Goal: Contribute content: Contribute content

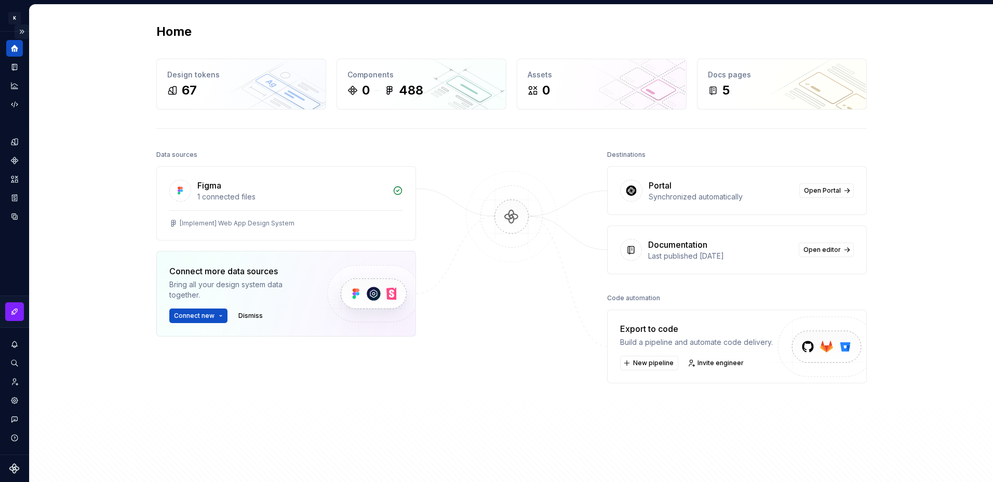
click at [23, 30] on button "Expand sidebar" at bounding box center [22, 31] width 15 height 15
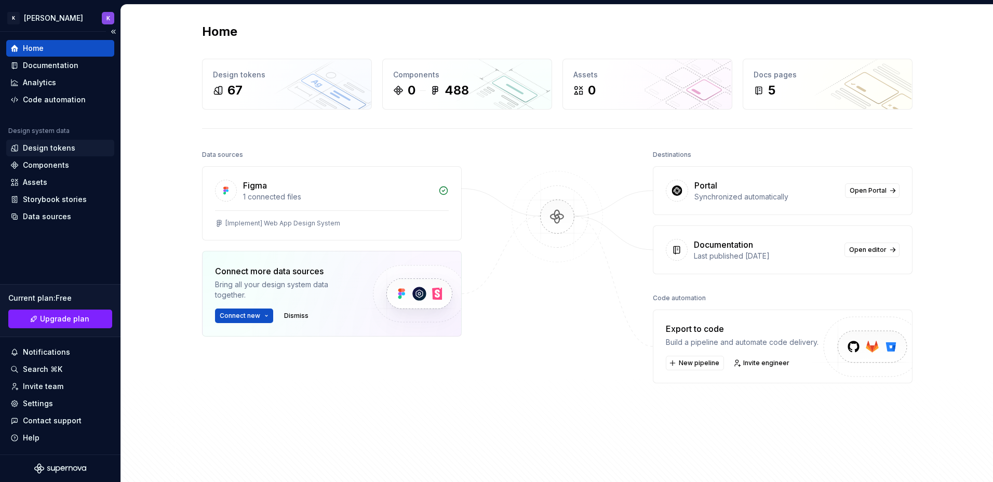
click at [63, 152] on div "Design tokens" at bounding box center [49, 148] width 52 height 10
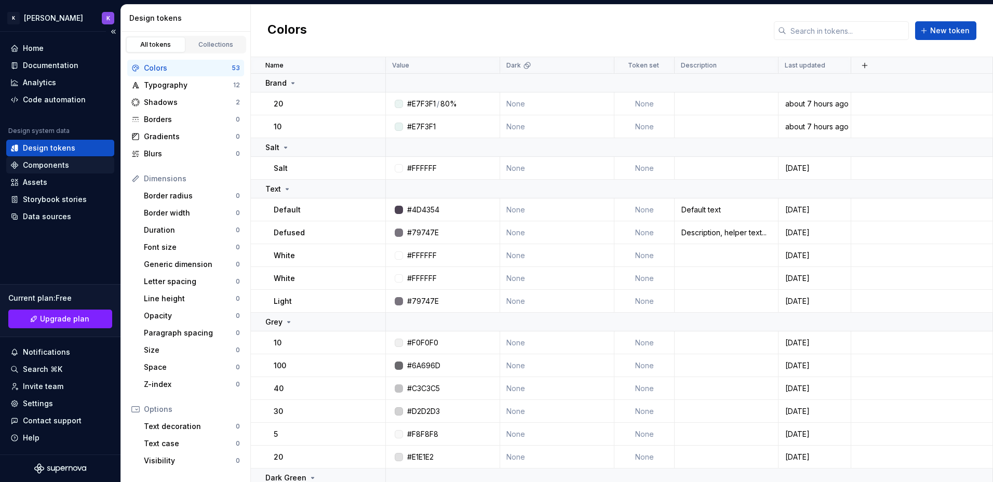
click at [62, 165] on div "Components" at bounding box center [46, 165] width 46 height 10
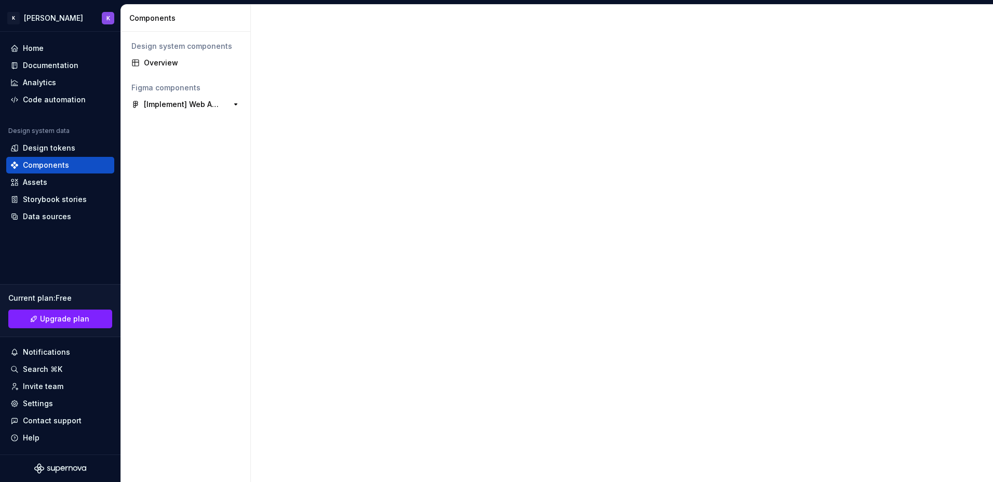
click at [203, 104] on div "[Implement] Web App Design System" at bounding box center [182, 104] width 77 height 10
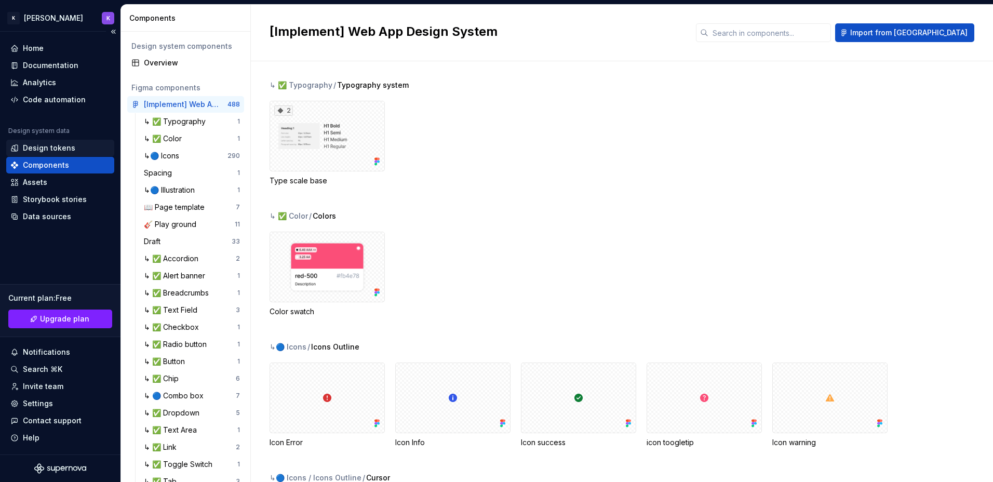
click at [62, 149] on div "Design tokens" at bounding box center [49, 148] width 52 height 10
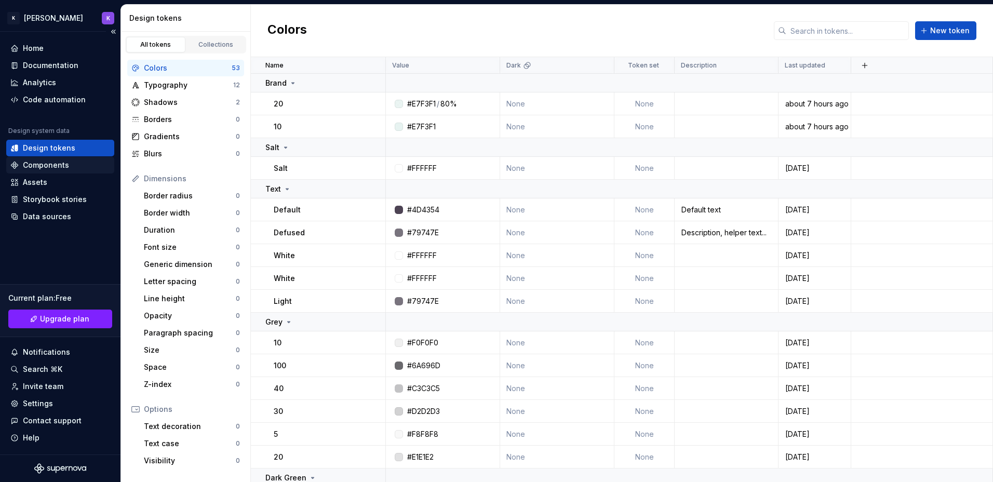
click at [58, 166] on div "Components" at bounding box center [46, 165] width 46 height 10
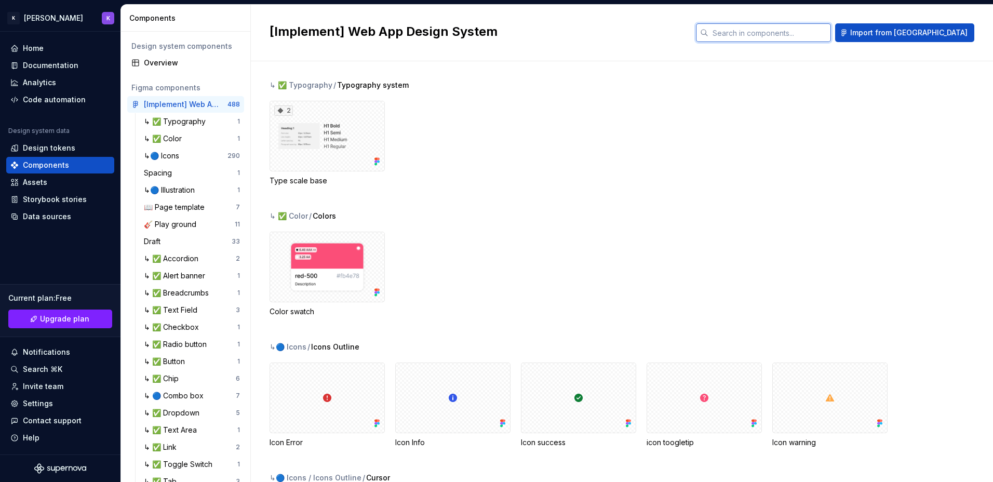
click at [825, 26] on input "text" at bounding box center [770, 32] width 123 height 19
click at [937, 216] on div "↳ ✅ Color / Colors" at bounding box center [632, 216] width 724 height 10
click at [159, 64] on div "Overview" at bounding box center [192, 63] width 96 height 10
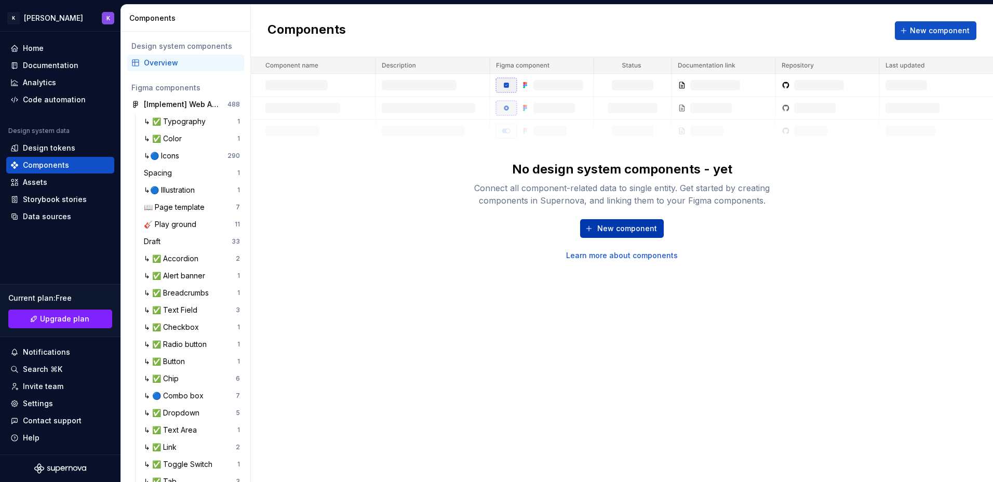
click at [647, 230] on span "New component" at bounding box center [628, 228] width 60 height 10
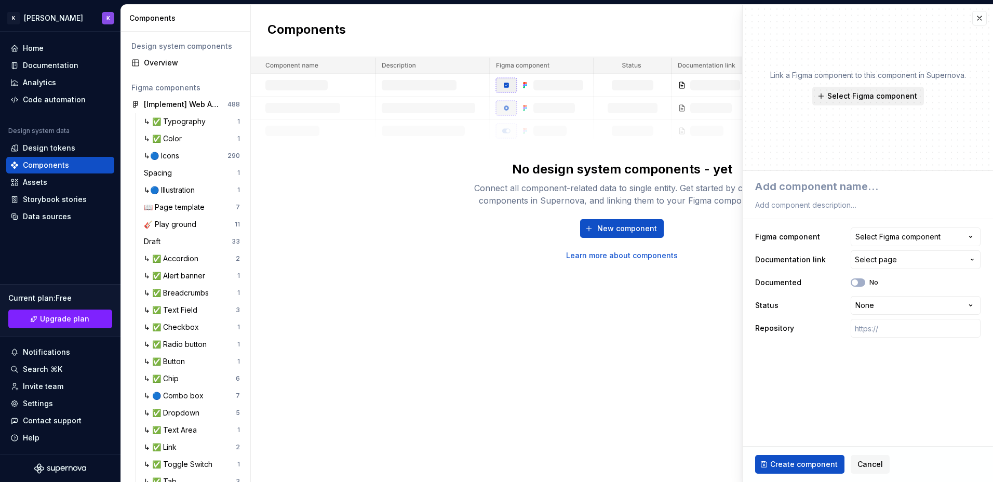
click at [858, 99] on span "Select Figma component" at bounding box center [873, 96] width 90 height 10
type textarea "*"
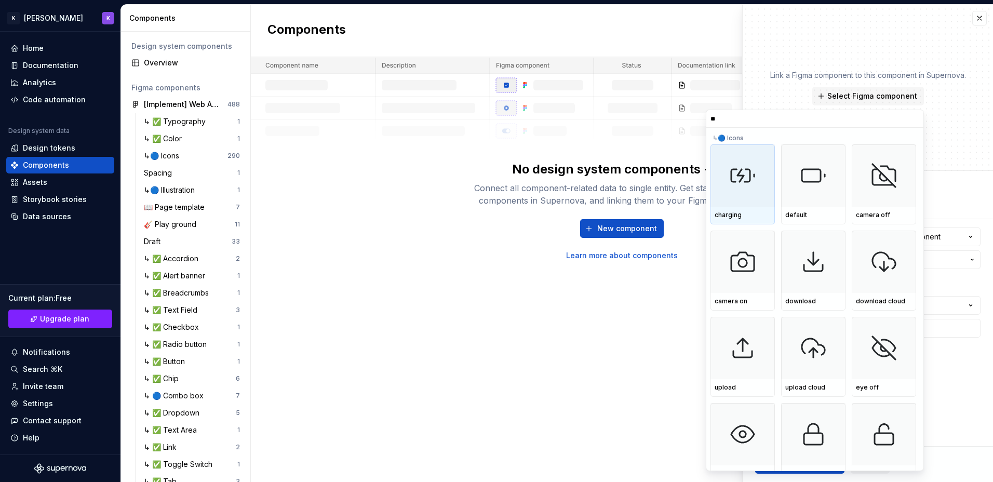
type input "***"
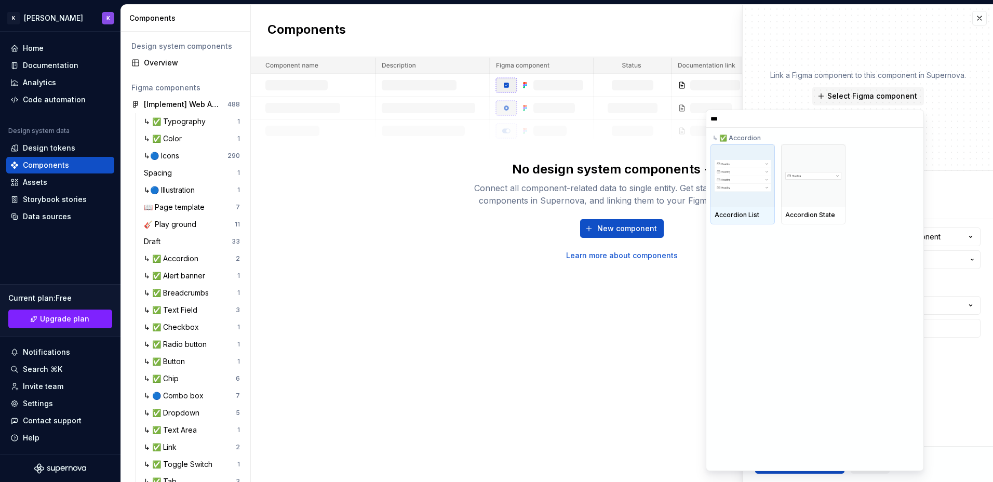
click at [744, 203] on div at bounding box center [743, 175] width 64 height 62
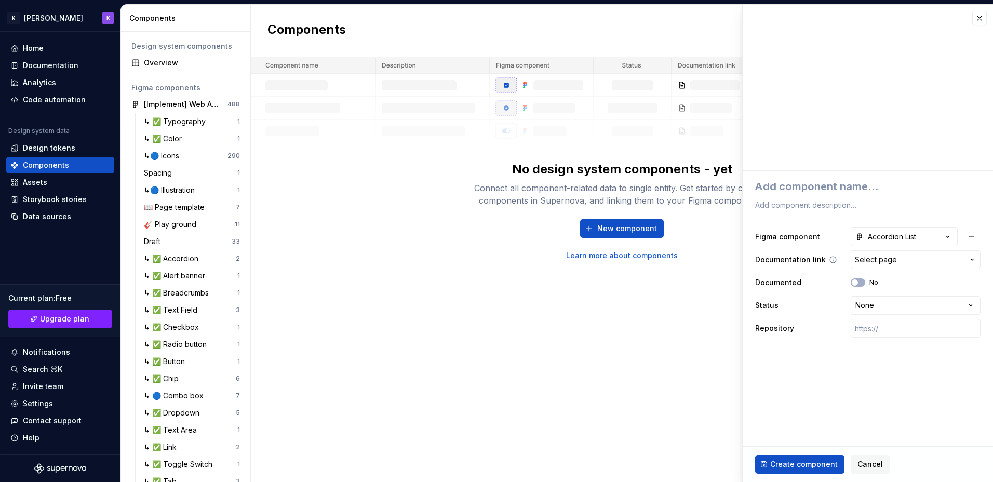
type textarea "*"
click at [896, 260] on span "Select page" at bounding box center [909, 260] width 109 height 10
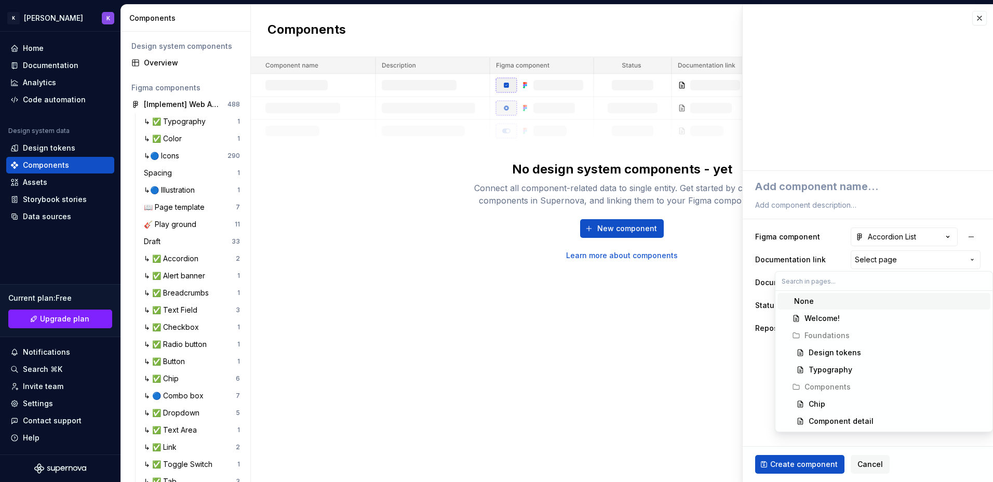
click at [896, 260] on html "[PERSON_NAME] K Home Documentation Analytics Code automation Design system data…" at bounding box center [496, 241] width 993 height 482
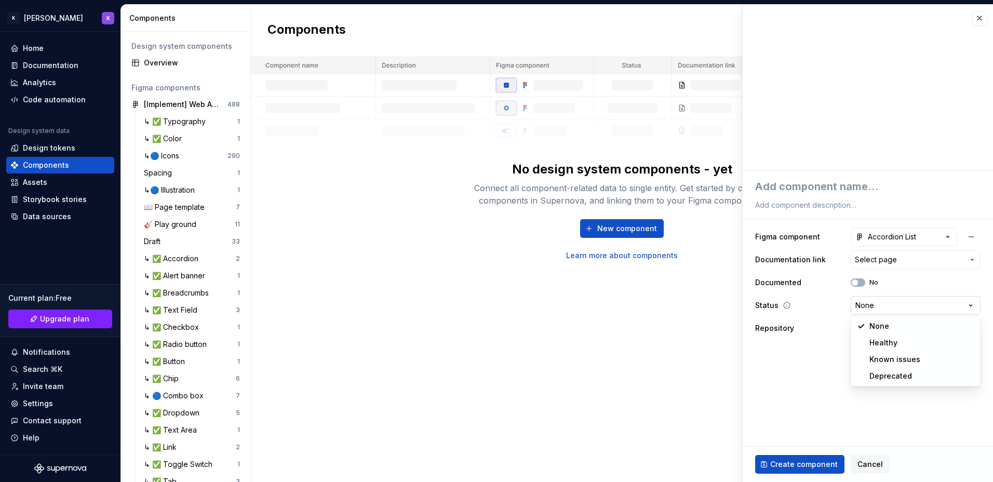
click at [889, 309] on html "[PERSON_NAME] K Home Documentation Analytics Code automation Design system data…" at bounding box center [496, 241] width 993 height 482
select select "**********"
click at [812, 460] on span "Create component" at bounding box center [805, 464] width 68 height 10
type textarea "*"
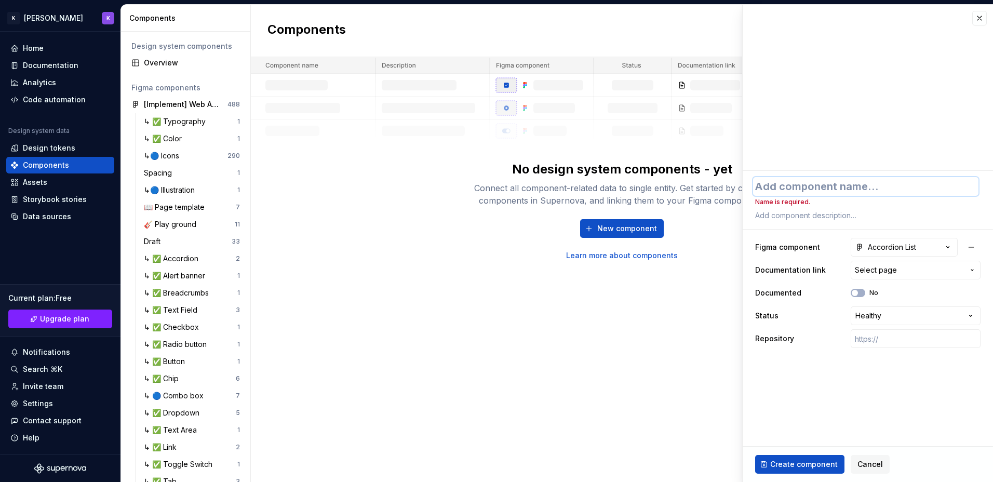
click at [813, 186] on textarea at bounding box center [866, 186] width 226 height 19
type textarea "A"
type textarea "*"
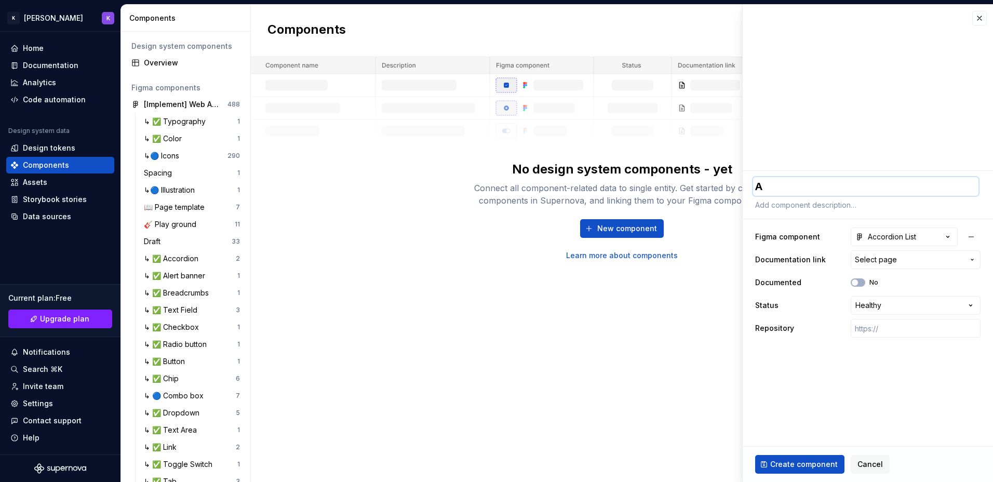
type textarea "Ac"
type textarea "*"
type textarea "Acc"
type textarea "*"
type textarea "Acco"
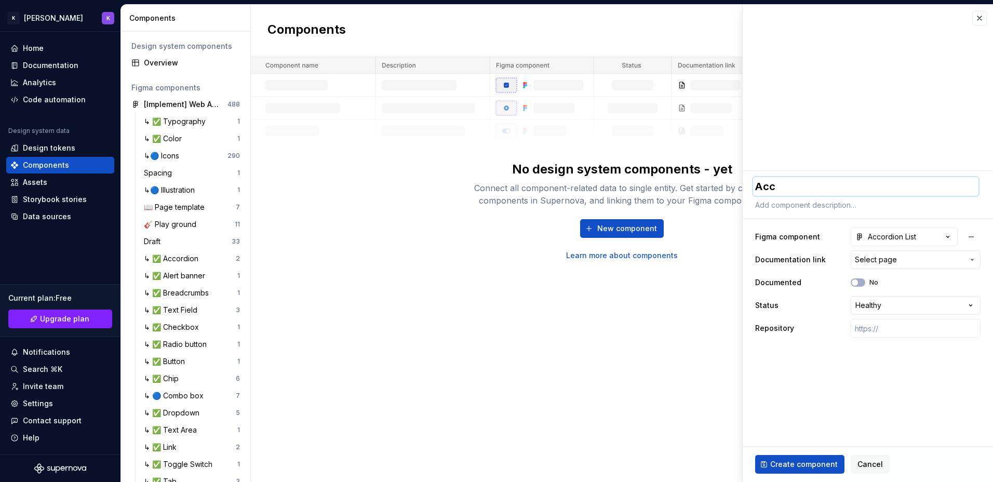
type textarea "*"
type textarea "Accor"
type textarea "*"
type textarea "Accord"
type textarea "*"
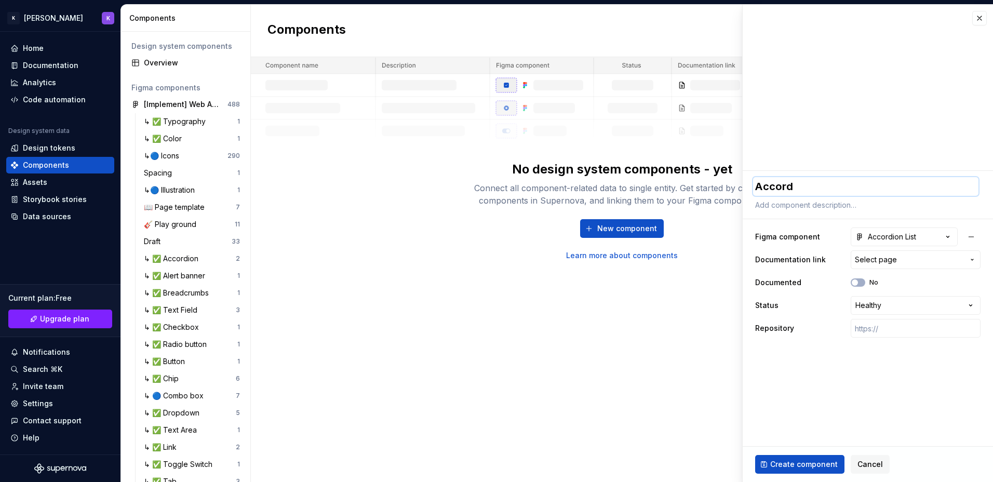
type textarea "Accordi"
type textarea "*"
type textarea "Accordio"
type textarea "*"
type textarea "Accordion"
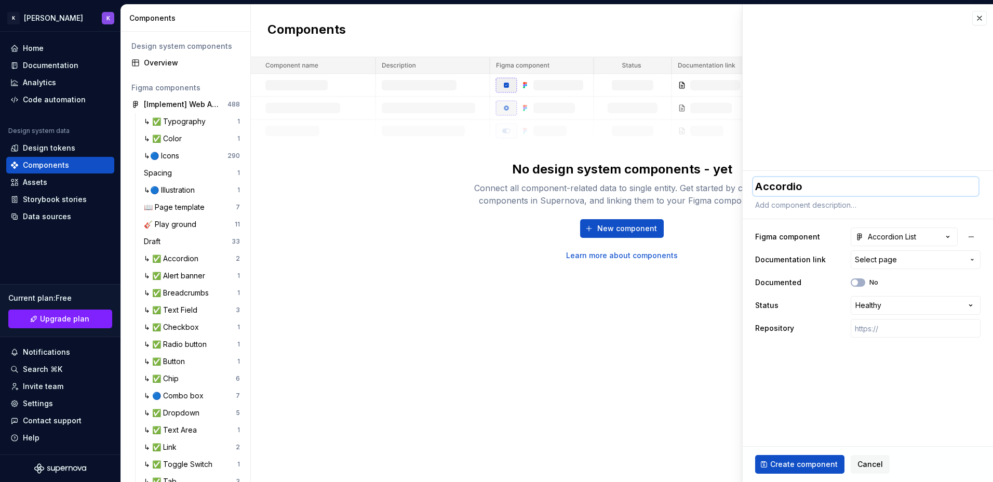
type textarea "*"
type textarea "Accordion"
click at [803, 459] on span "Create component" at bounding box center [805, 464] width 68 height 10
type textarea "*"
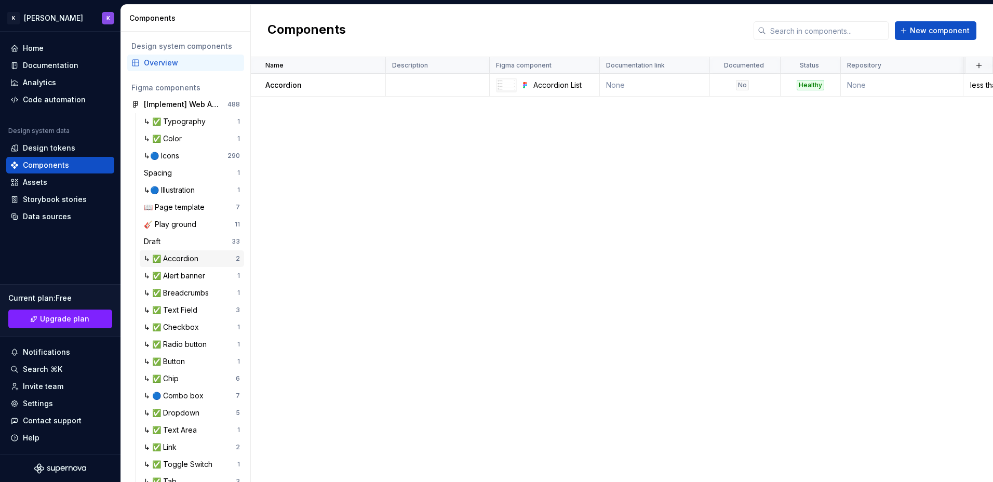
click at [167, 258] on div "↳ ✅ Accordion" at bounding box center [173, 259] width 59 height 10
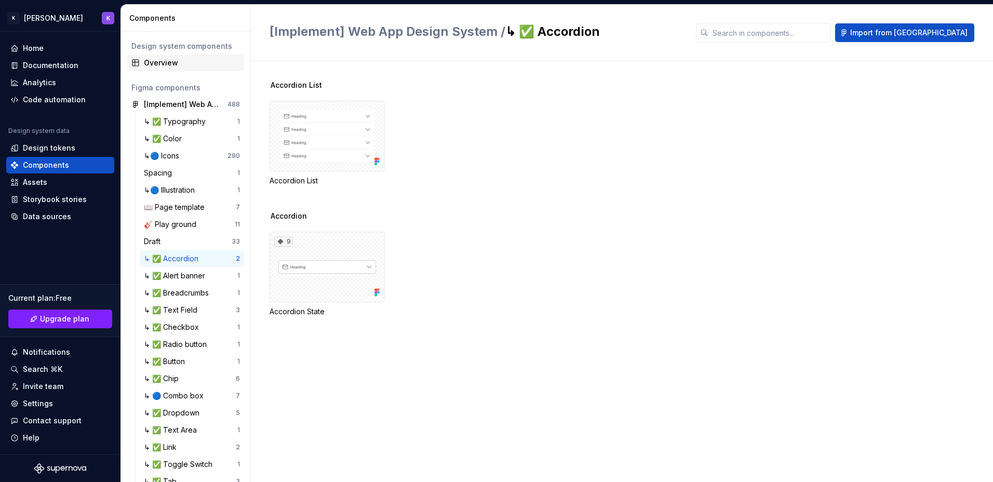
click at [184, 61] on div "Overview" at bounding box center [192, 63] width 96 height 10
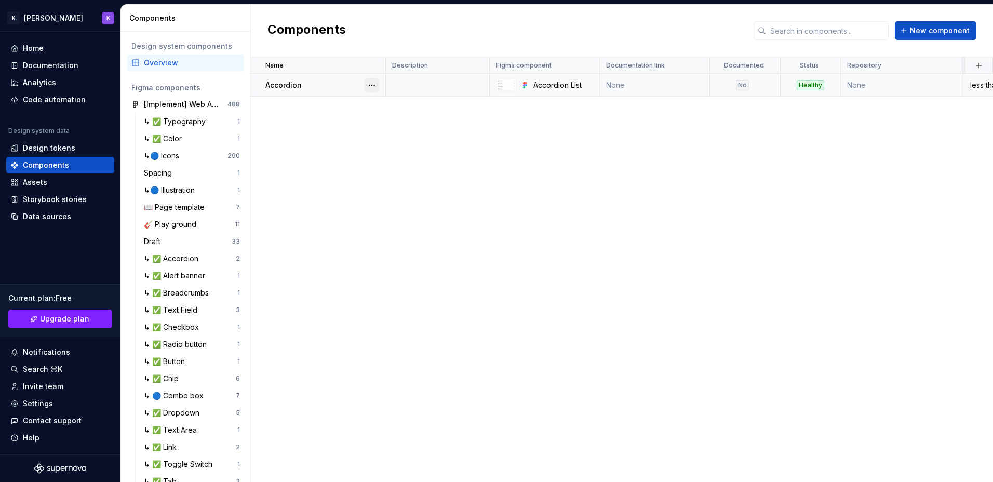
click at [376, 86] on button "button" at bounding box center [372, 85] width 15 height 15
click at [269, 86] on html "[PERSON_NAME] K Home Documentation Analytics Code automation Design system data…" at bounding box center [496, 241] width 993 height 482
click at [294, 84] on p "Accordion" at bounding box center [284, 85] width 36 height 10
click at [370, 84] on button "button" at bounding box center [372, 85] width 15 height 15
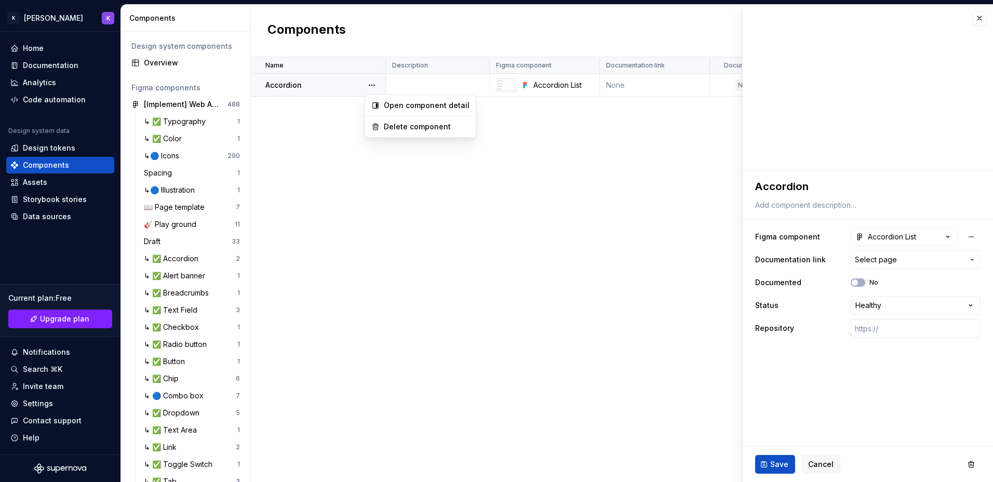
click at [812, 186] on html "[PERSON_NAME] K Home Documentation Analytics Code automation Design system data…" at bounding box center [496, 241] width 993 height 482
click at [812, 186] on textarea "Accordion" at bounding box center [866, 186] width 226 height 19
click at [820, 181] on textarea "Accordion" at bounding box center [866, 186] width 226 height 19
type textarea "*"
type textarea "Accordion"
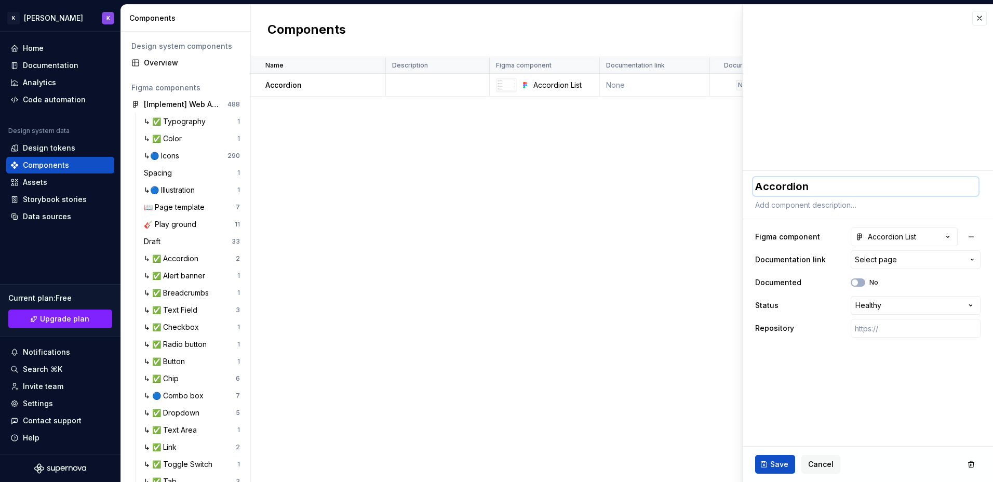
type textarea "*"
type textarea "Accordion L"
type textarea "*"
type textarea "Accordion Lí"
type textarea "*"
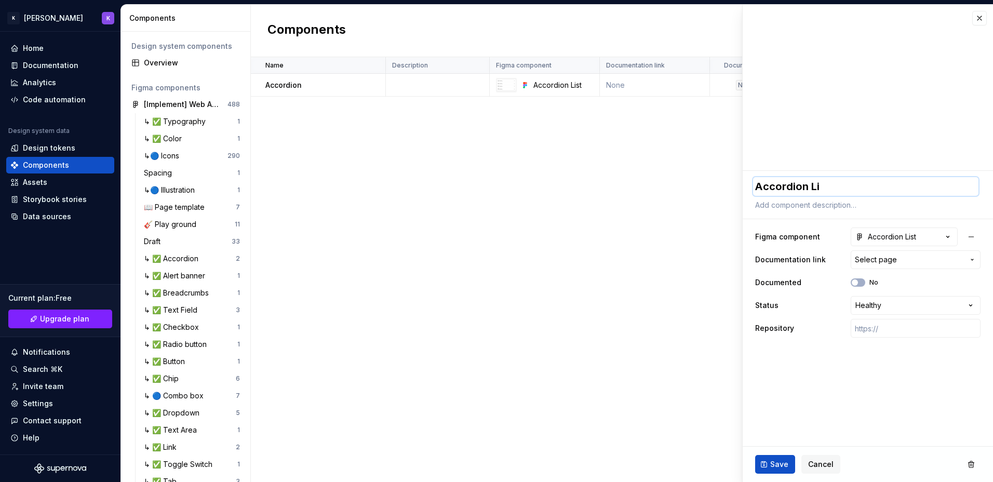
type textarea "Accordion Lis"
type textarea "*"
type textarea "Accordion List"
click at [778, 467] on span "Save" at bounding box center [780, 464] width 18 height 10
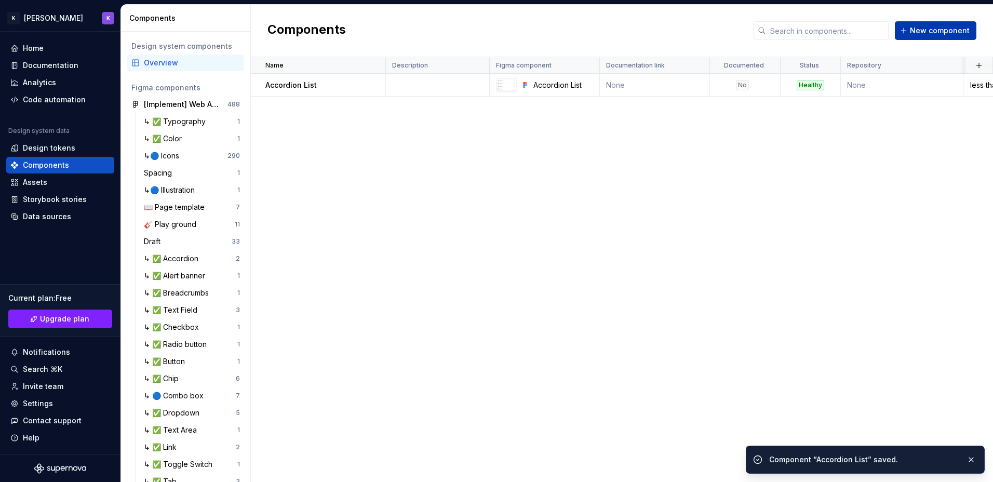
click at [953, 35] on span "New component" at bounding box center [940, 30] width 60 height 10
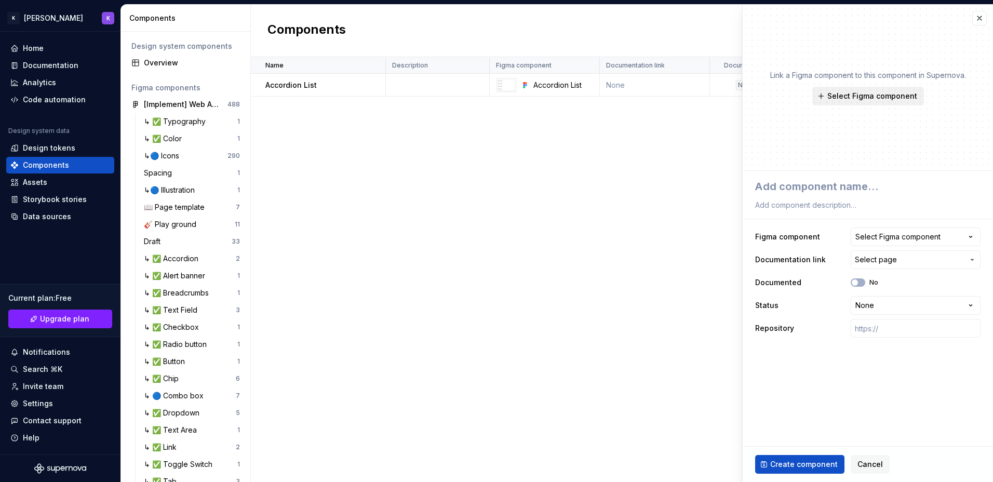
click at [872, 98] on span "Select Figma component" at bounding box center [873, 96] width 90 height 10
type textarea "*"
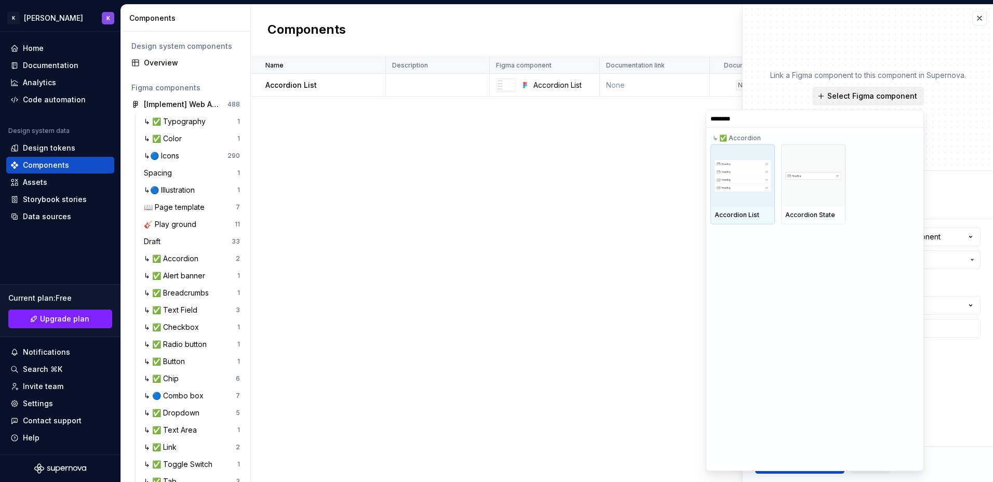
type input "*********"
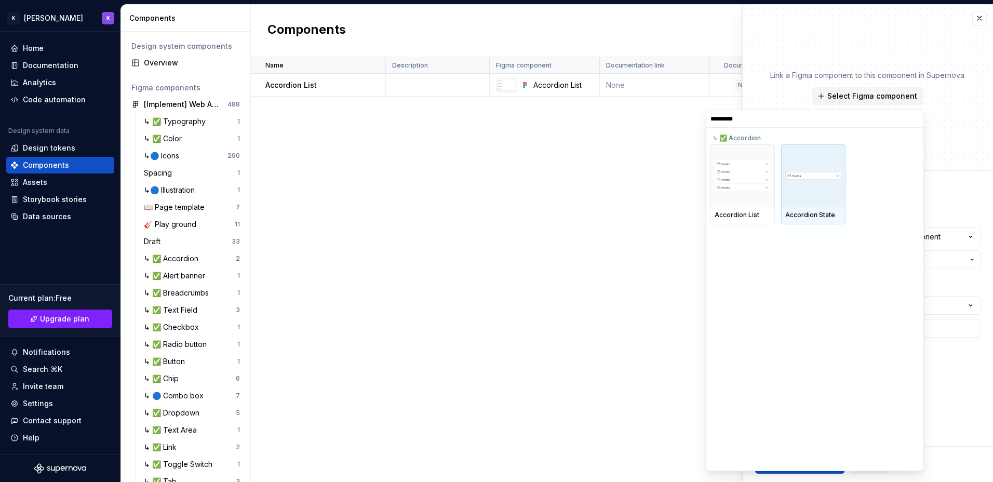
click at [828, 165] on div at bounding box center [813, 175] width 64 height 62
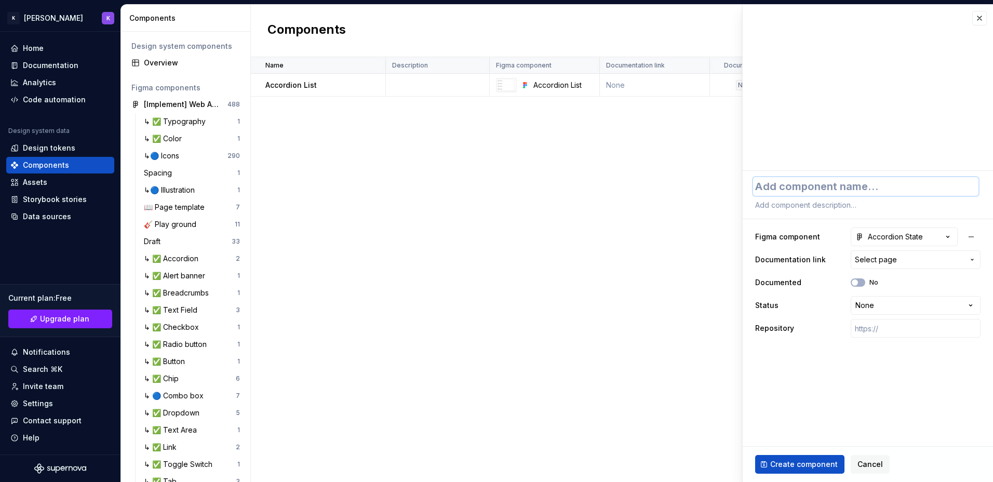
click at [842, 188] on textarea at bounding box center [866, 186] width 226 height 19
type textarea "*"
type textarea "A"
type textarea "*"
type textarea "Ac"
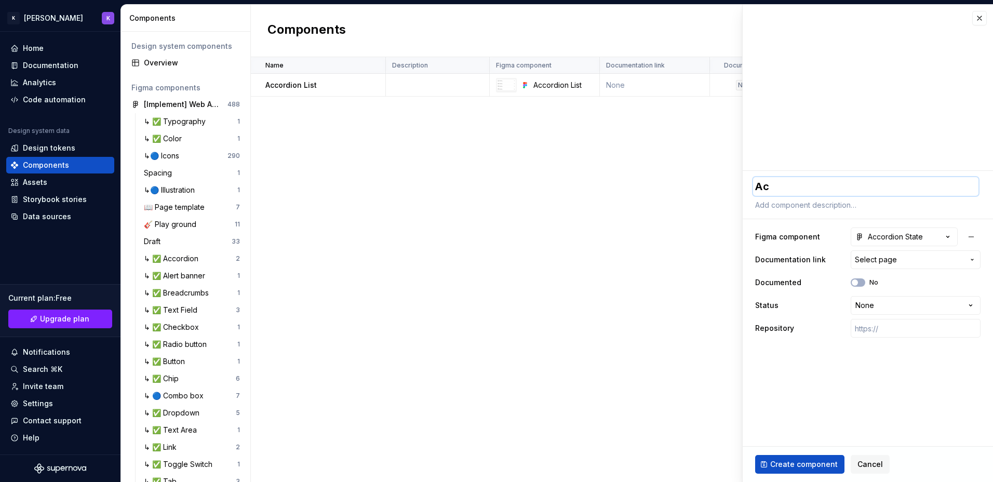
type textarea "*"
type textarea "Acc"
type textarea "*"
type textarea "Acco"
type textarea "*"
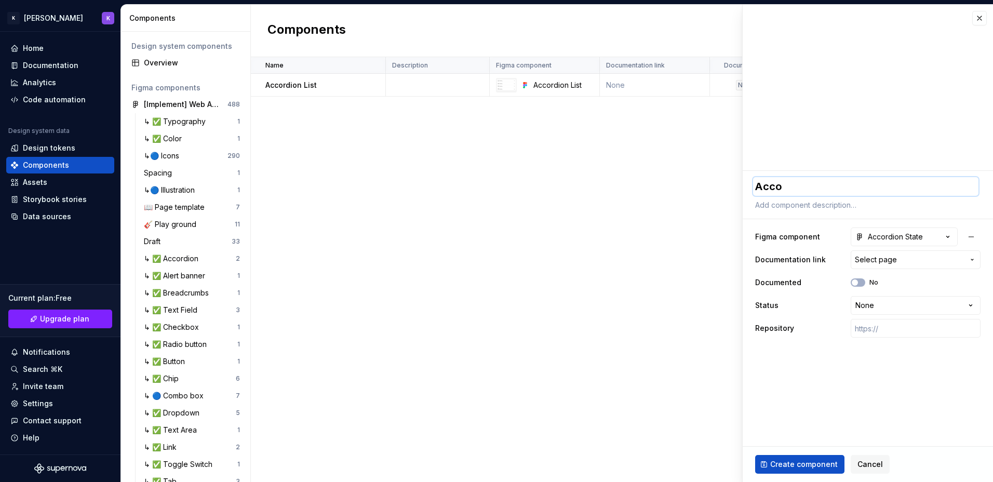
type textarea "Accor"
type textarea "*"
type textarea "Accorđ"
type textarea "*"
type textarea "Accorđio"
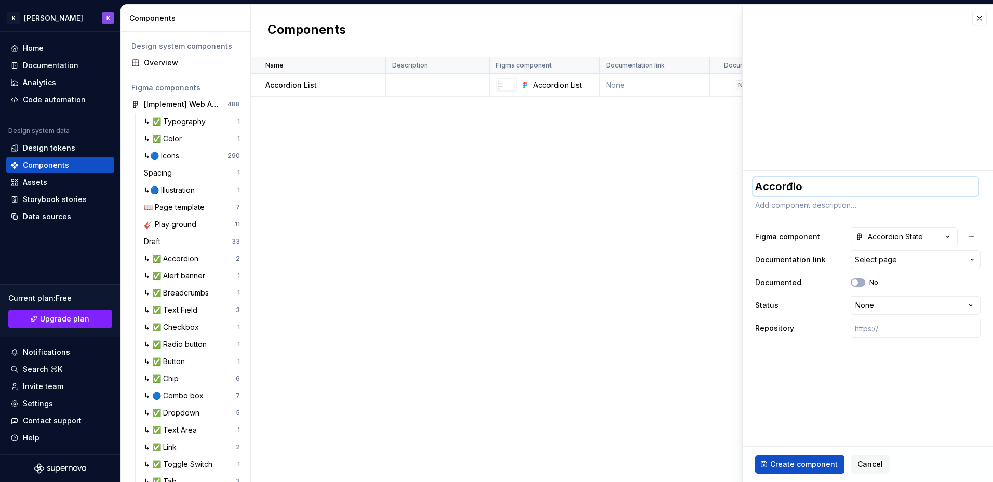
type textarea "*"
type textarea "Accorđion"
type textarea "*"
type textarea "Accorđio"
type textarea "*"
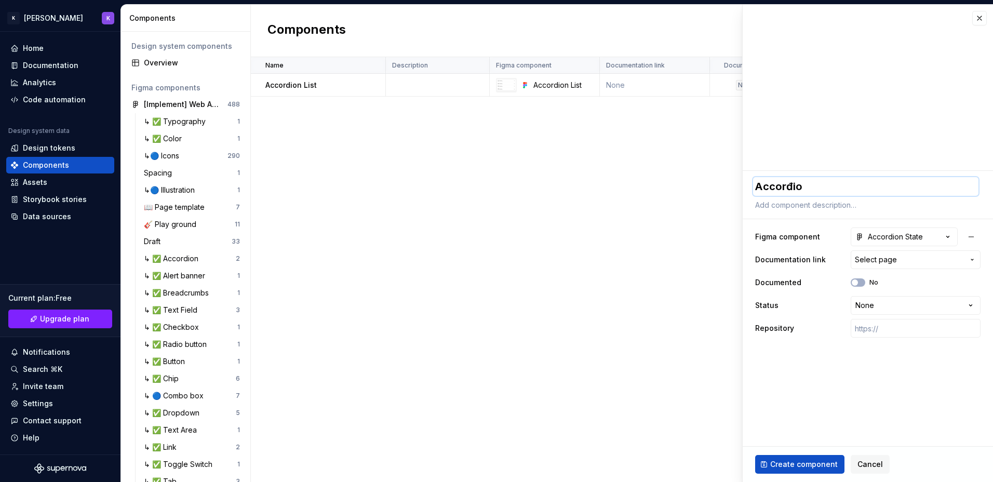
type textarea "Accorđi"
type textarea "*"
type textarea "Accorđ"
type textarea "*"
type textarea "Accord"
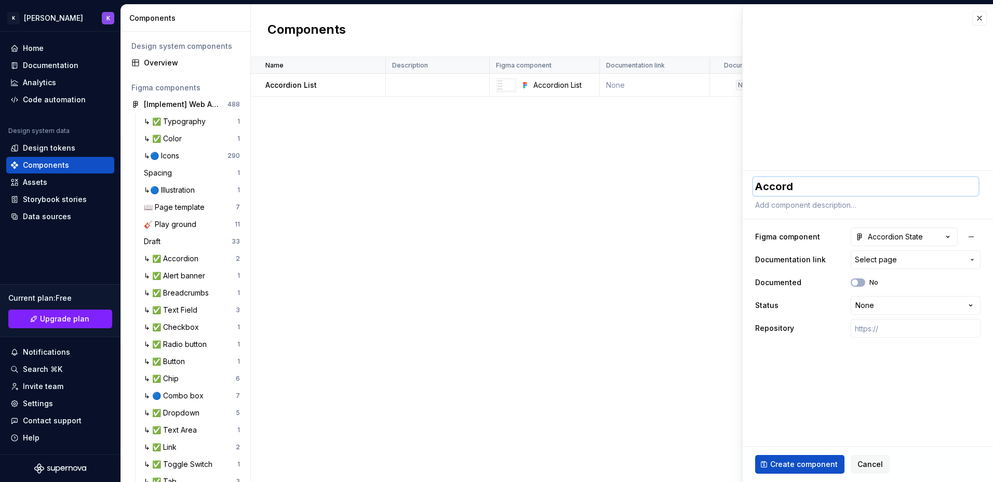
type textarea "*"
type textarea "Accordio"
type textarea "*"
type textarea "Accordion"
type textarea "*"
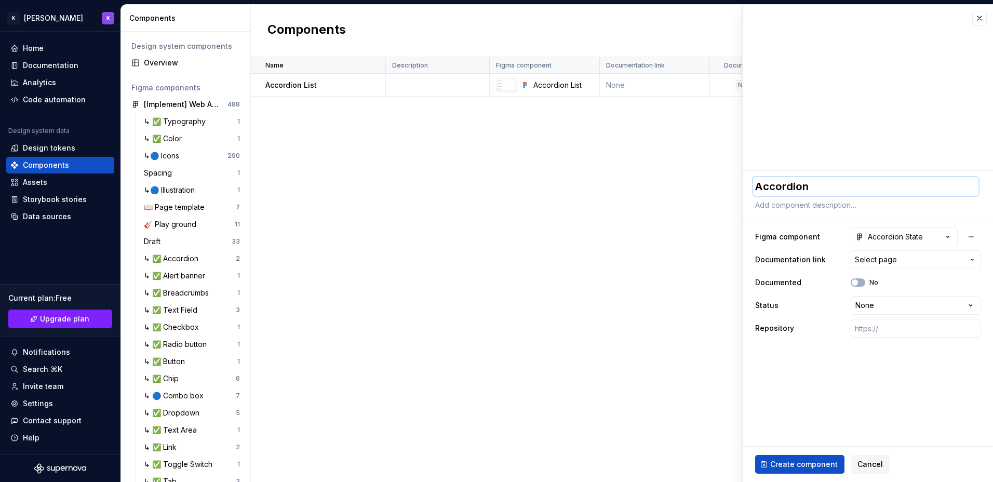
type textarea "Accordion"
type textarea "*"
type textarea "Accordion S"
type textarea "*"
type textarea "Accordion St"
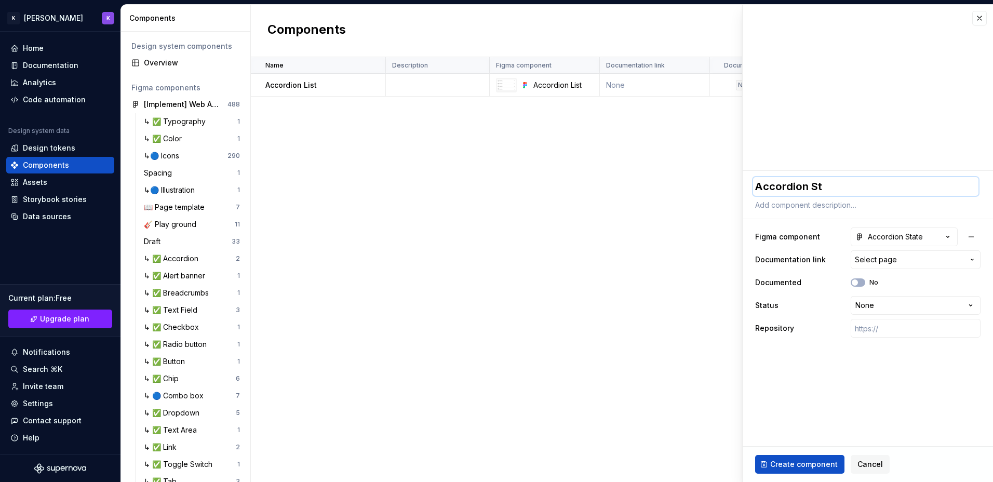
type textarea "*"
type textarea "Accordion Sta"
type textarea "*"
type textarea "Accordion Stat"
type textarea "*"
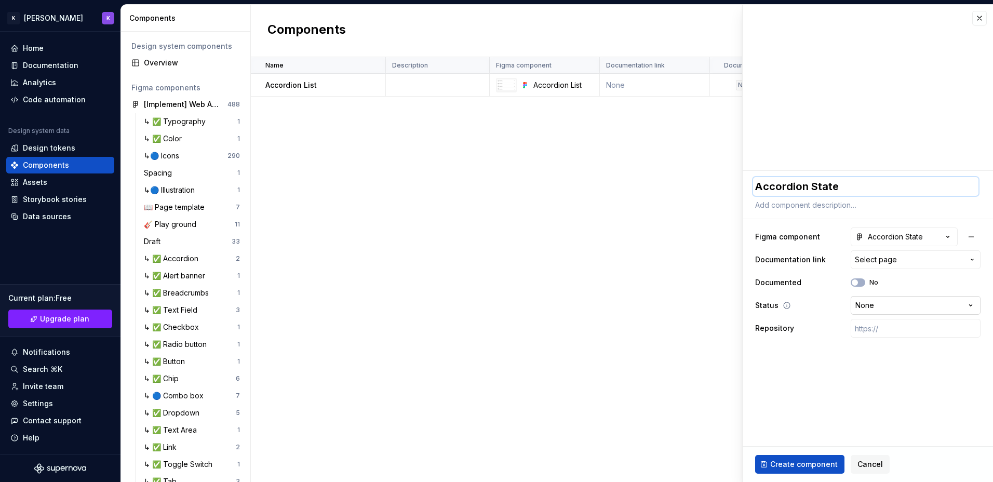
type textarea "Accordion State"
click at [905, 311] on html "[PERSON_NAME] K Home Documentation Analytics Code automation Design system data…" at bounding box center [496, 241] width 993 height 482
select select "**********"
click at [794, 462] on span "Create component" at bounding box center [805, 464] width 68 height 10
type textarea "*"
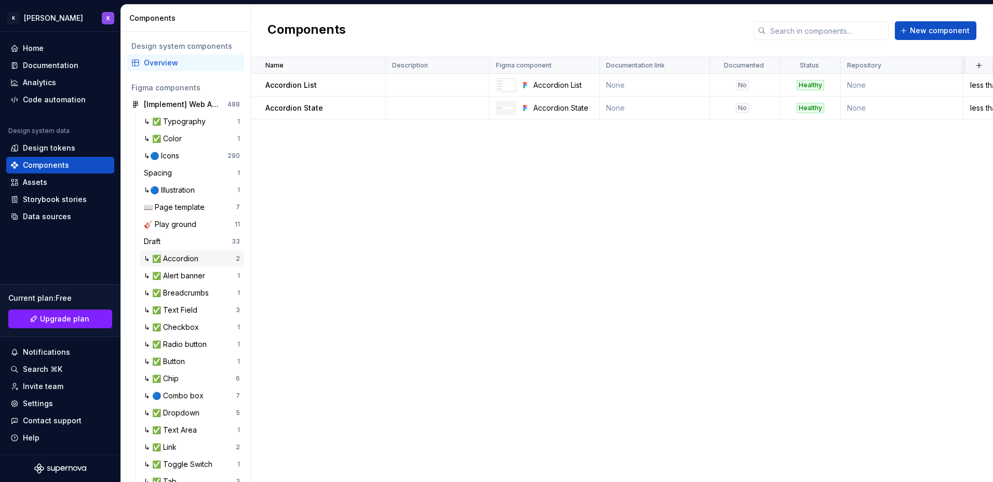
click at [192, 255] on div "↳ ✅ Accordion" at bounding box center [173, 259] width 59 height 10
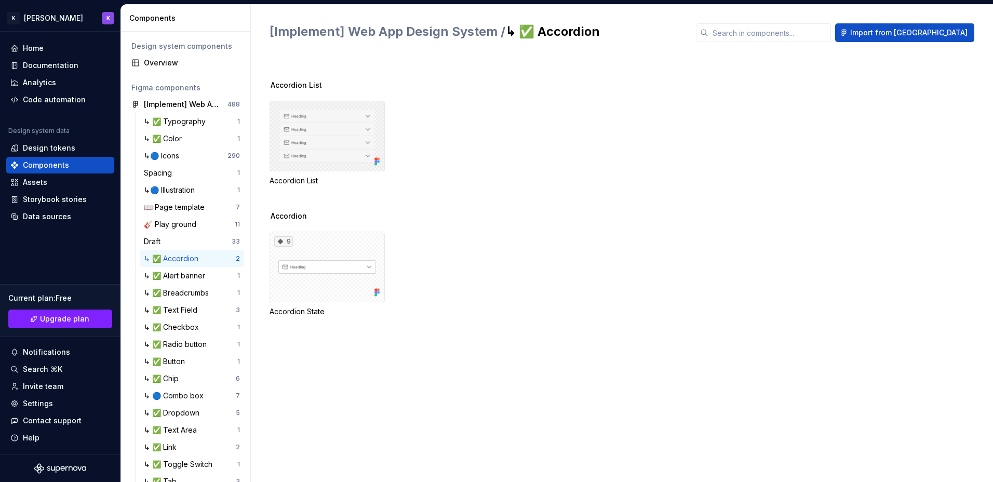
click at [328, 159] on div at bounding box center [327, 136] width 115 height 71
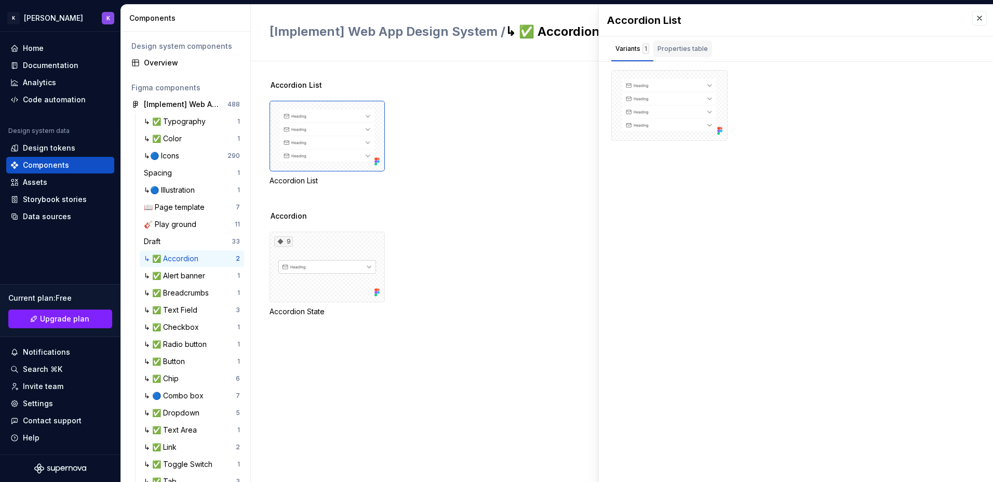
click at [698, 49] on div "Properties table" at bounding box center [683, 49] width 50 height 10
click at [347, 270] on div "9" at bounding box center [327, 267] width 115 height 71
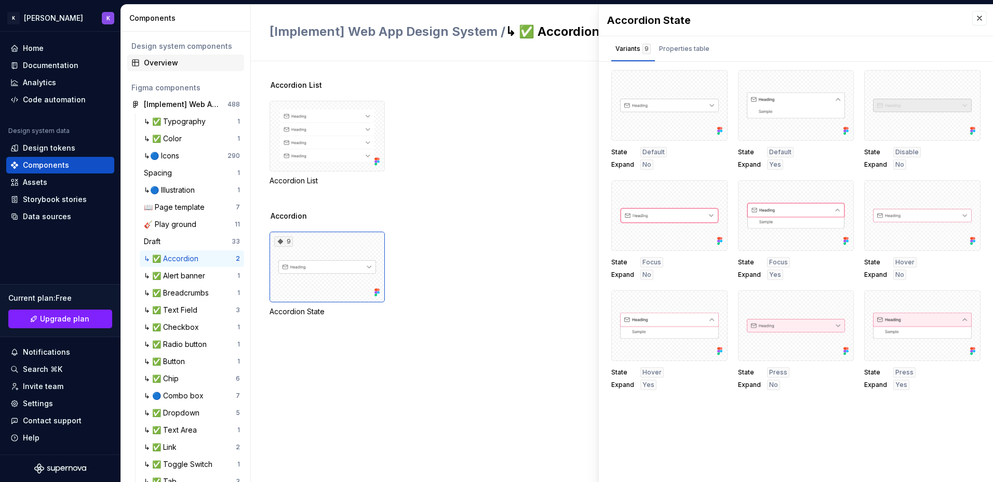
click at [188, 62] on div "Overview" at bounding box center [192, 63] width 96 height 10
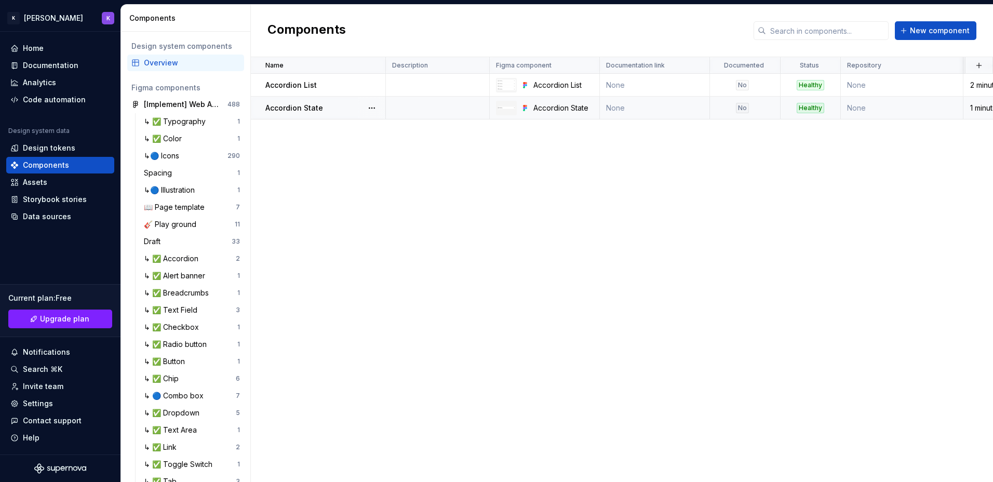
click at [317, 105] on p "Accordion State" at bounding box center [295, 108] width 58 height 10
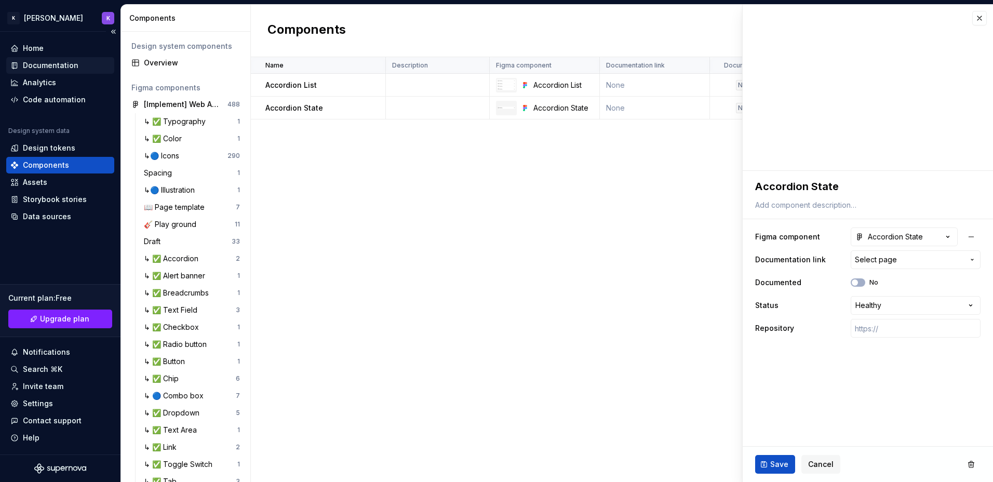
click at [48, 61] on div "Documentation" at bounding box center [51, 65] width 56 height 10
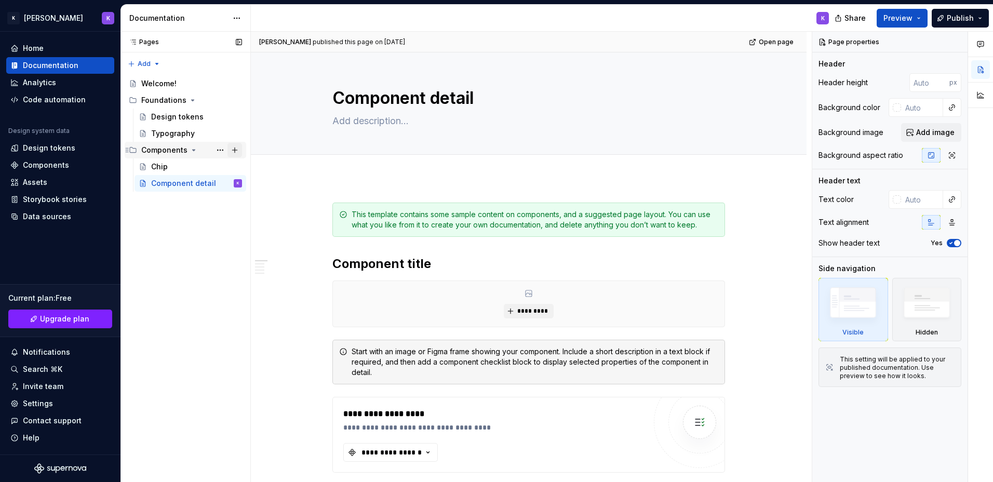
click at [232, 149] on button "Page tree" at bounding box center [235, 150] width 15 height 15
type textarea "*"
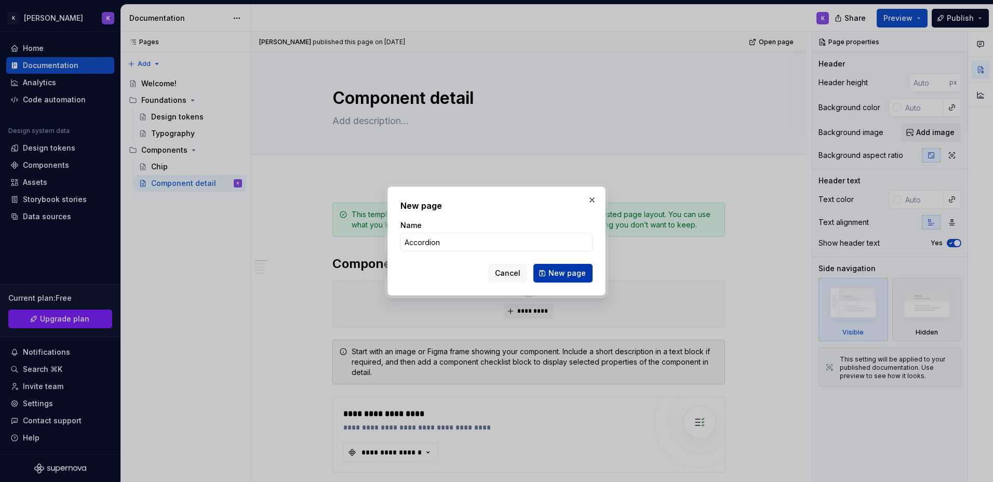
type input "Accordion"
click at [572, 274] on span "New page" at bounding box center [567, 273] width 37 height 10
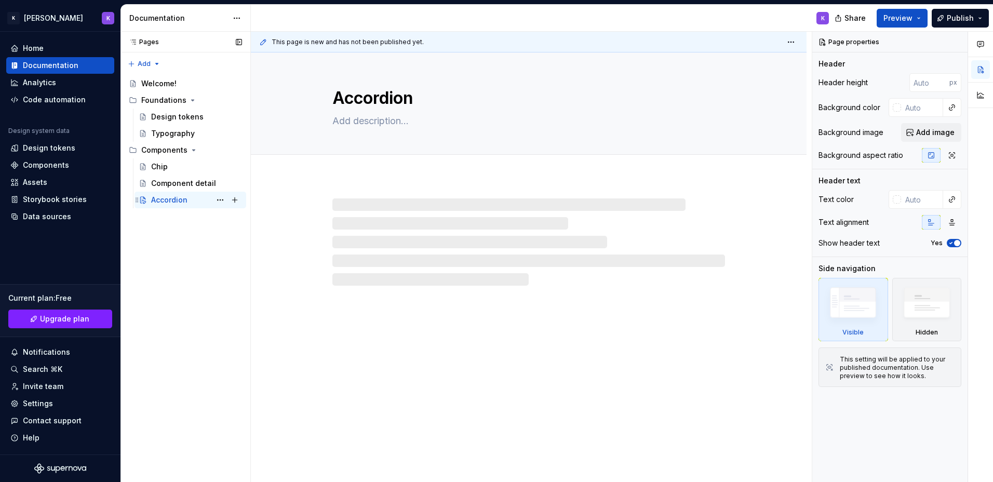
click at [178, 201] on div "Accordion" at bounding box center [169, 200] width 36 height 10
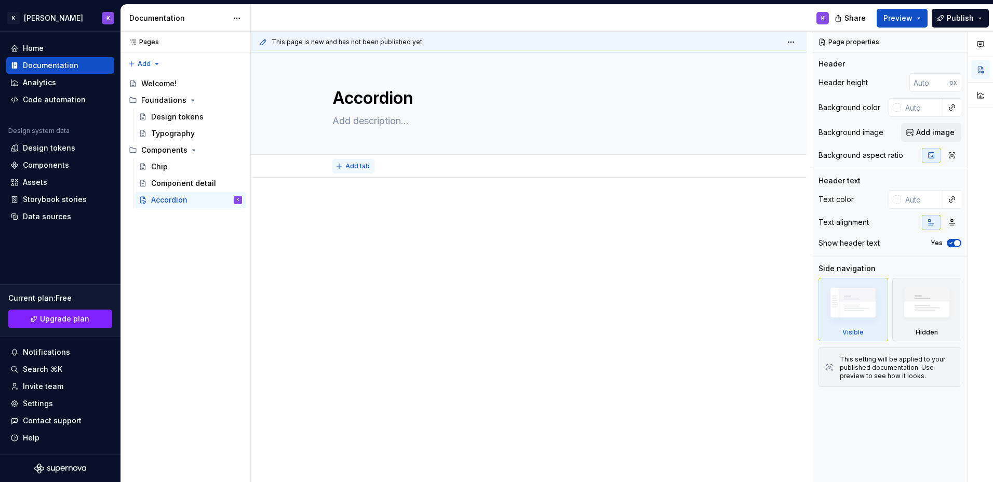
type textarea "*"
click at [356, 168] on span "Add tab" at bounding box center [358, 166] width 24 height 8
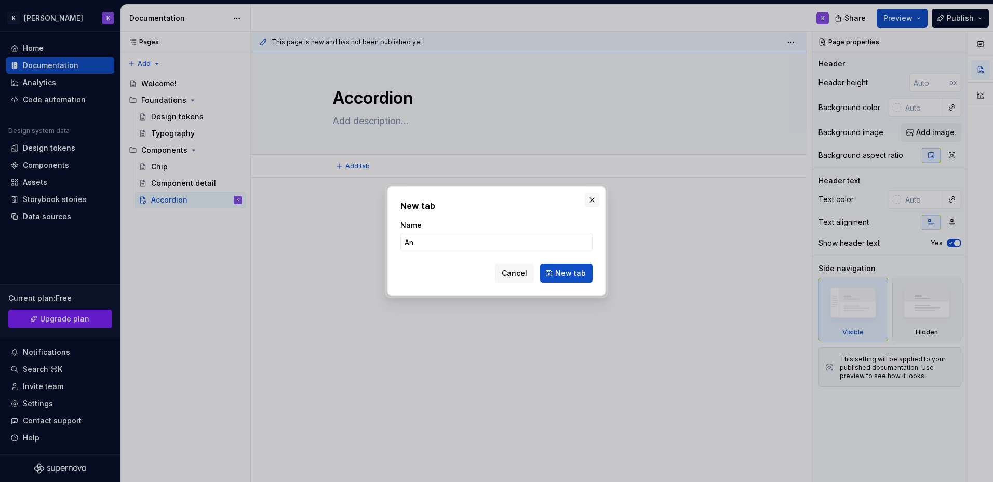
type input "A"
type input "Â"
type input "Anatomy"
click button "New tab" at bounding box center [566, 273] width 52 height 19
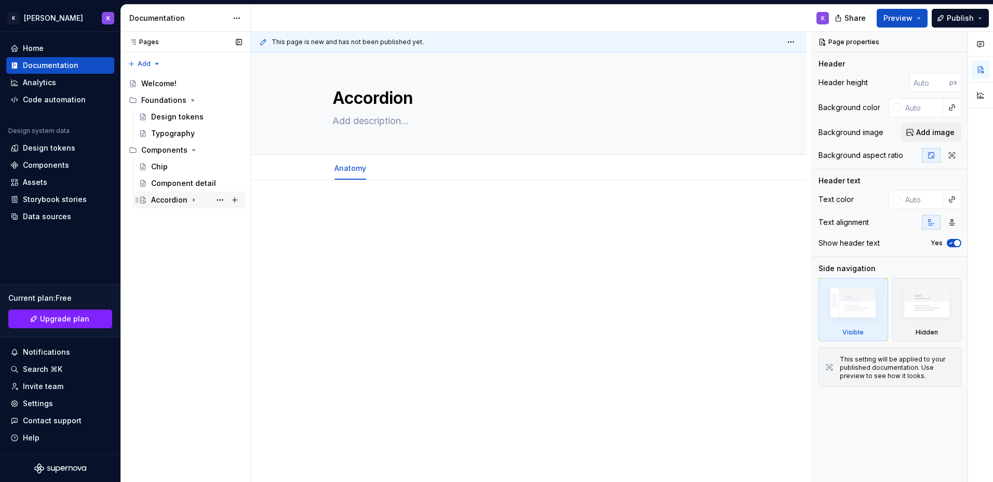
click at [155, 193] on div "Accordion" at bounding box center [196, 200] width 91 height 15
click at [185, 210] on div "Anatomy K" at bounding box center [201, 216] width 81 height 15
click at [224, 214] on button "Page tree" at bounding box center [220, 216] width 15 height 15
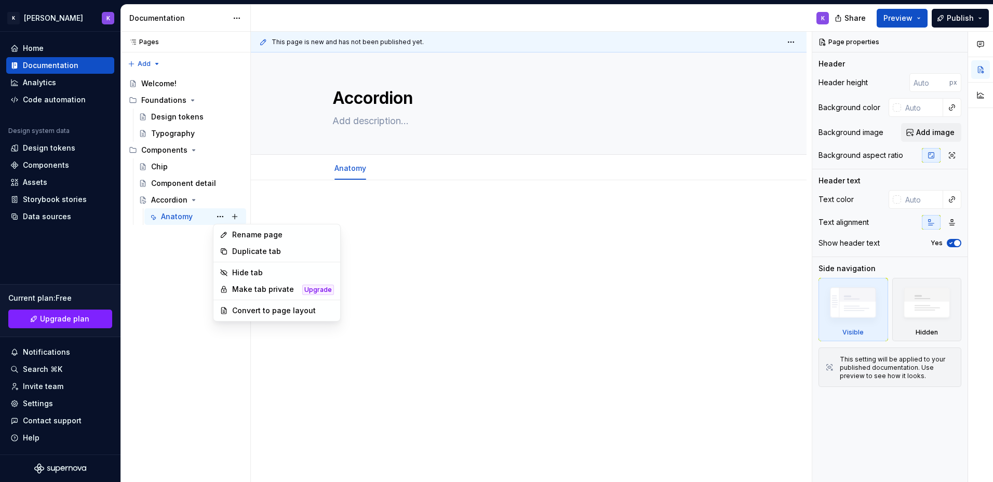
click at [498, 280] on html "[PERSON_NAME] K Home Documentation Analytics Code automation Design system data…" at bounding box center [496, 241] width 993 height 482
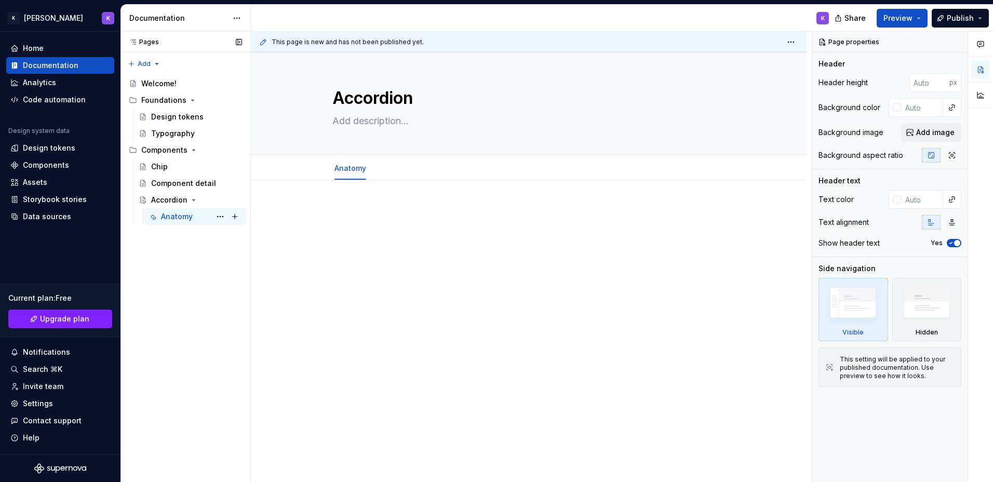
click at [177, 216] on div "Anatomy" at bounding box center [177, 216] width 32 height 10
click at [167, 201] on div "Accordion" at bounding box center [169, 200] width 36 height 10
click at [174, 218] on div "Anatomy" at bounding box center [177, 216] width 32 height 10
click at [790, 41] on html "[PERSON_NAME] K Home Documentation Analytics Code automation Design system data…" at bounding box center [496, 241] width 993 height 482
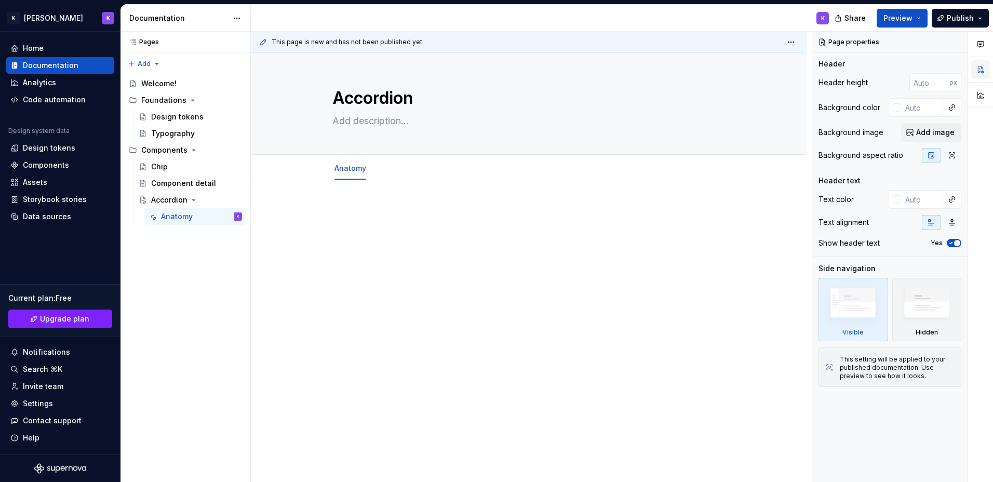
click at [979, 76] on button "button" at bounding box center [981, 69] width 19 height 19
drag, startPoint x: 987, startPoint y: 44, endPoint x: 993, endPoint y: 93, distance: 49.8
click at [993, 93] on html "[PERSON_NAME] K Home Documentation Analytics Code automation Design system data…" at bounding box center [496, 241] width 993 height 482
click at [576, 244] on div at bounding box center [529, 224] width 393 height 39
click at [347, 216] on p at bounding box center [529, 211] width 393 height 12
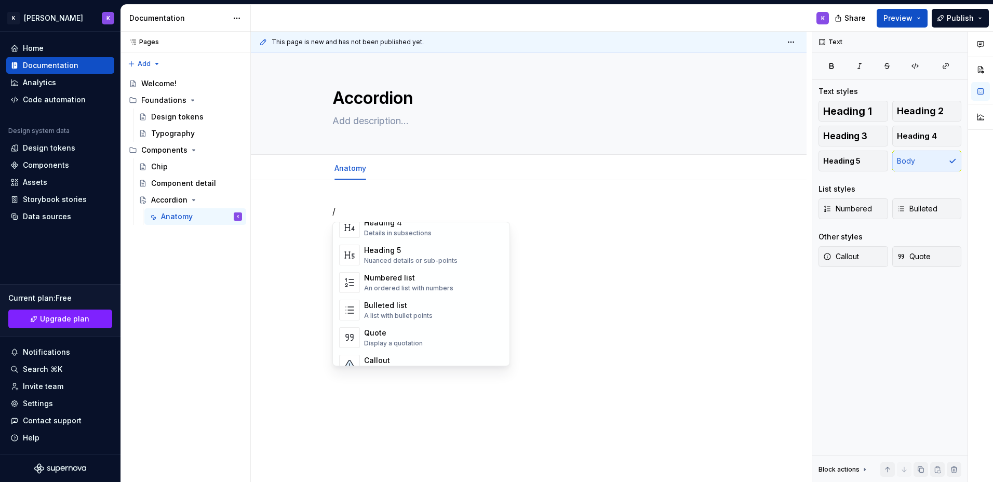
scroll to position [156, 0]
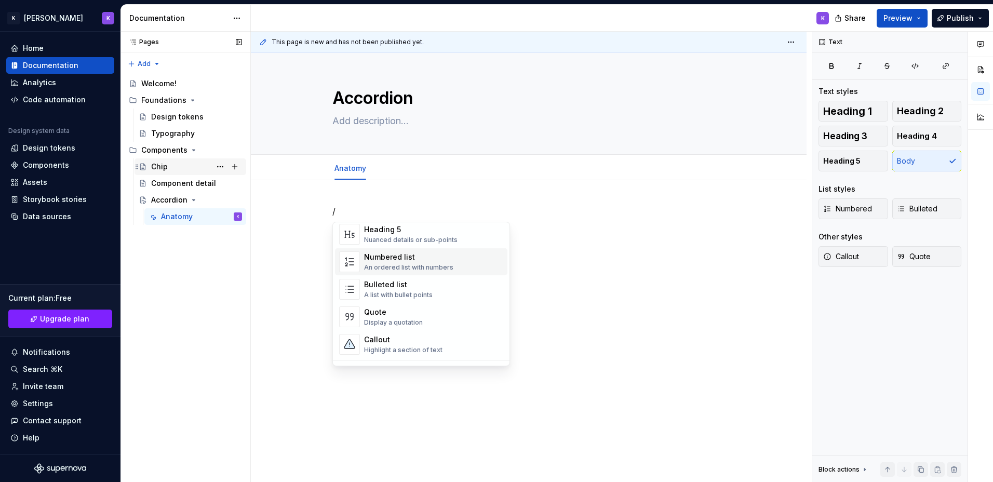
click at [166, 166] on div "Chip" at bounding box center [159, 167] width 17 height 10
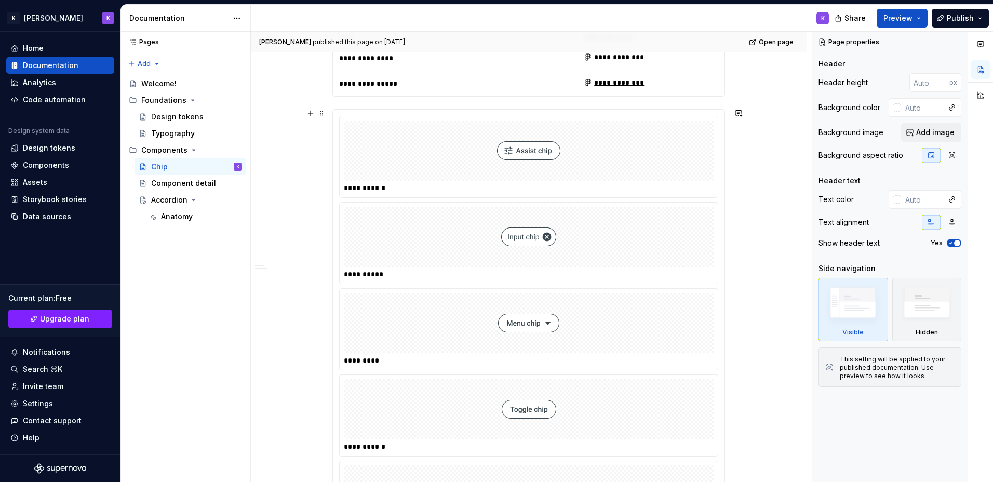
scroll to position [260, 0]
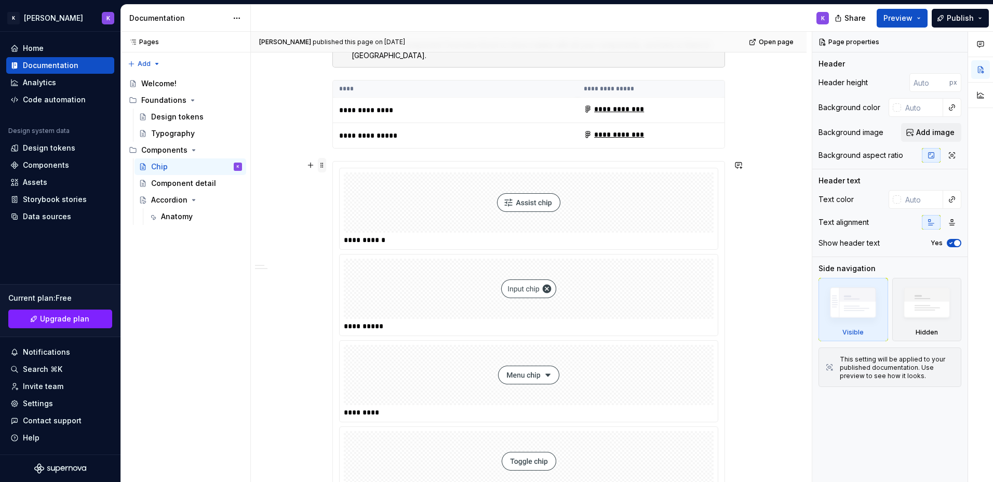
click at [324, 165] on span at bounding box center [322, 165] width 8 height 15
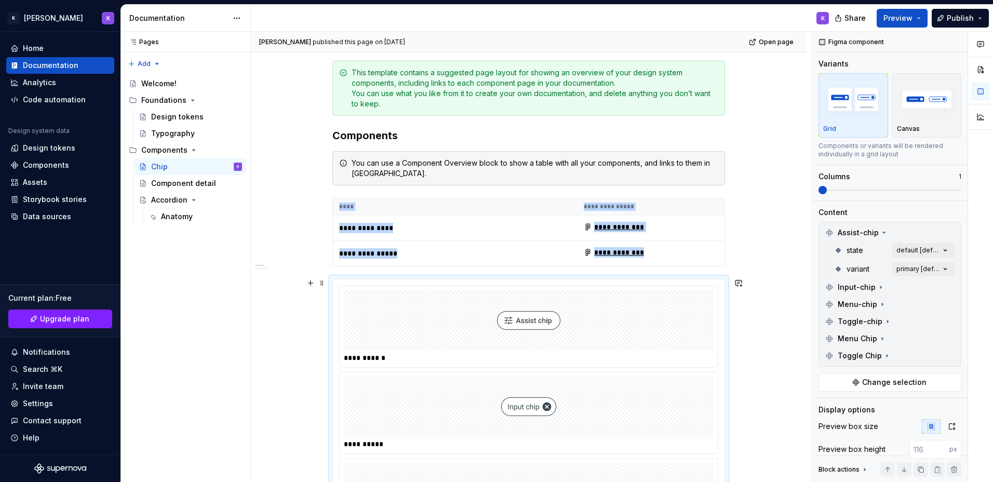
scroll to position [123, 0]
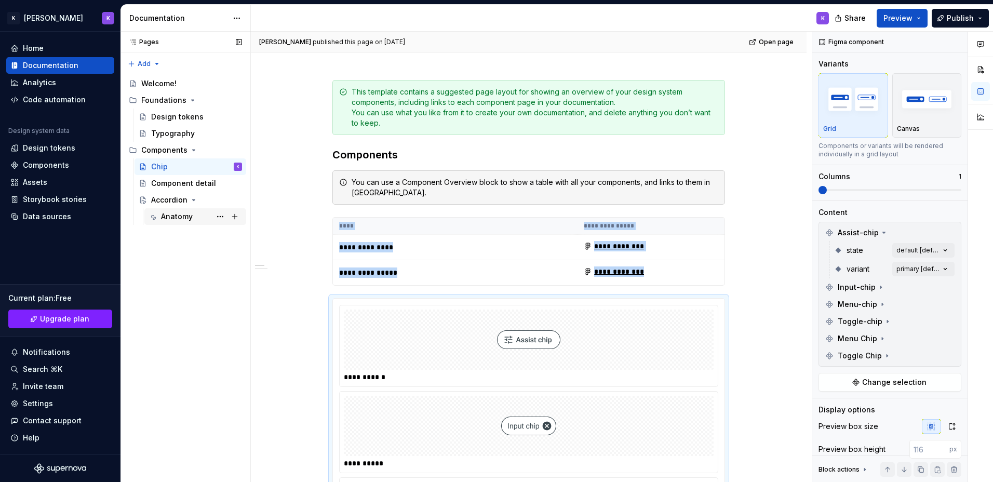
click at [171, 216] on div "Anatomy" at bounding box center [177, 216] width 32 height 10
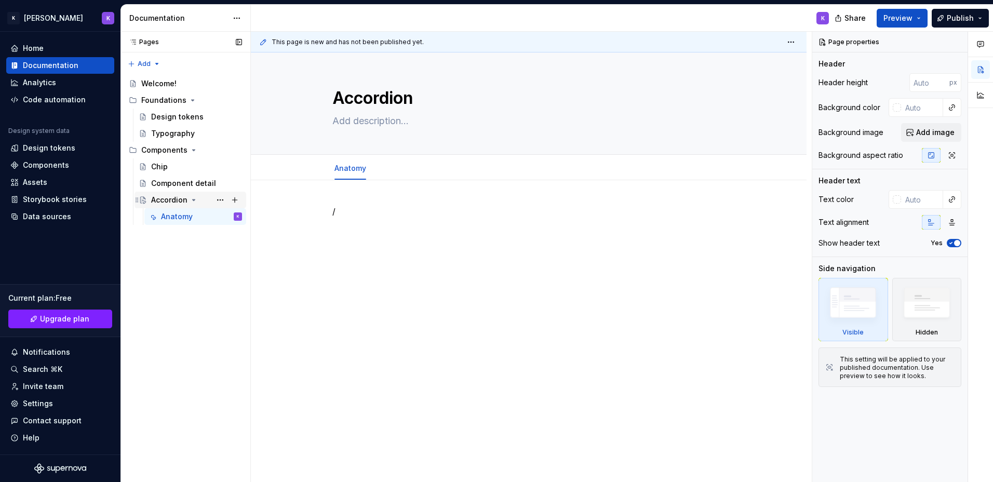
click at [173, 202] on div "Accordion" at bounding box center [169, 200] width 36 height 10
type textarea "*"
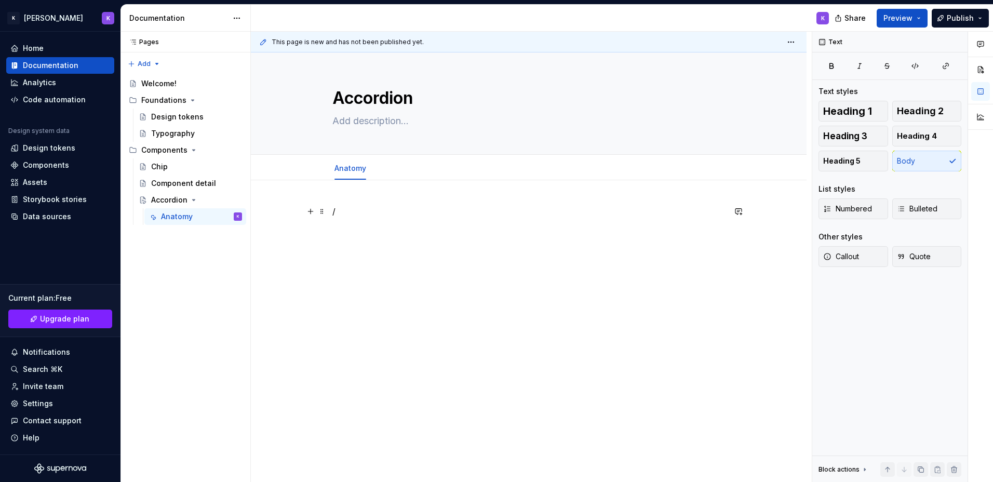
click at [359, 210] on p "/" at bounding box center [529, 211] width 393 height 12
click at [184, 164] on div "Chip" at bounding box center [196, 167] width 91 height 15
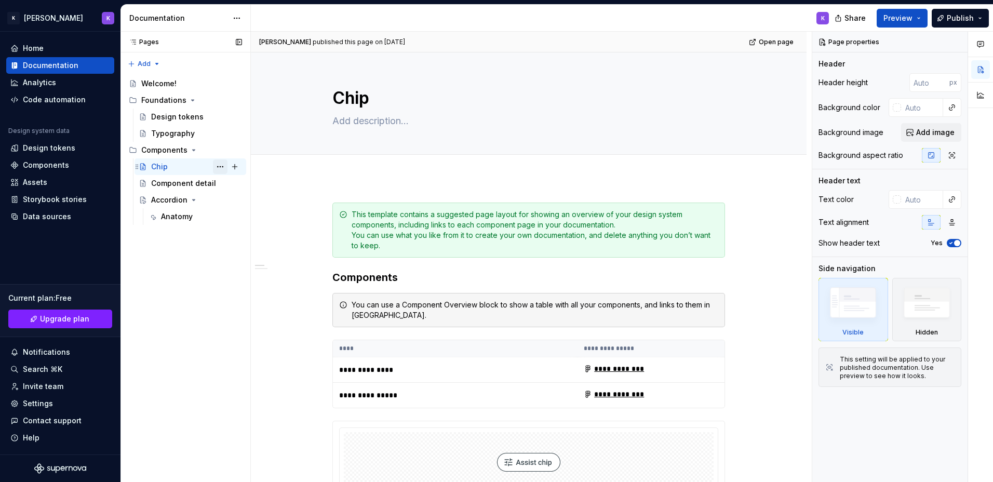
click at [222, 166] on button "Page tree" at bounding box center [220, 167] width 15 height 15
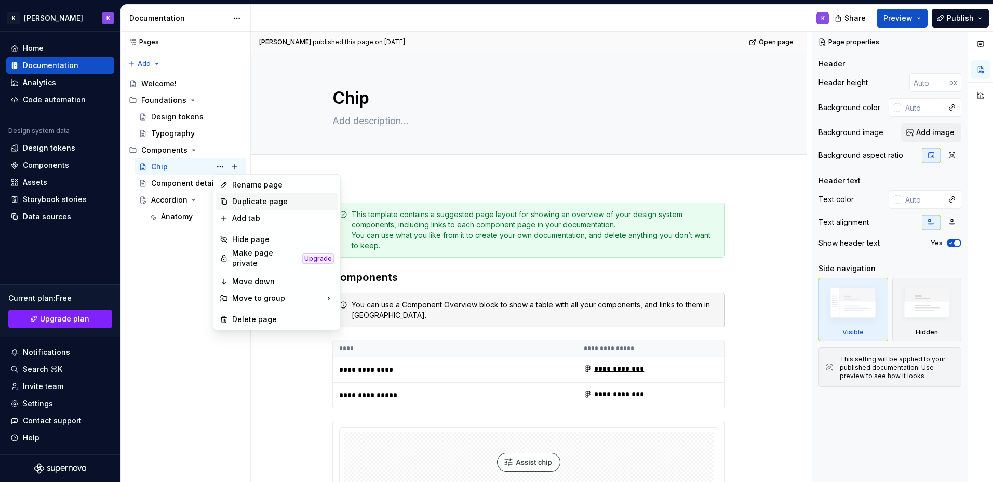
click at [272, 203] on div "Duplicate page" at bounding box center [283, 201] width 102 height 10
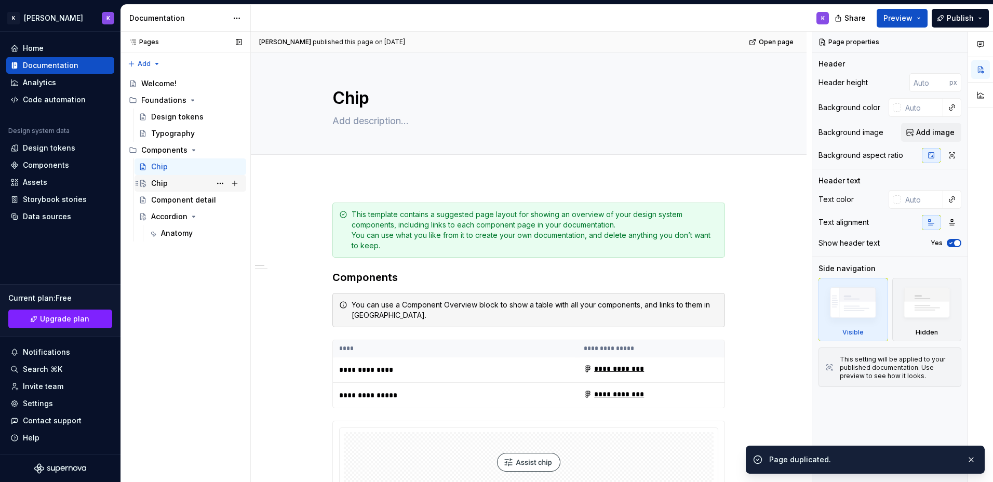
click at [182, 179] on div "Chip" at bounding box center [196, 183] width 91 height 15
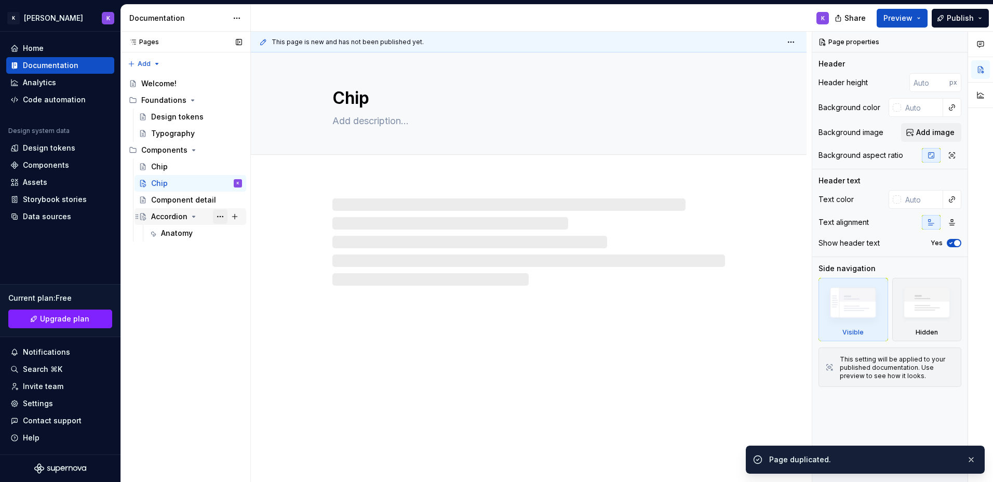
click at [223, 218] on button "Page tree" at bounding box center [220, 216] width 15 height 15
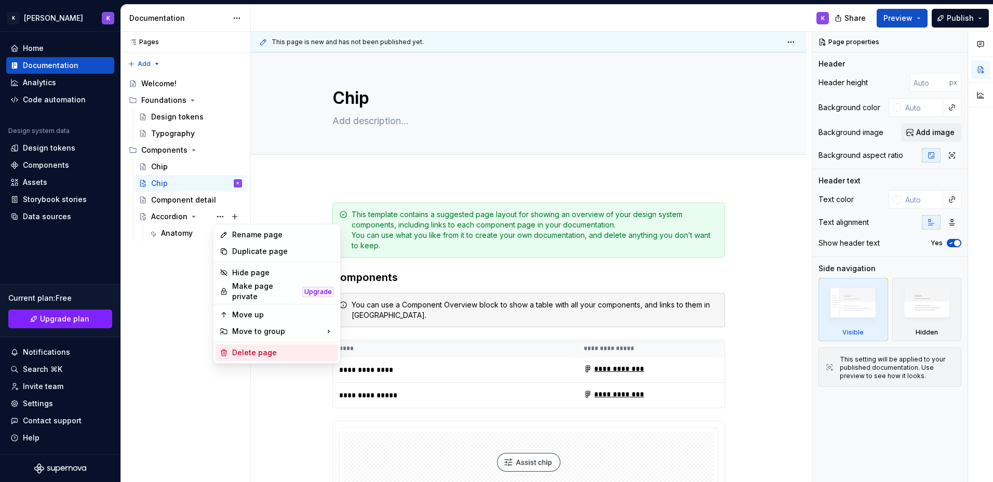
click at [278, 349] on div "Delete page" at bounding box center [283, 353] width 102 height 10
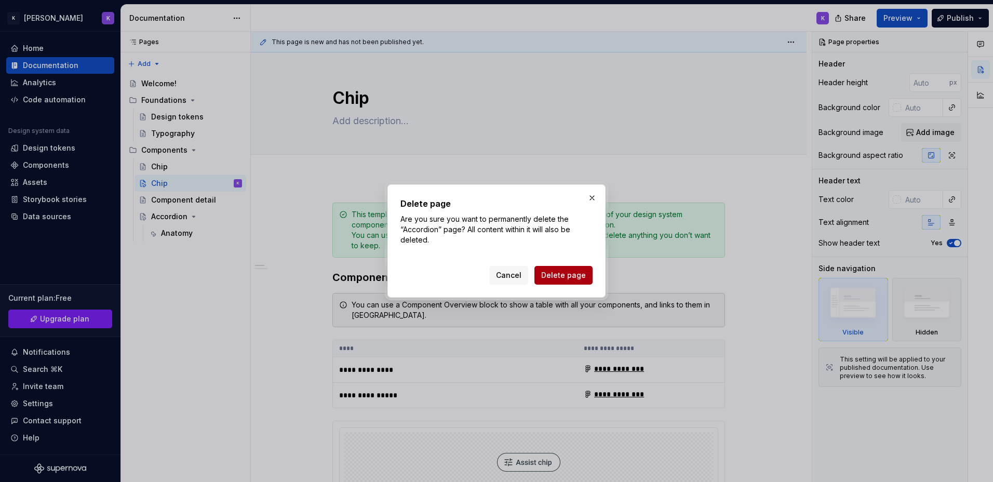
click at [559, 275] on span "Delete page" at bounding box center [563, 275] width 45 height 10
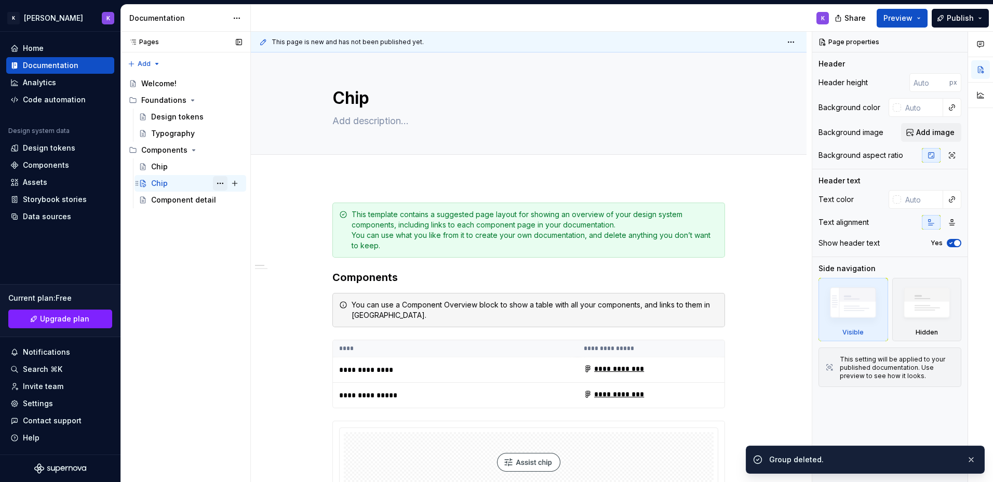
click at [218, 183] on button "Page tree" at bounding box center [220, 183] width 15 height 15
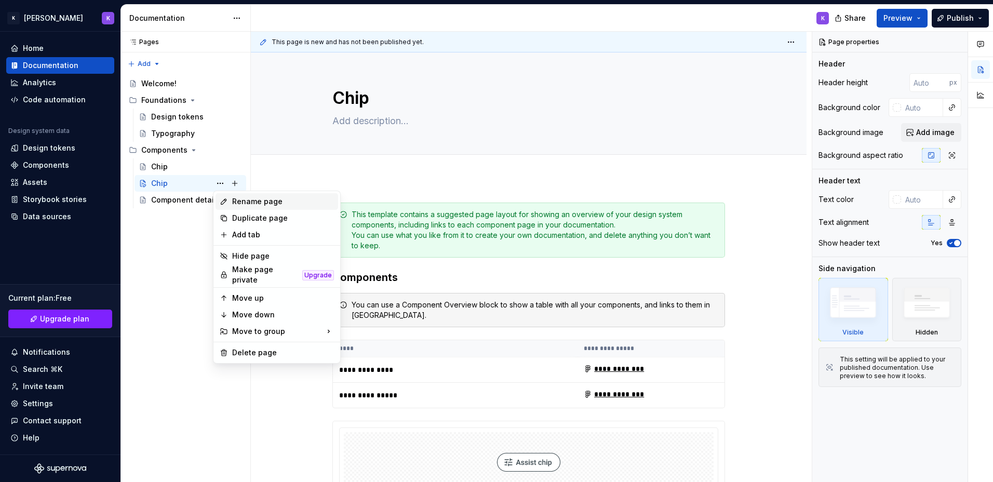
click at [240, 205] on div "Rename page" at bounding box center [283, 201] width 102 height 10
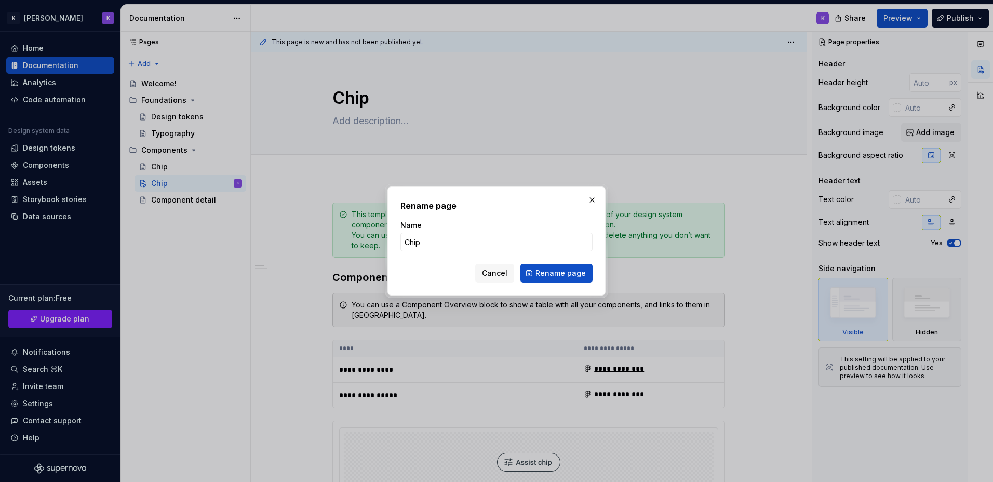
type textarea "*"
type input "Acc"
type textarea "*"
type input "Accordion"
click button "Rename page" at bounding box center [557, 273] width 72 height 19
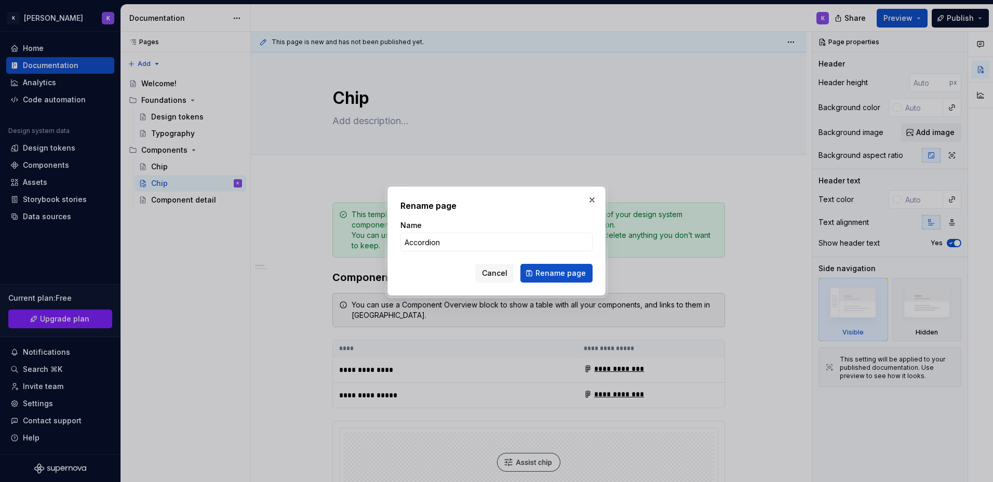
type textarea "*"
type textarea "Accordion"
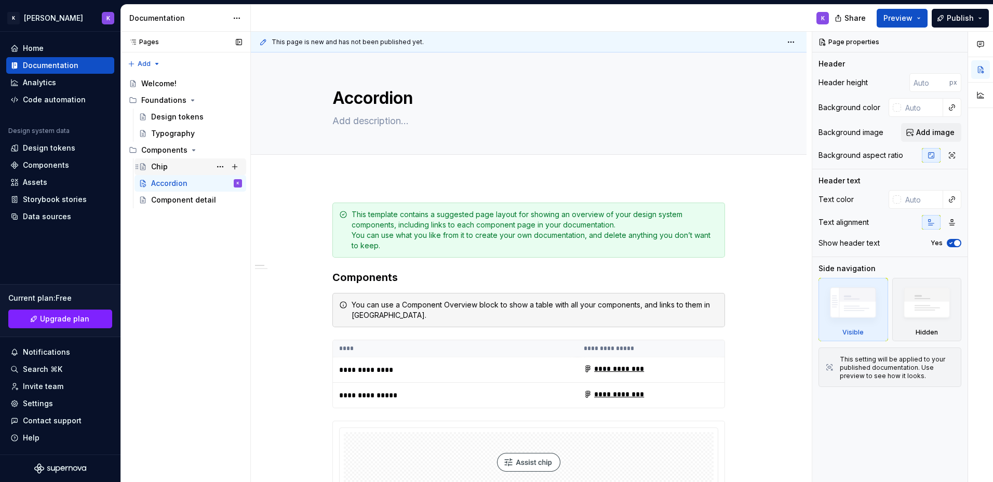
click at [166, 171] on div "Chip" at bounding box center [159, 167] width 17 height 10
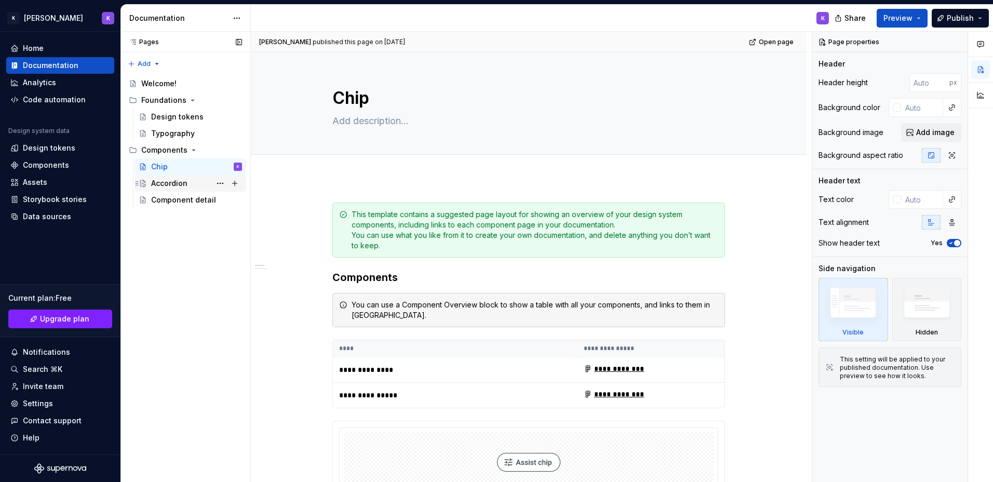
click at [167, 181] on div "Accordion" at bounding box center [169, 183] width 36 height 10
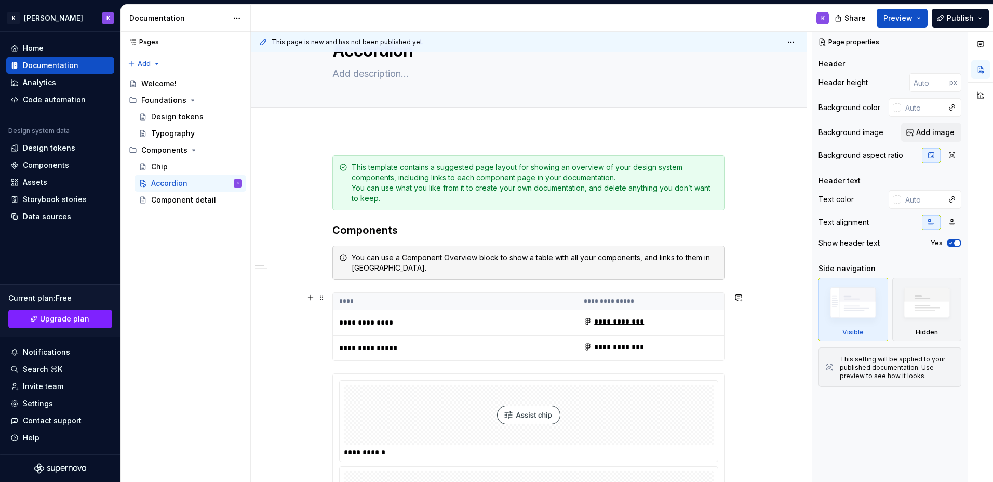
scroll to position [104, 0]
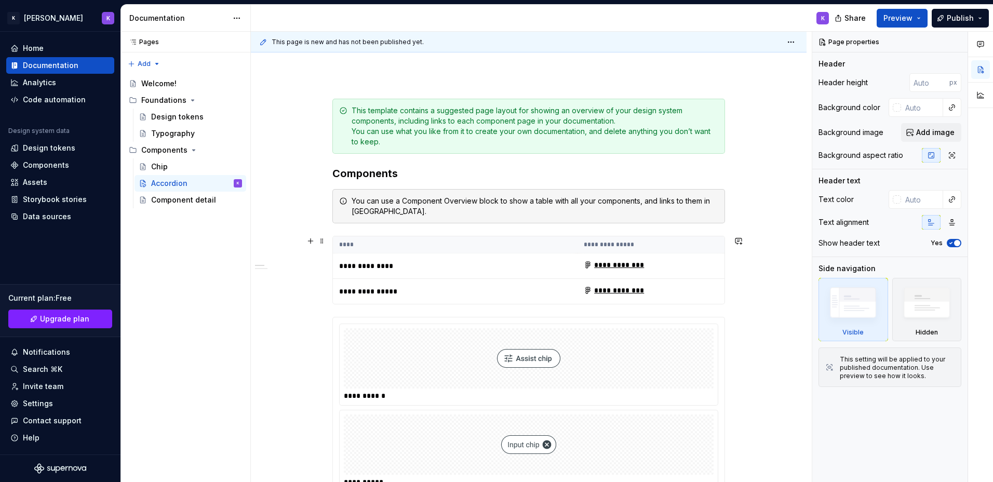
type textarea "*"
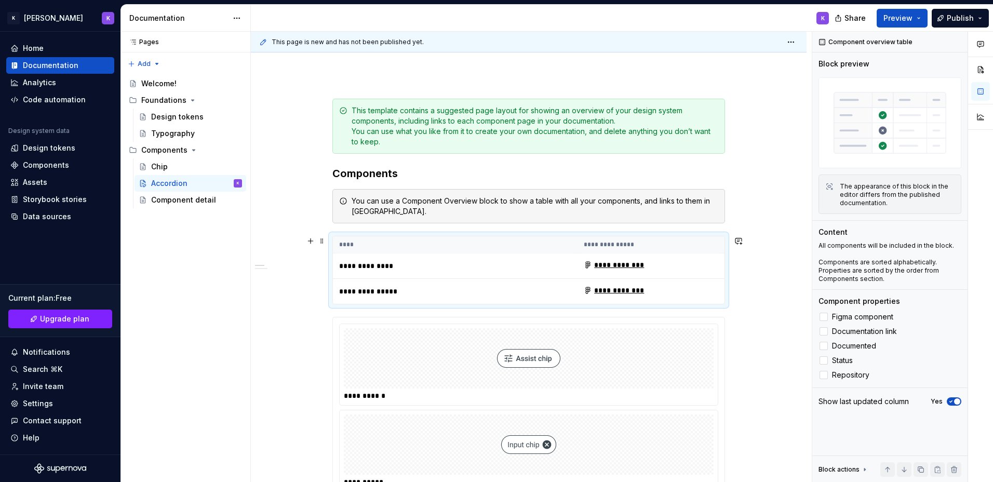
click at [363, 258] on td "**********" at bounding box center [455, 266] width 245 height 25
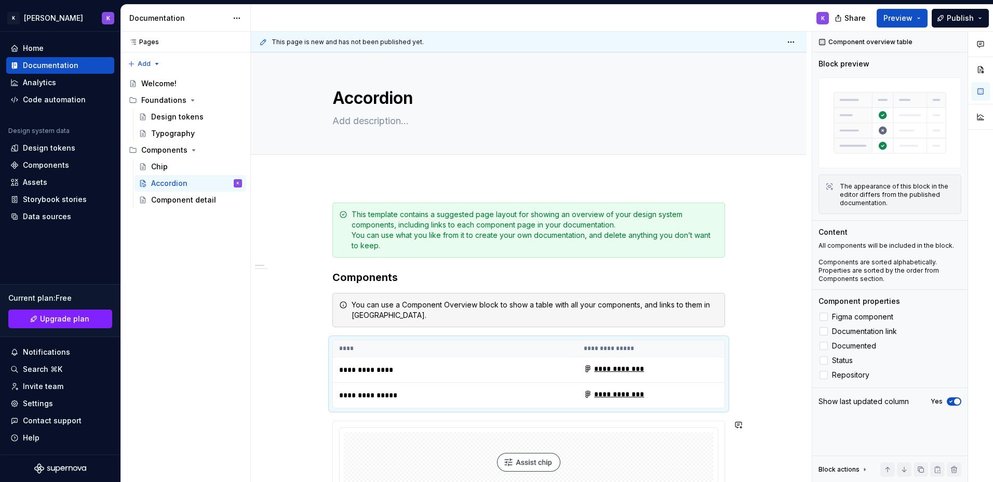
scroll to position [156, 0]
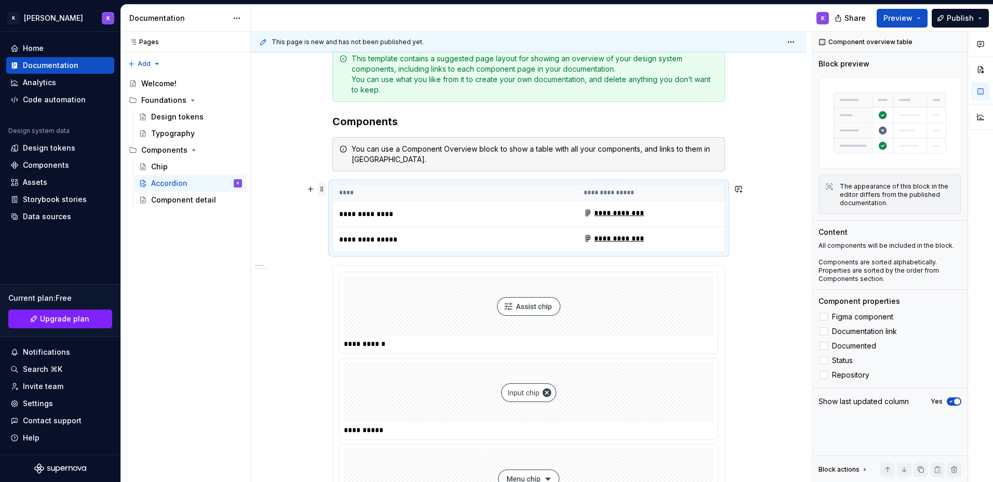
click at [323, 187] on span at bounding box center [322, 189] width 8 height 15
click at [462, 201] on table "**********" at bounding box center [529, 218] width 392 height 68
drag, startPoint x: 462, startPoint y: 201, endPoint x: 456, endPoint y: 215, distance: 14.9
click at [456, 215] on p "**********" at bounding box center [404, 214] width 130 height 10
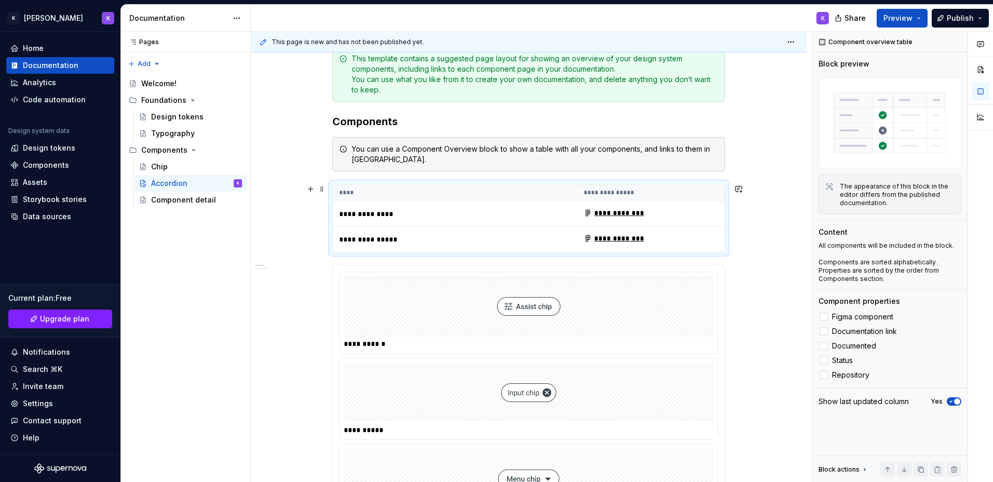
click at [673, 212] on td "**********" at bounding box center [651, 214] width 147 height 25
click at [322, 272] on span at bounding box center [322, 269] width 8 height 15
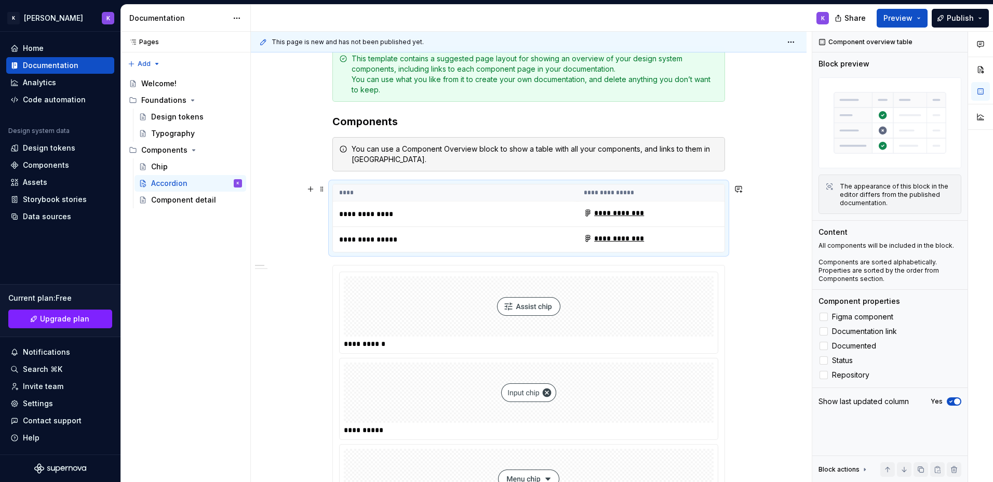
click at [700, 191] on th "**********" at bounding box center [651, 192] width 147 height 17
click at [640, 315] on div at bounding box center [529, 306] width 370 height 60
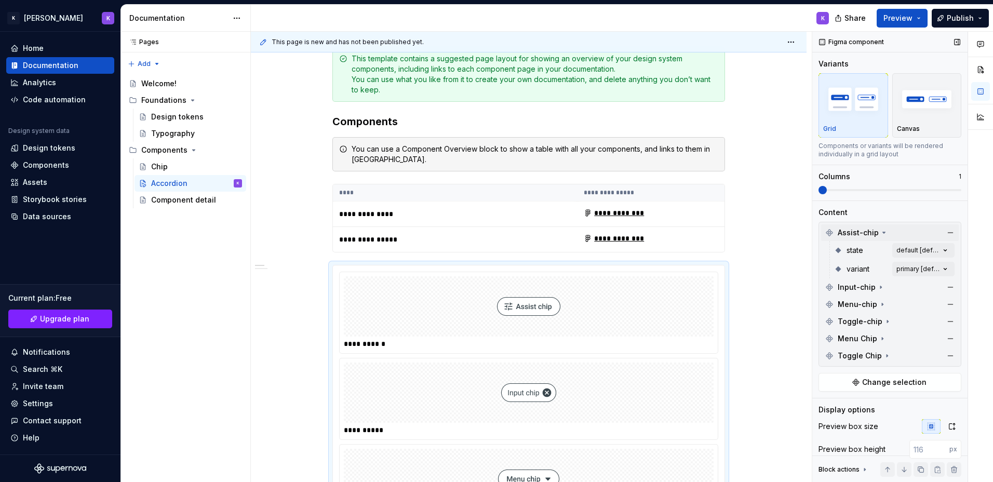
click at [877, 231] on span "Assist-chip" at bounding box center [858, 233] width 41 height 10
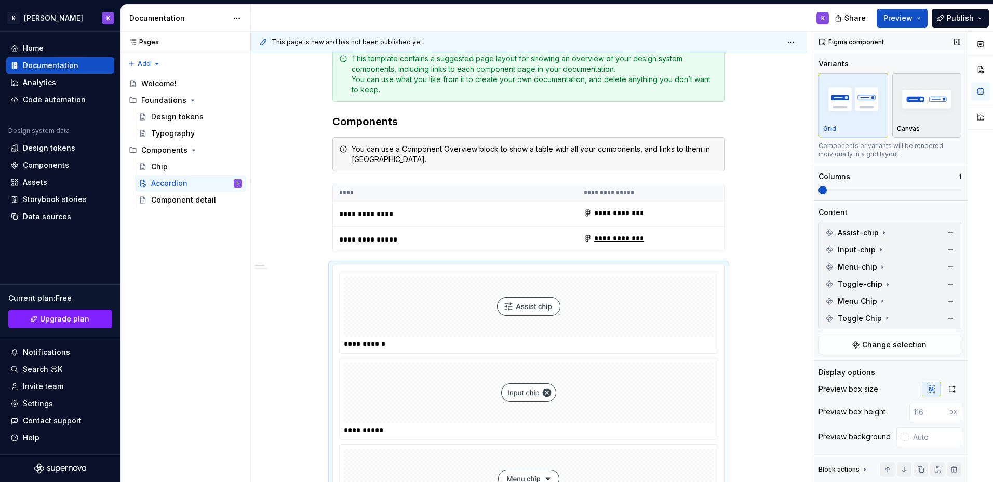
click at [897, 114] on img "button" at bounding box center [927, 99] width 60 height 38
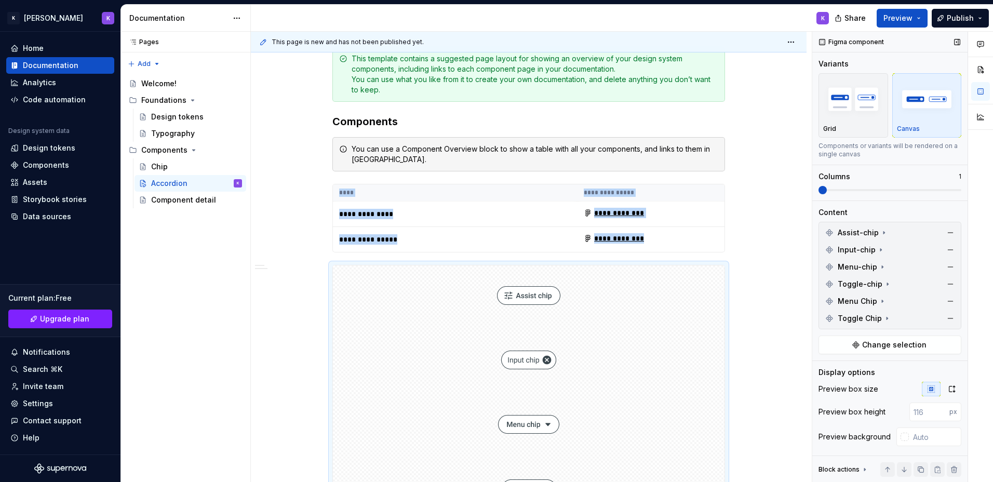
scroll to position [321, 0]
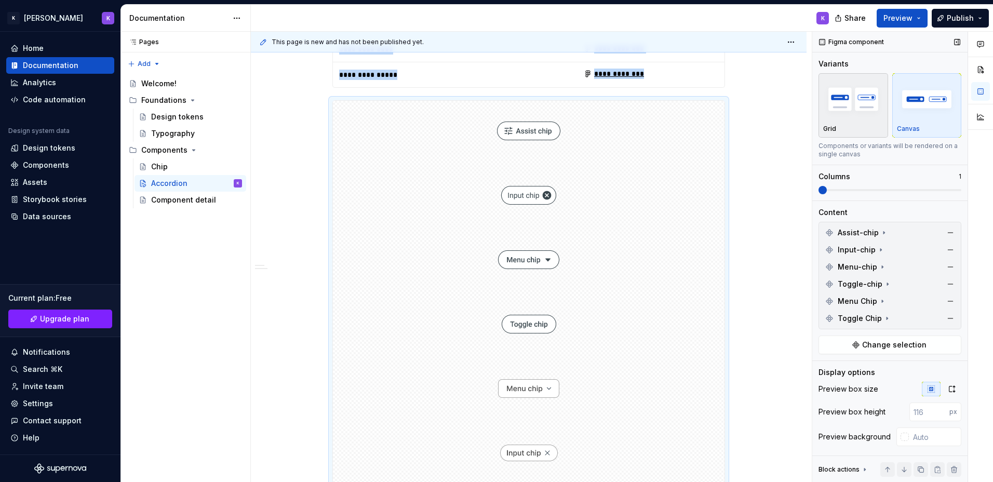
click at [859, 113] on img "button" at bounding box center [854, 99] width 60 height 38
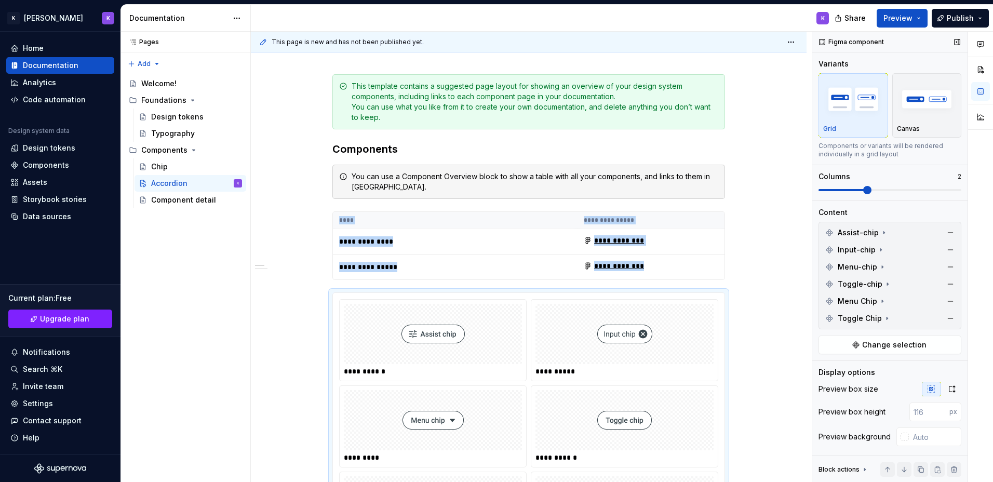
scroll to position [205, 0]
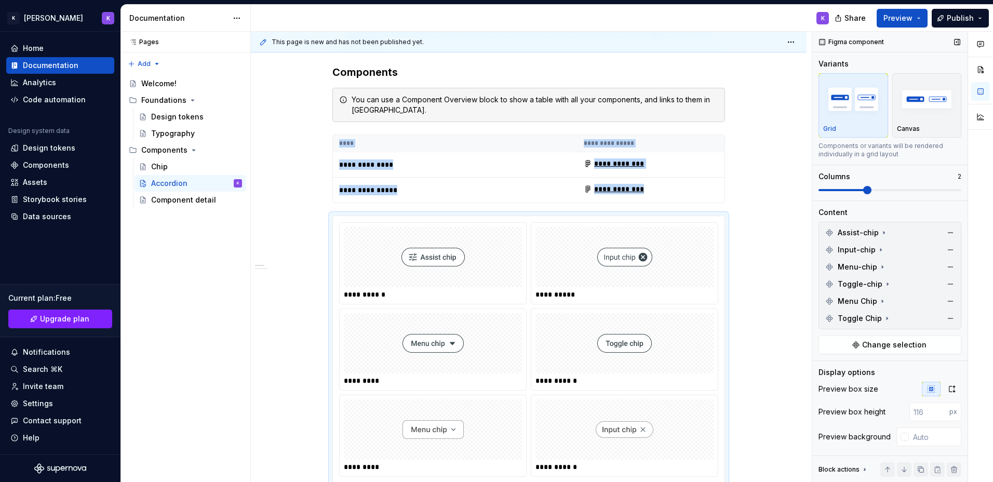
click at [864, 186] on span at bounding box center [868, 190] width 8 height 8
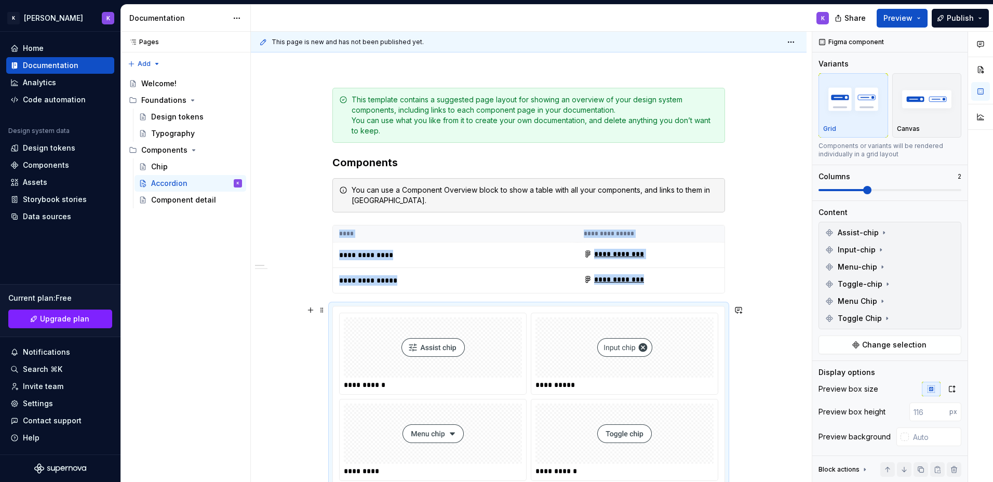
scroll to position [101, 0]
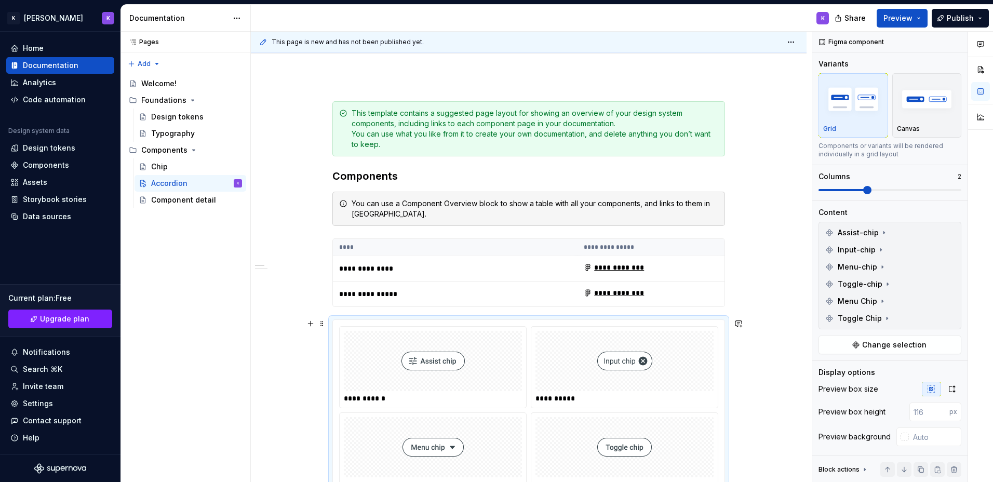
click at [369, 321] on div "**********" at bounding box center [529, 453] width 392 height 267
click at [944, 230] on button "button" at bounding box center [951, 233] width 15 height 15
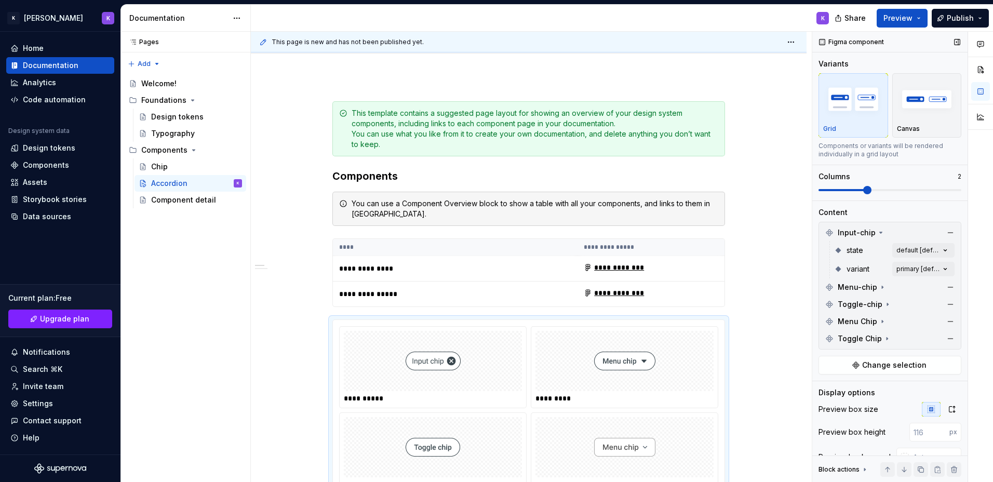
click at [944, 230] on button "button" at bounding box center [951, 233] width 15 height 15
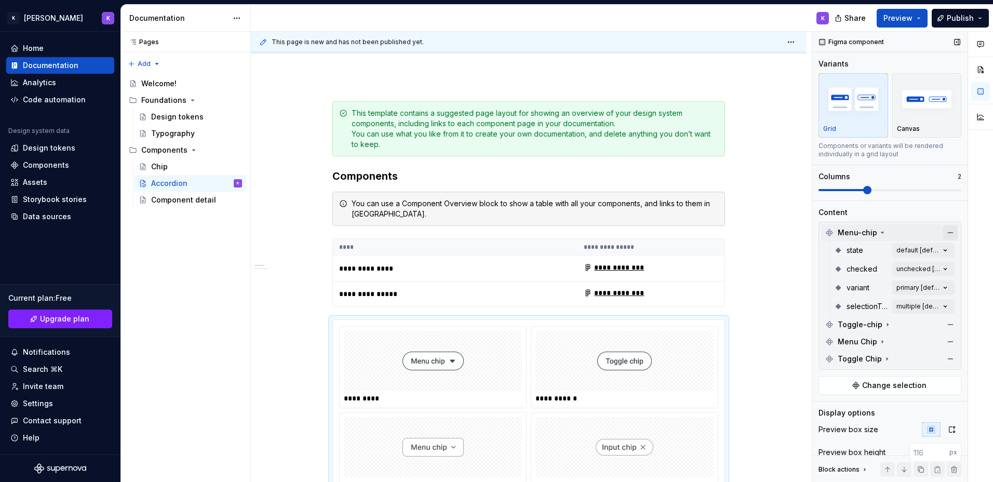
click at [944, 233] on button "button" at bounding box center [951, 233] width 15 height 15
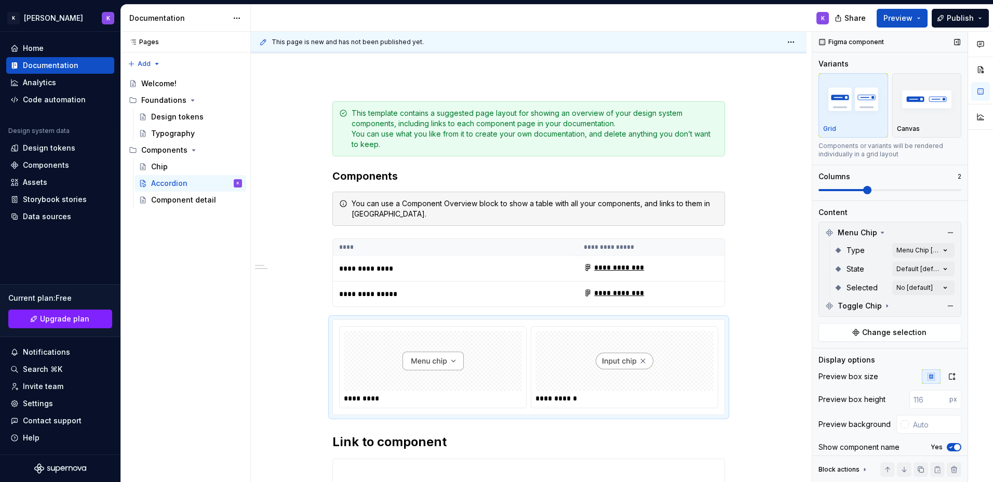
click at [944, 233] on button "button" at bounding box center [951, 233] width 15 height 15
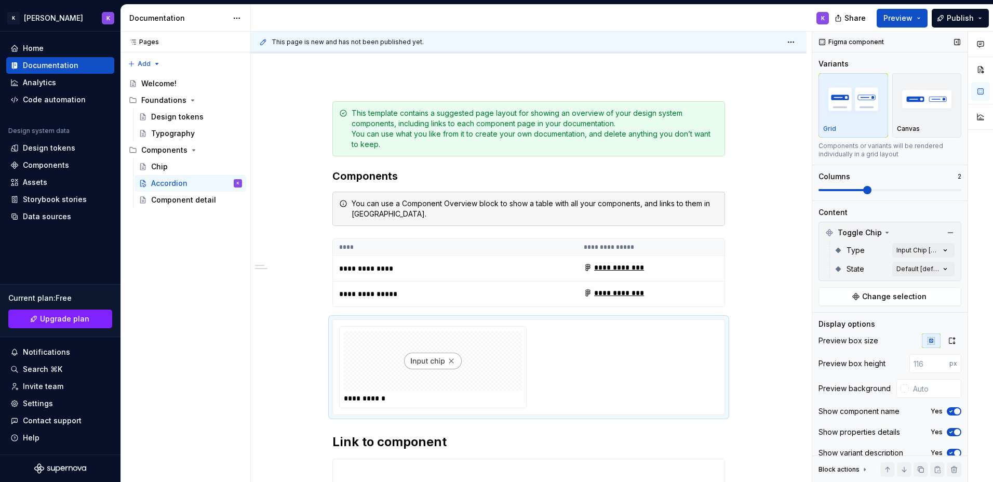
click at [944, 233] on button "button" at bounding box center [951, 233] width 15 height 15
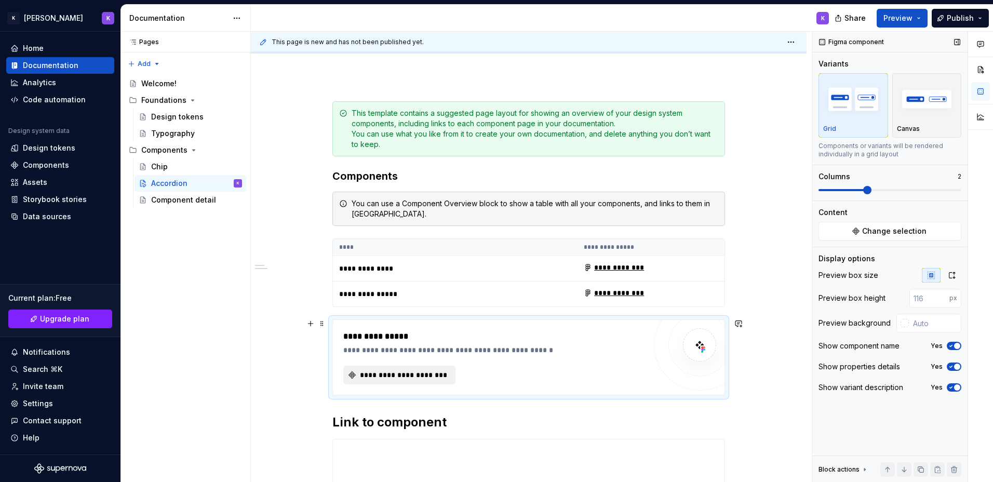
click at [416, 375] on span "**********" at bounding box center [404, 375] width 90 height 10
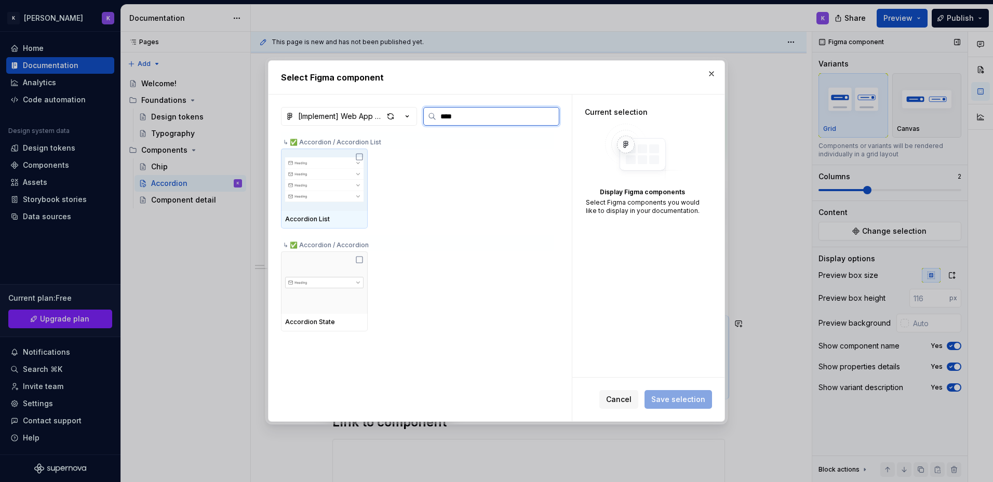
type input "*****"
click at [333, 191] on img at bounding box center [324, 180] width 78 height 54
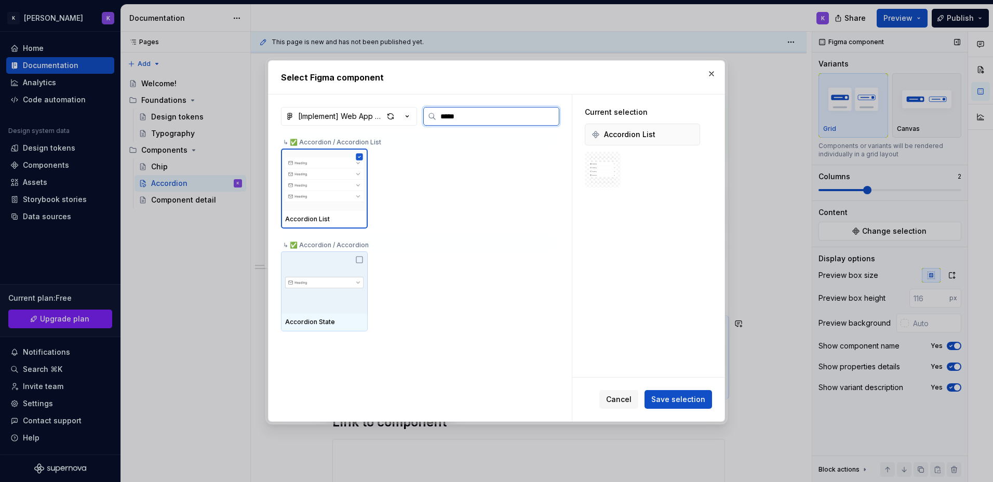
click at [359, 264] on div at bounding box center [324, 282] width 87 height 62
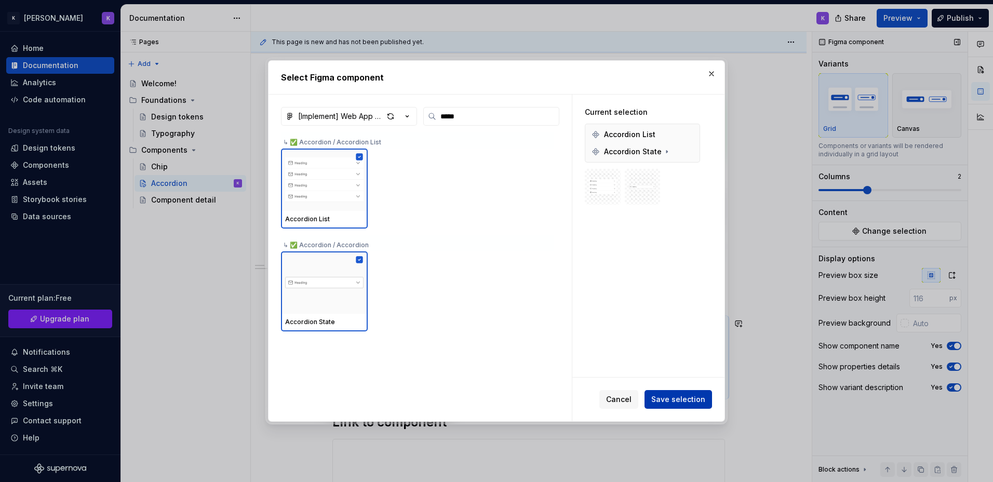
click at [678, 404] on span "Save selection" at bounding box center [679, 399] width 54 height 10
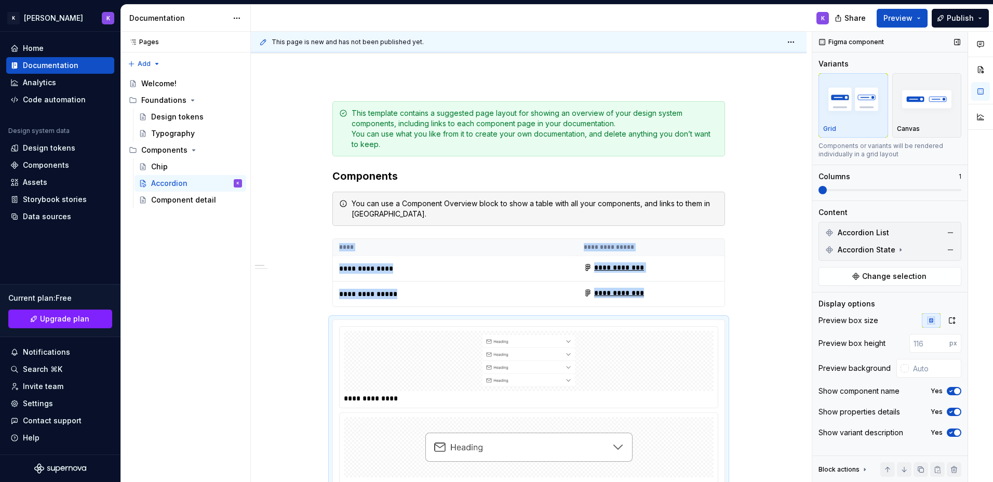
scroll to position [119, 0]
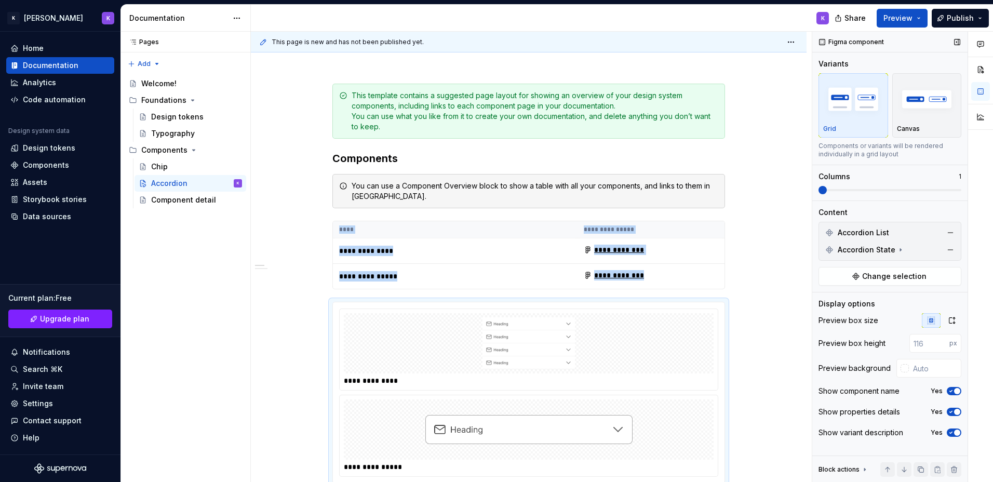
click at [827, 193] on span at bounding box center [823, 190] width 8 height 8
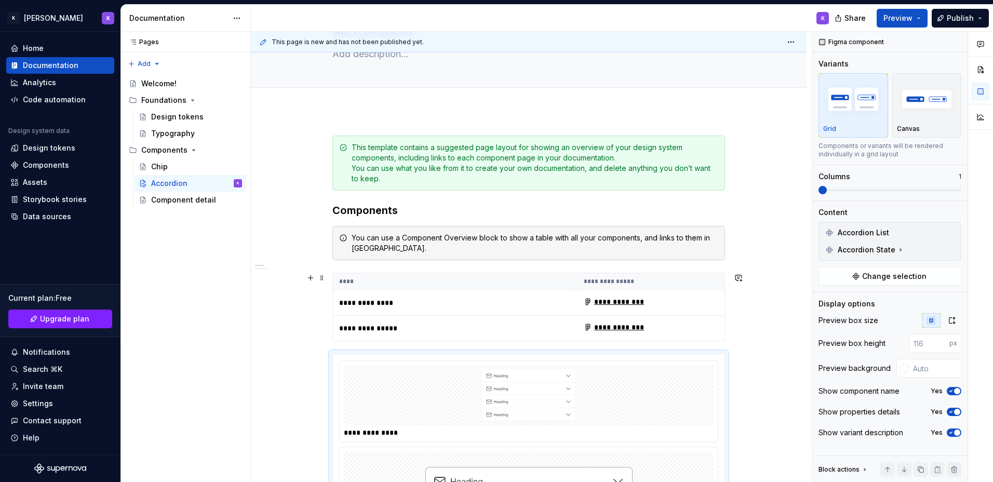
click at [367, 303] on p "**********" at bounding box center [404, 303] width 130 height 10
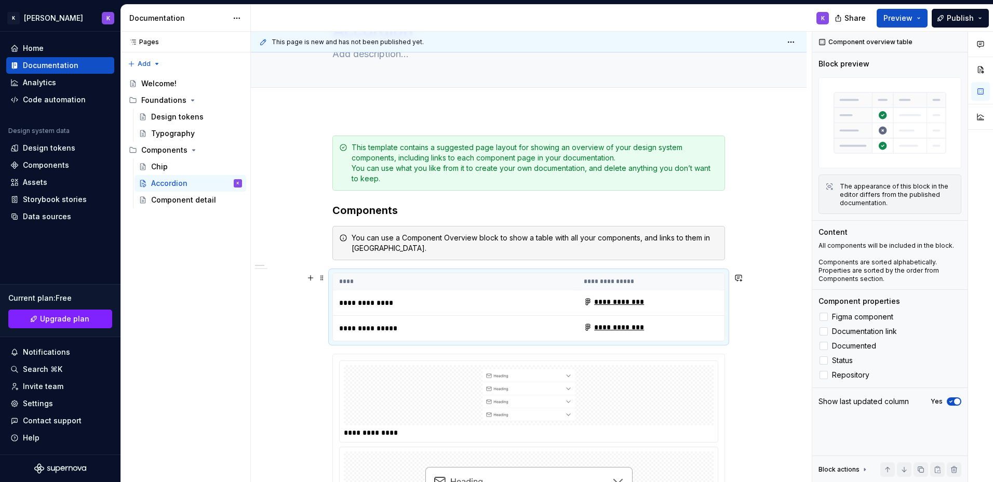
type textarea "*"
click at [367, 304] on p "**********" at bounding box center [404, 303] width 130 height 10
drag, startPoint x: 367, startPoint y: 304, endPoint x: 484, endPoint y: 300, distance: 117.5
click at [484, 300] on td "**********" at bounding box center [455, 302] width 245 height 25
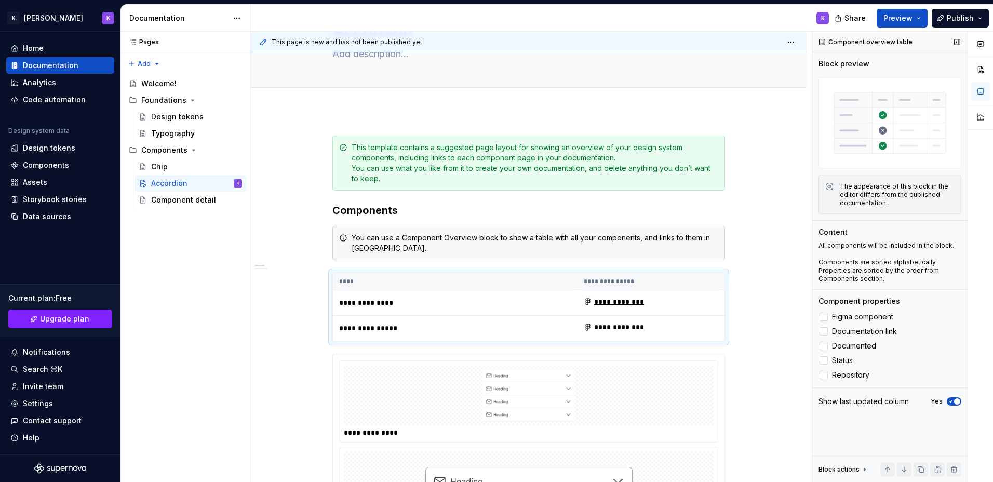
click at [906, 243] on p "All components will be included in the block." at bounding box center [890, 246] width 143 height 8
click at [871, 121] on img at bounding box center [890, 122] width 143 height 91
click at [364, 300] on p "**********" at bounding box center [404, 303] width 130 height 10
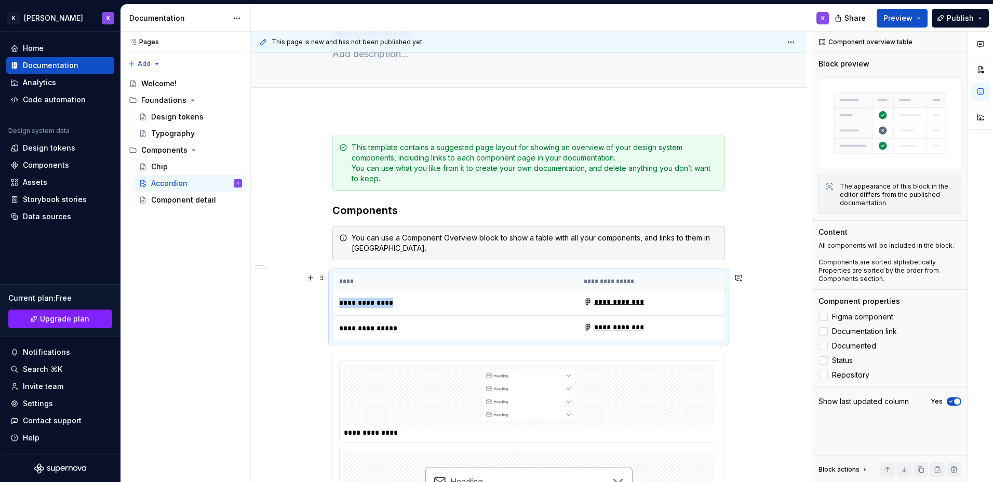
click at [364, 300] on p "**********" at bounding box center [404, 303] width 130 height 10
click at [690, 307] on td "**********" at bounding box center [651, 302] width 147 height 25
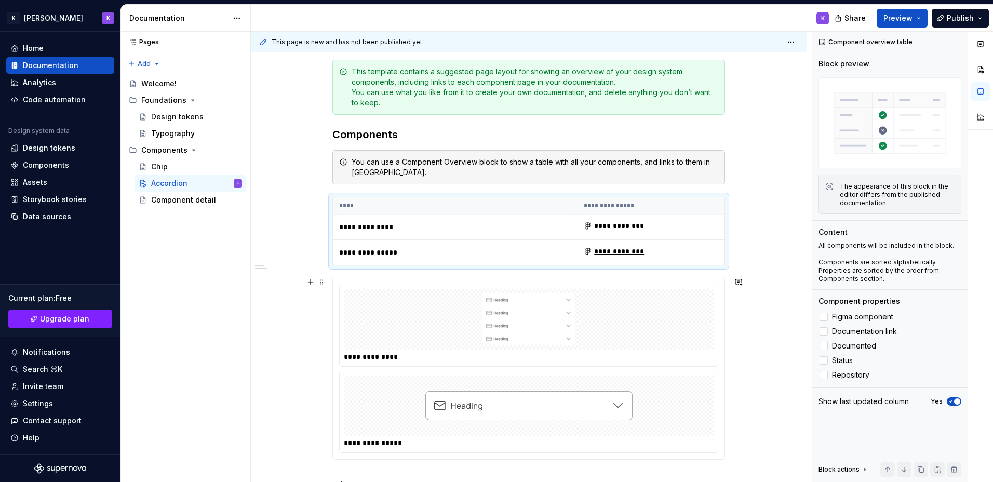
scroll to position [141, 0]
click at [413, 137] on h3 "Components" at bounding box center [529, 136] width 393 height 15
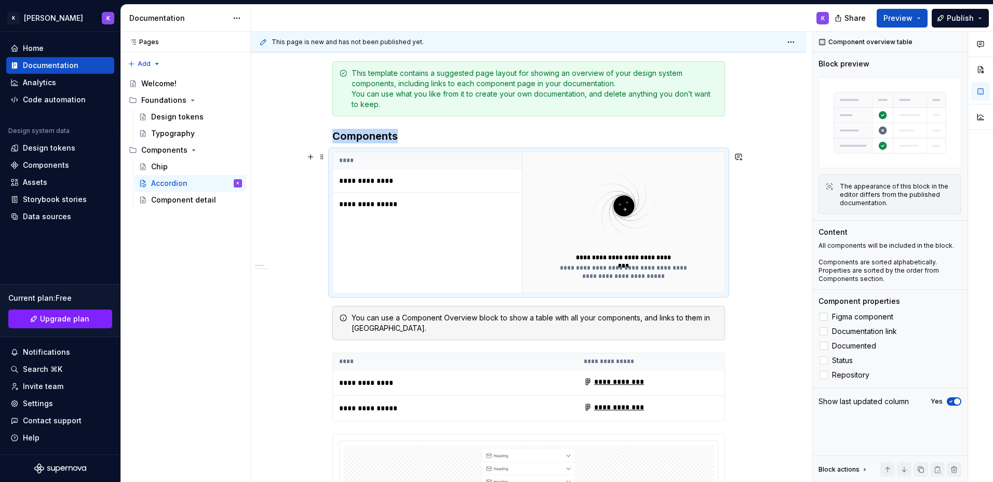
click at [626, 194] on img at bounding box center [623, 206] width 135 height 83
click at [322, 156] on span at bounding box center [322, 157] width 8 height 15
click at [377, 249] on div "Delete" at bounding box center [371, 249] width 68 height 10
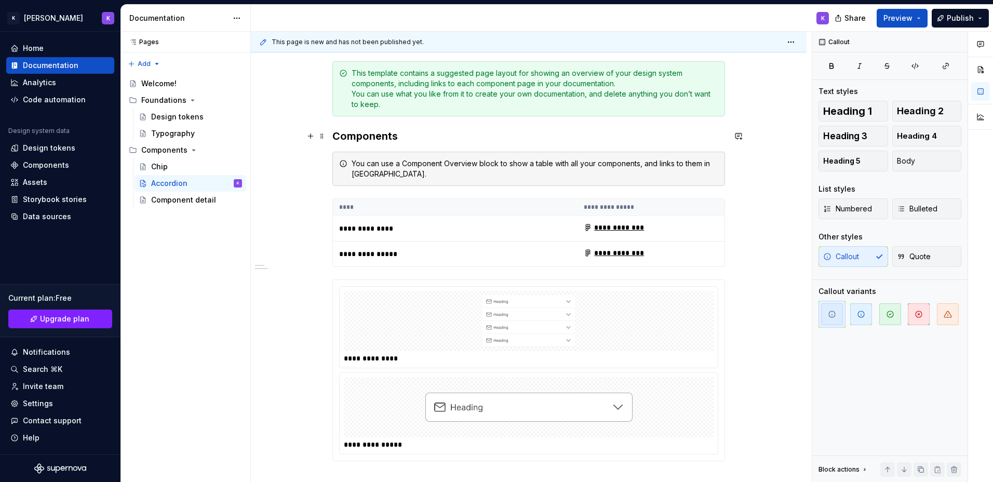
click at [408, 135] on h3 "Components" at bounding box center [529, 136] width 393 height 15
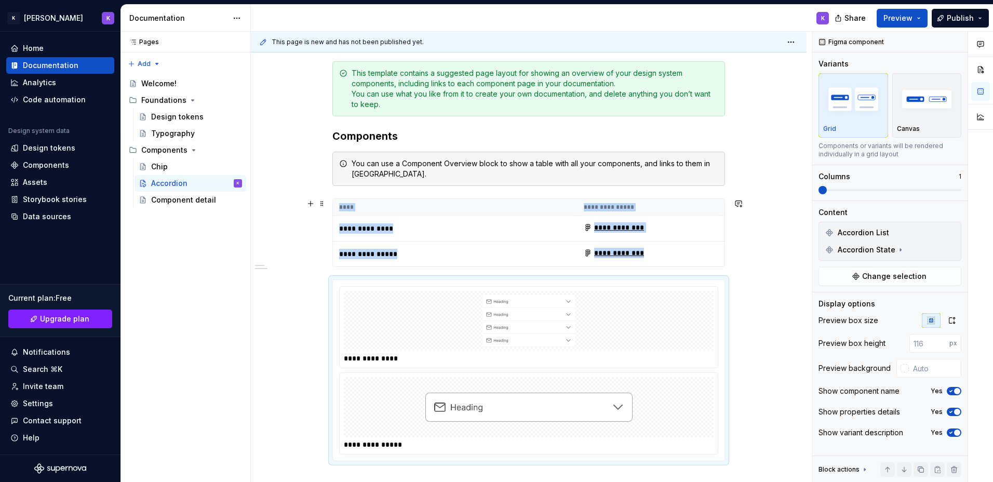
click at [725, 257] on div "**********" at bounding box center [529, 232] width 393 height 69
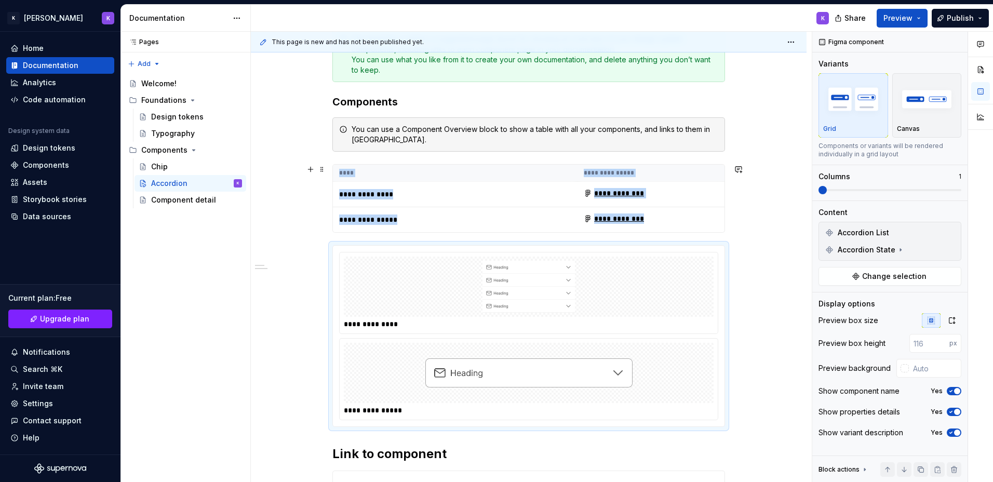
scroll to position [336, 0]
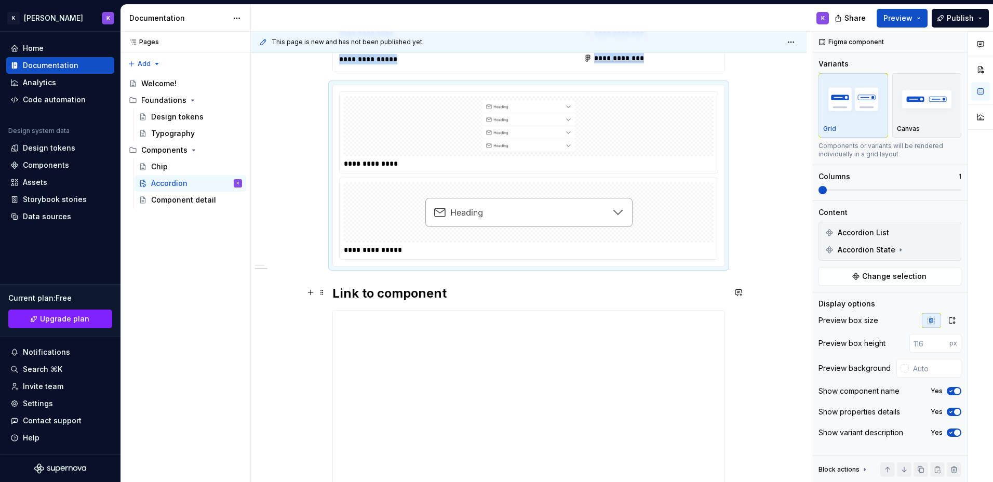
click at [335, 294] on h2 "Link to component" at bounding box center [529, 293] width 393 height 17
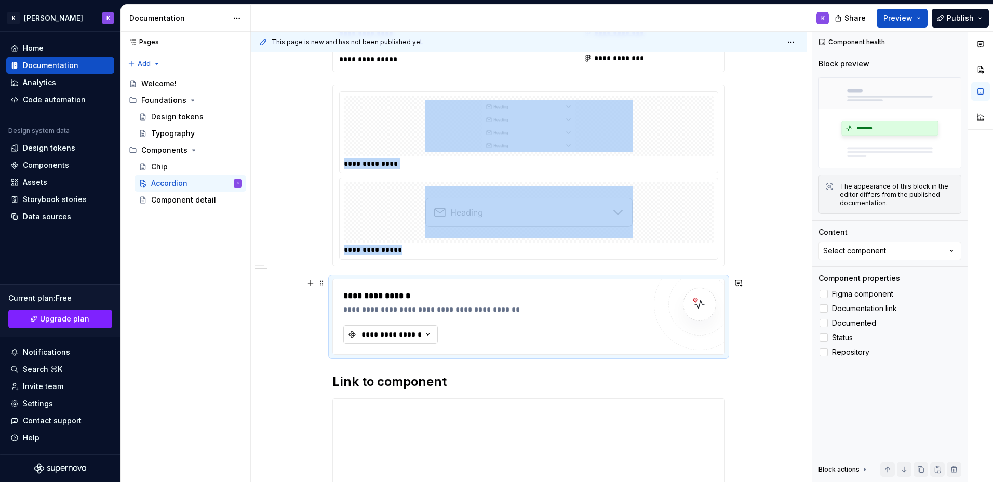
click at [421, 337] on div "**********" at bounding box center [392, 334] width 62 height 10
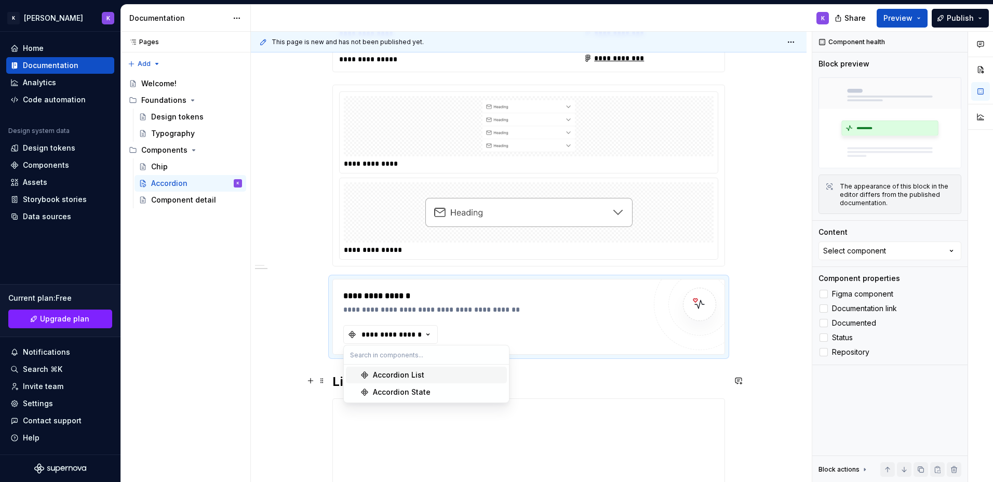
click at [430, 377] on div "Accordion List" at bounding box center [438, 375] width 130 height 10
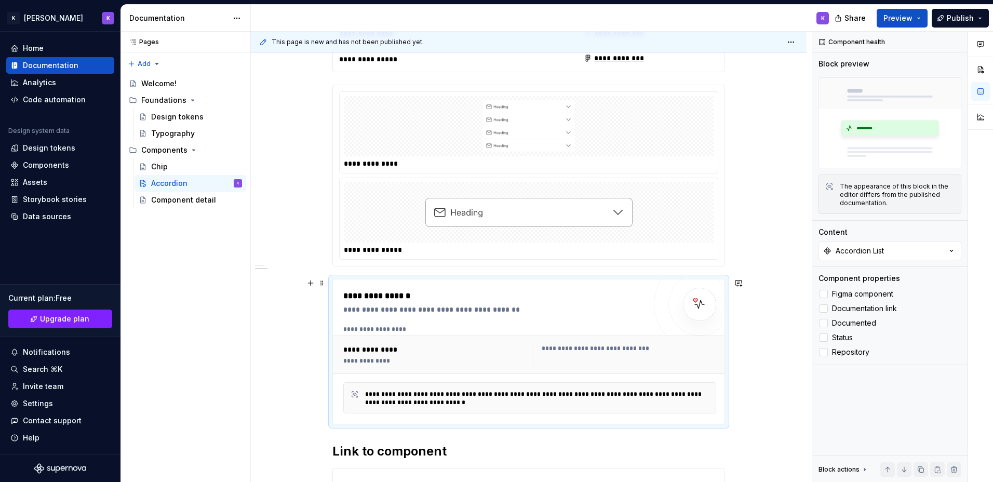
click at [365, 343] on div "**********" at bounding box center [529, 354] width 381 height 29
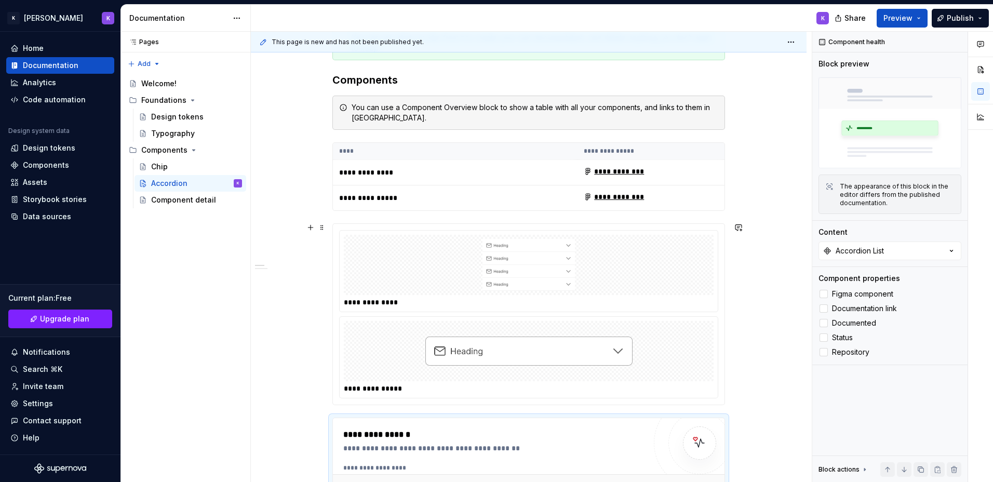
scroll to position [180, 0]
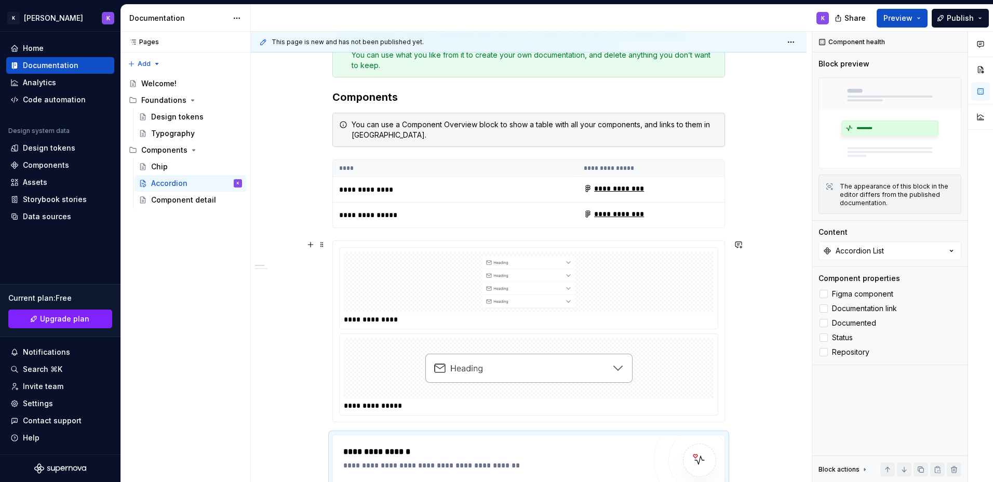
click at [542, 348] on img at bounding box center [529, 368] width 207 height 52
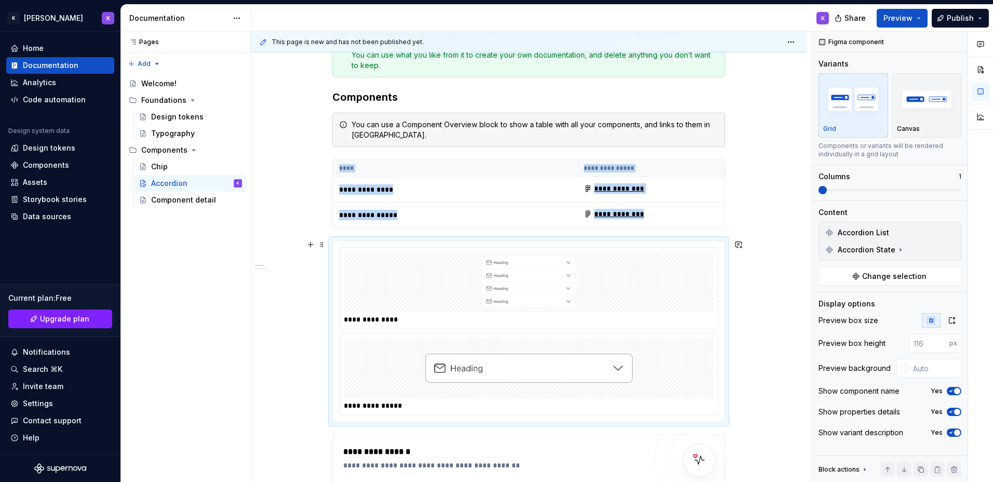
click at [545, 363] on img at bounding box center [529, 368] width 207 height 52
click at [674, 284] on div at bounding box center [529, 282] width 370 height 60
click at [608, 401] on div "**********" at bounding box center [529, 406] width 370 height 10
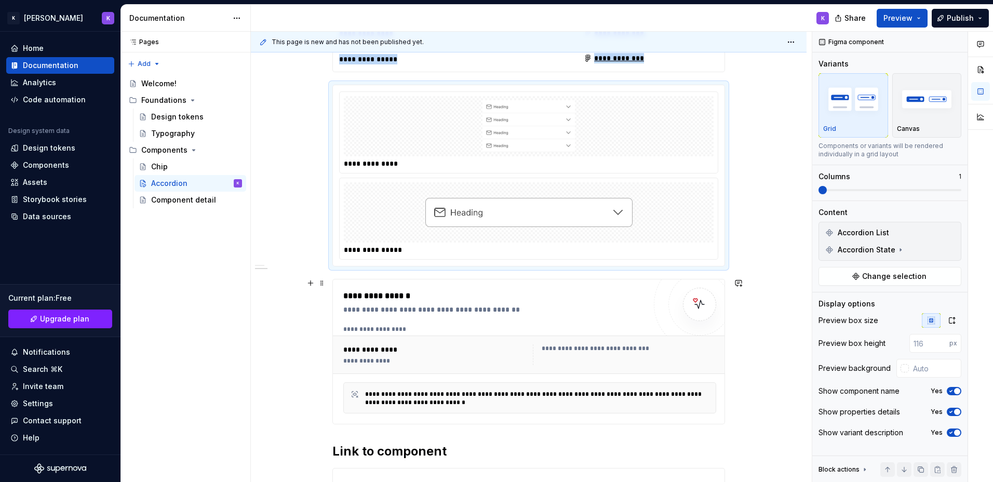
scroll to position [24, 0]
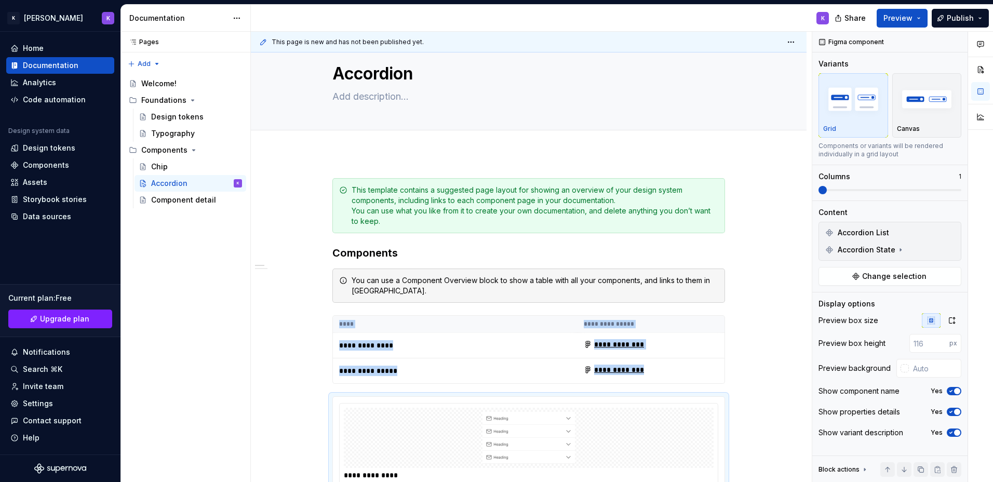
click at [475, 151] on div at bounding box center [529, 141] width 556 height 23
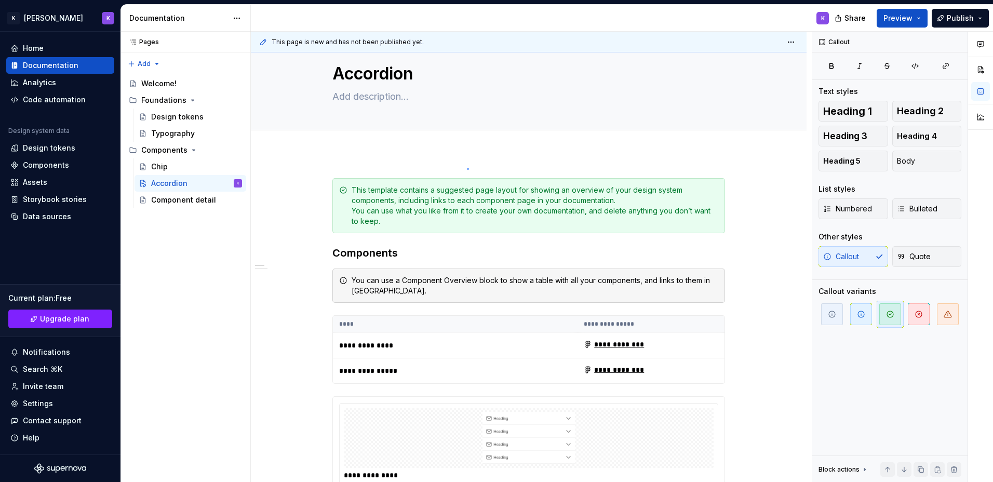
click at [467, 168] on div "**********" at bounding box center [531, 257] width 561 height 451
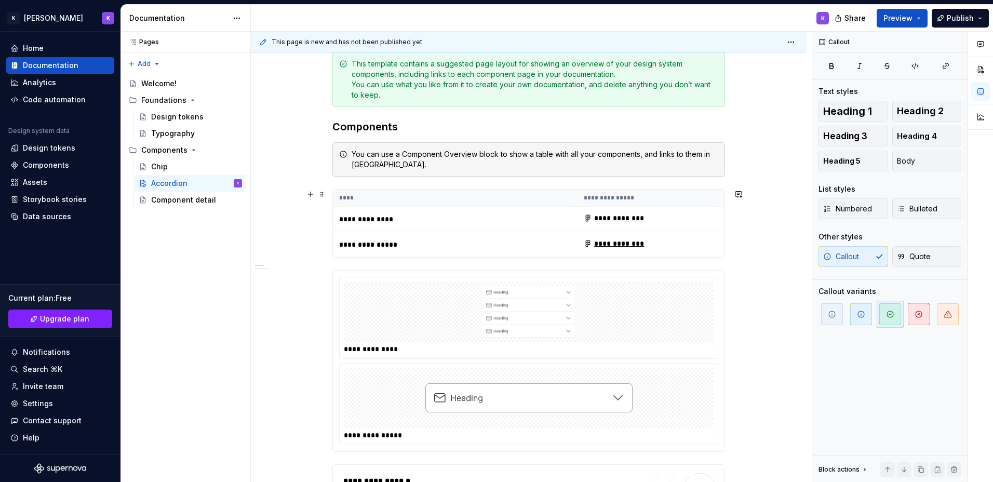
scroll to position [232, 0]
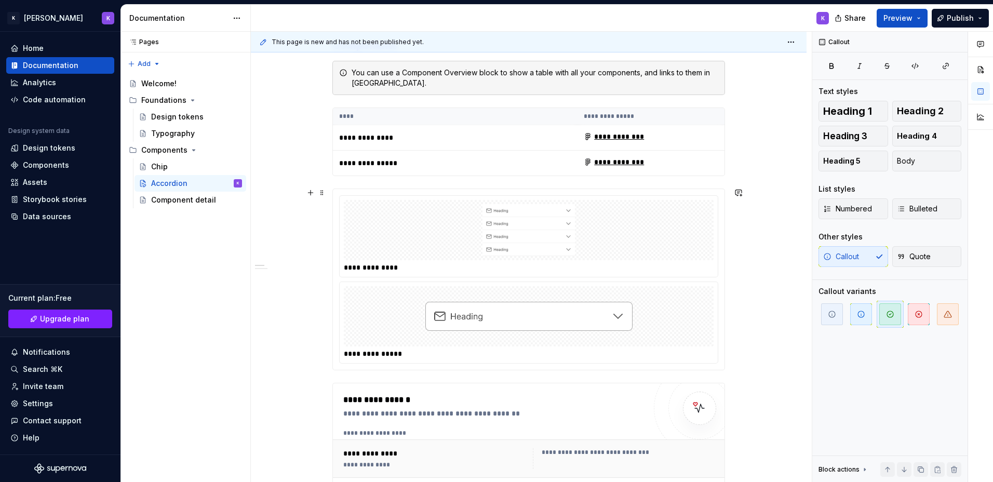
click at [362, 370] on div "**********" at bounding box center [529, 280] width 393 height 182
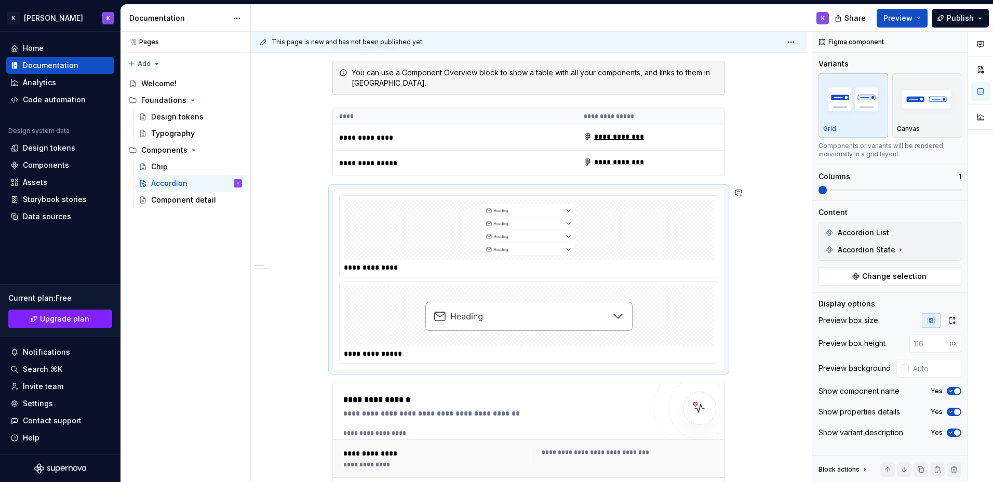
click at [360, 374] on div "**********" at bounding box center [529, 415] width 393 height 891
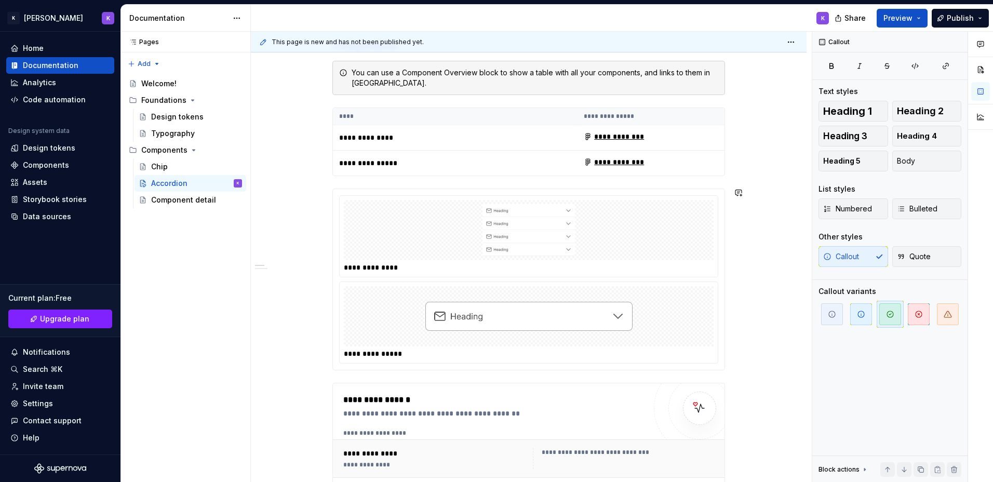
click at [360, 374] on div "**********" at bounding box center [529, 415] width 393 height 891
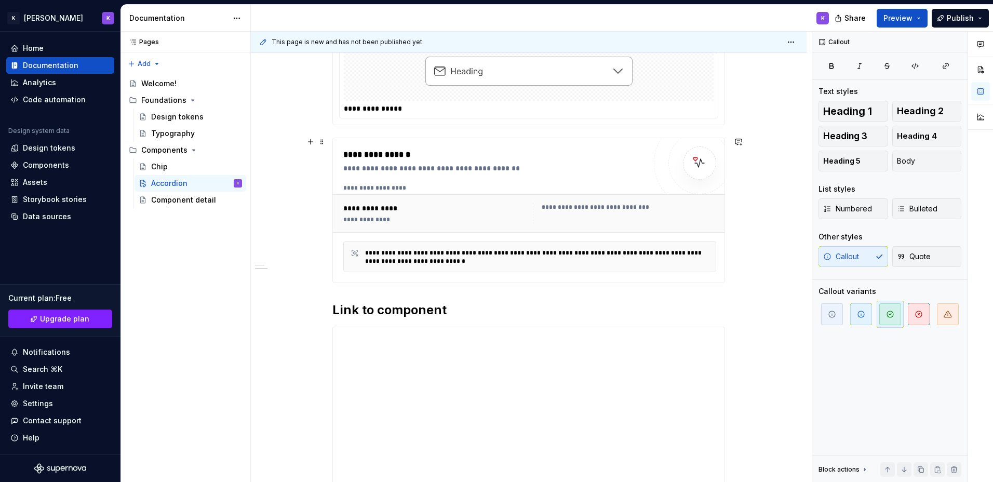
scroll to position [544, 0]
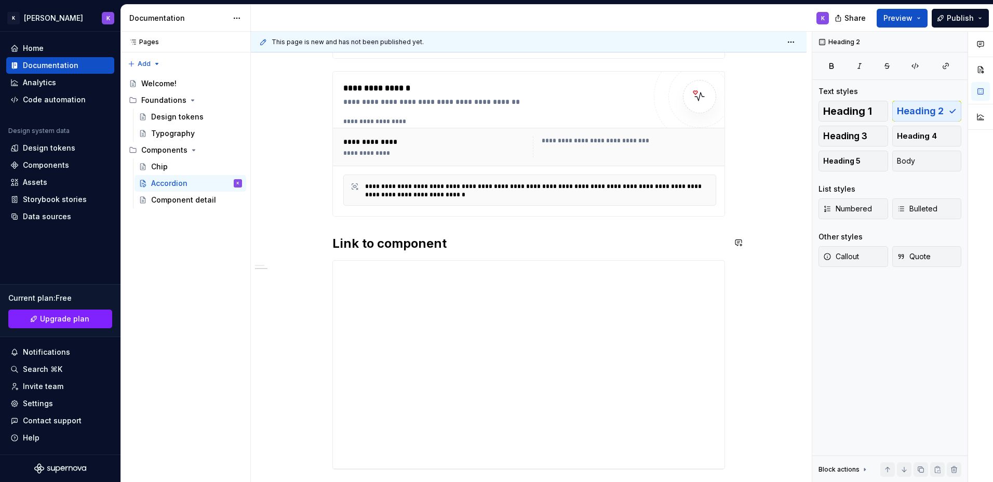
click at [389, 228] on div "**********" at bounding box center [529, 104] width 393 height 891
click at [389, 226] on div "**********" at bounding box center [529, 104] width 393 height 891
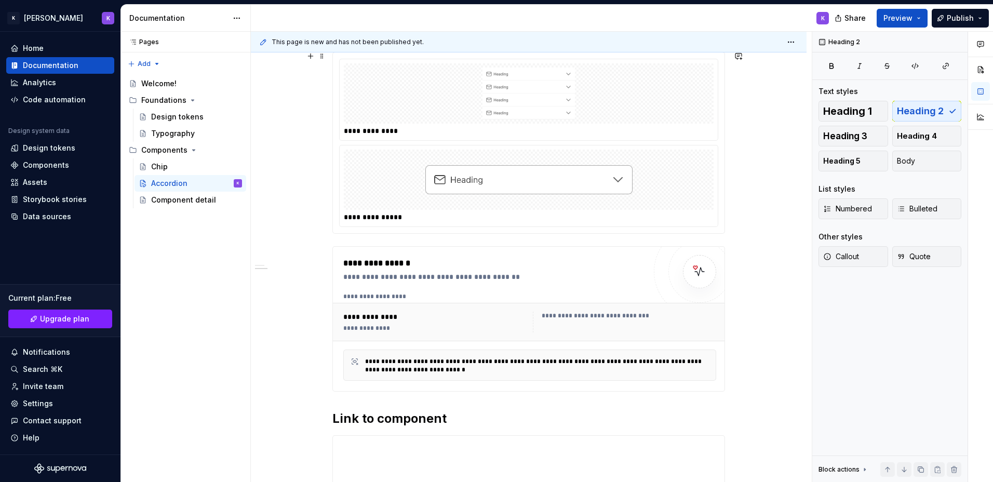
scroll to position [336, 0]
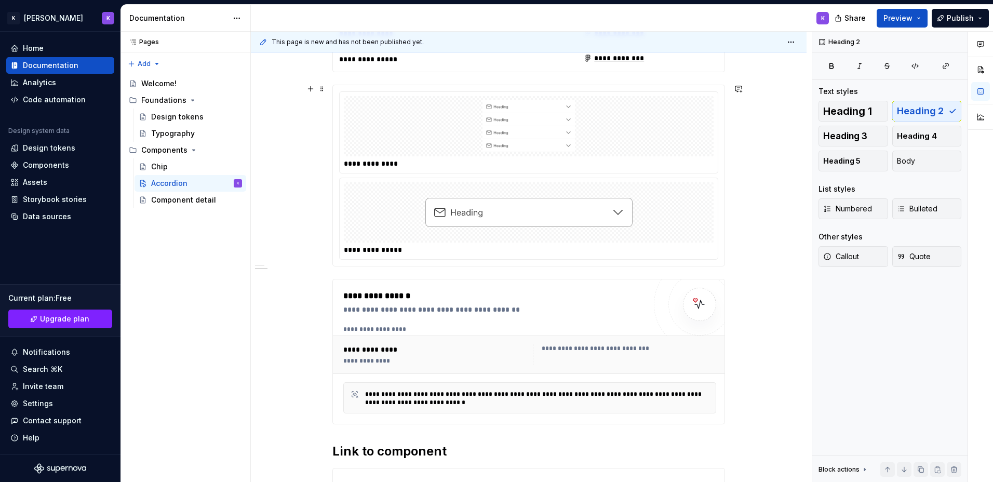
click at [351, 267] on div "**********" at bounding box center [529, 176] width 393 height 182
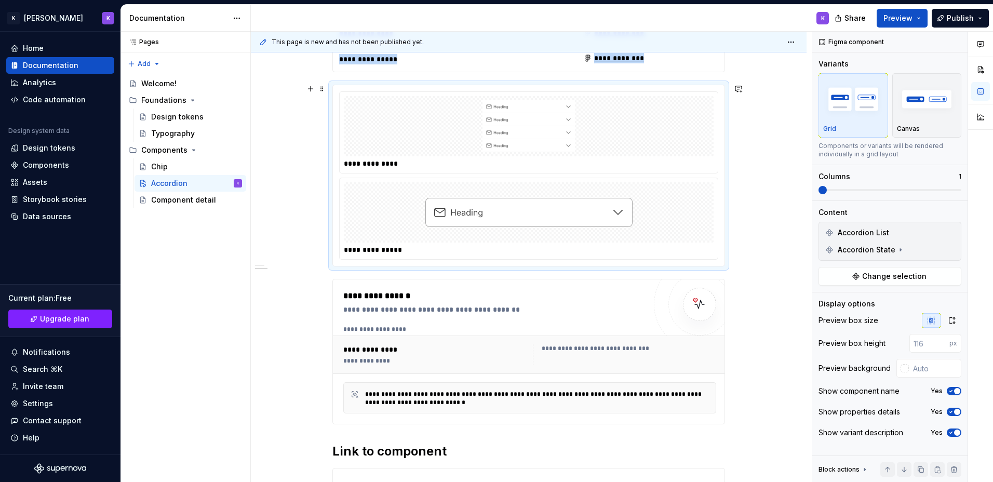
click at [351, 267] on div "**********" at bounding box center [529, 176] width 393 height 182
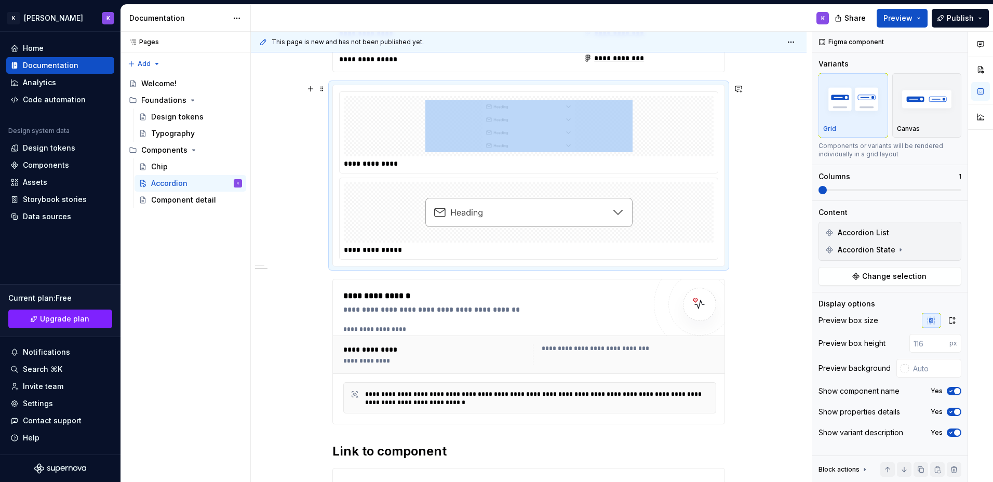
click at [351, 267] on div "**********" at bounding box center [529, 176] width 393 height 182
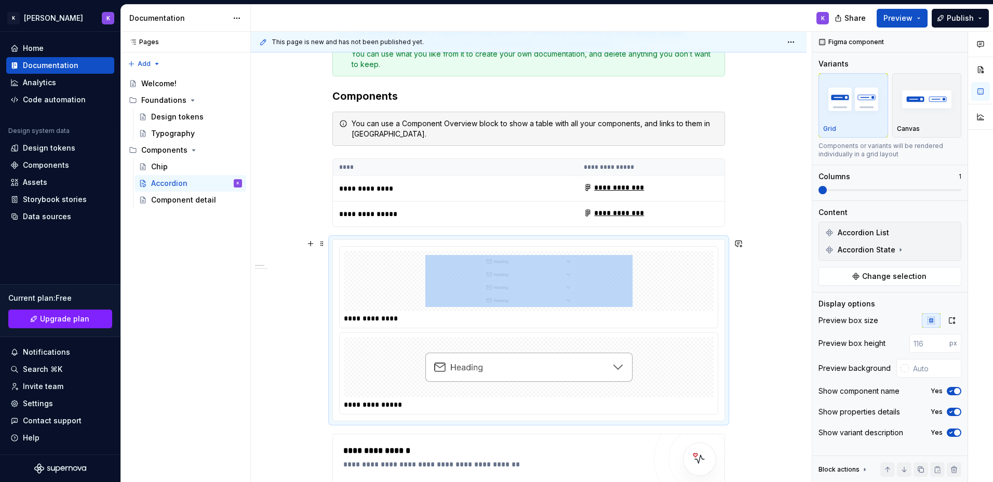
scroll to position [180, 0]
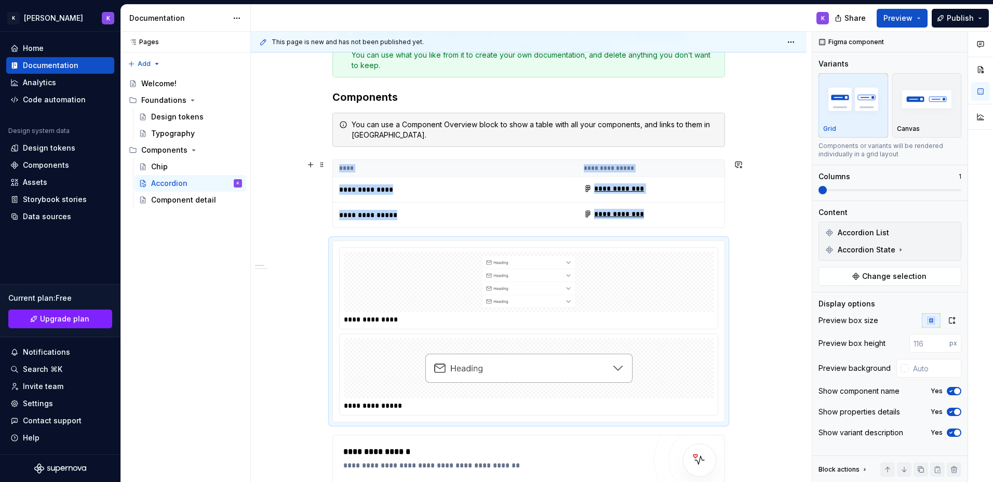
click at [762, 208] on div "**********" at bounding box center [531, 257] width 561 height 451
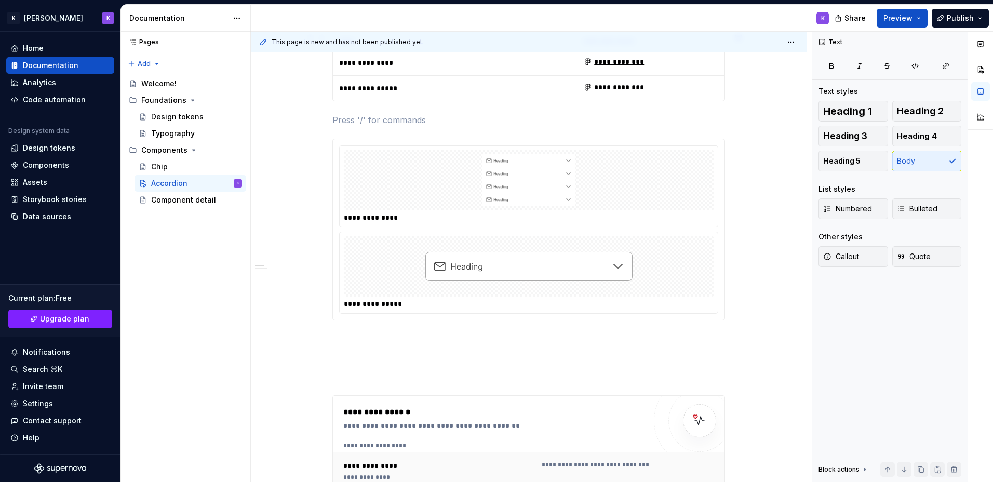
scroll to position [440, 0]
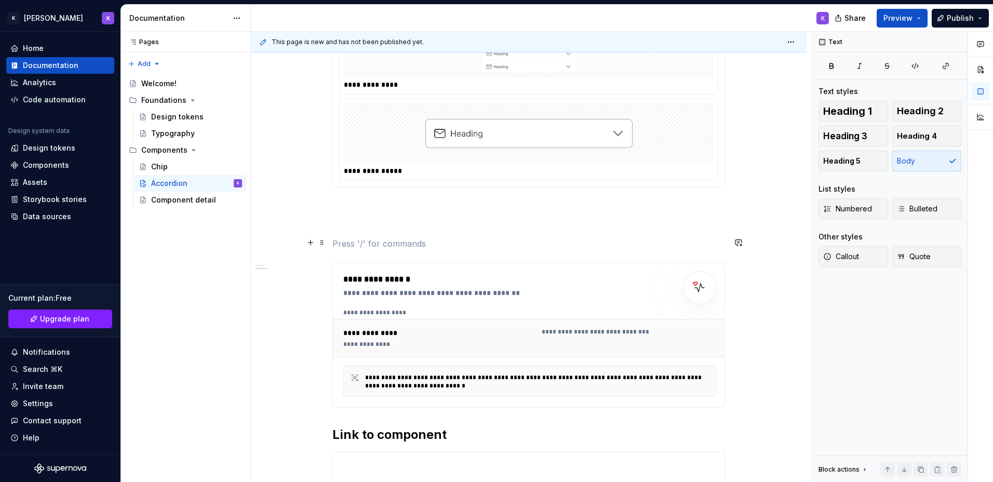
click at [401, 246] on p at bounding box center [529, 243] width 393 height 12
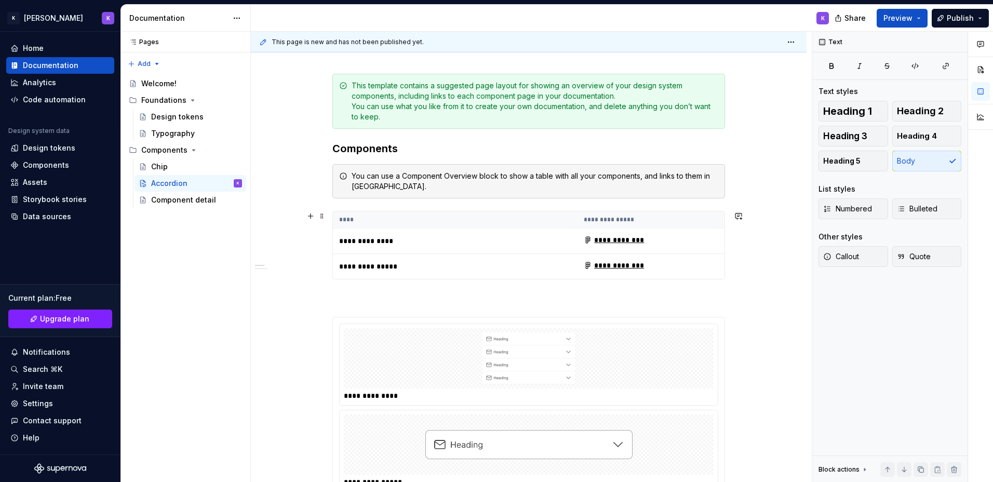
scroll to position [128, 0]
click at [360, 295] on p at bounding box center [529, 299] width 393 height 12
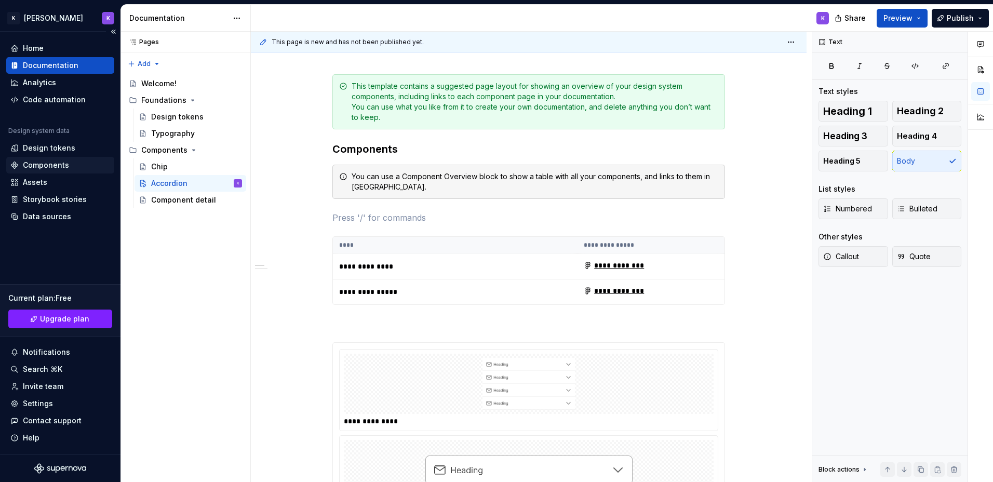
click at [55, 160] on div "Components" at bounding box center [46, 165] width 46 height 10
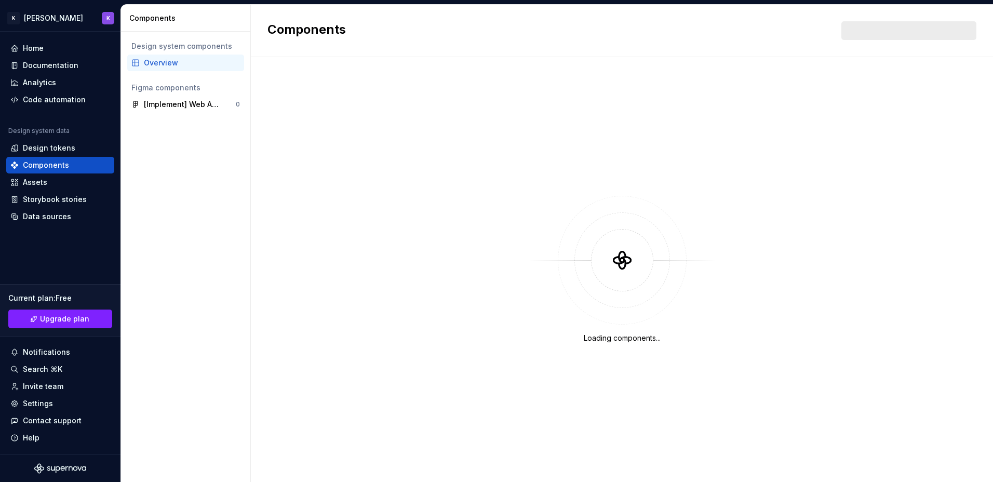
click at [182, 58] on div "Overview" at bounding box center [192, 63] width 96 height 10
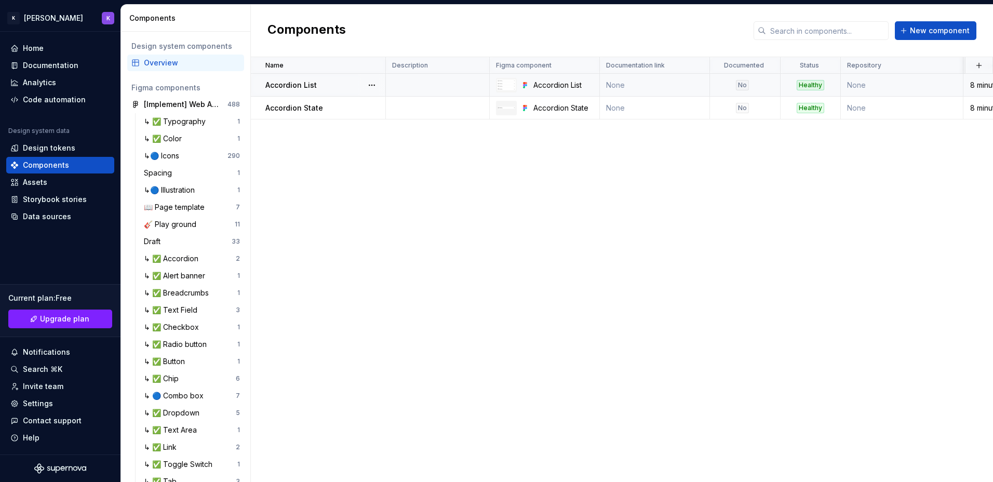
click at [456, 83] on td at bounding box center [438, 85] width 104 height 23
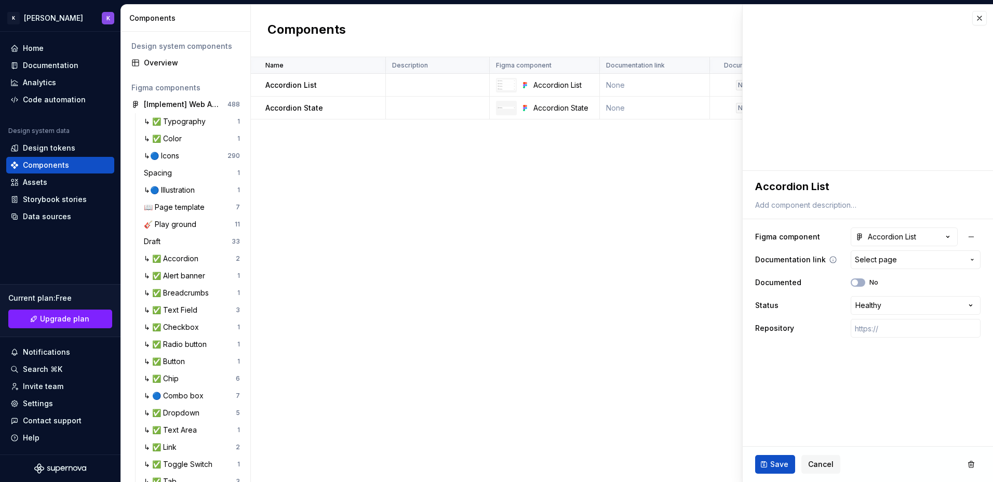
click at [908, 257] on span "Select page" at bounding box center [909, 260] width 109 height 10
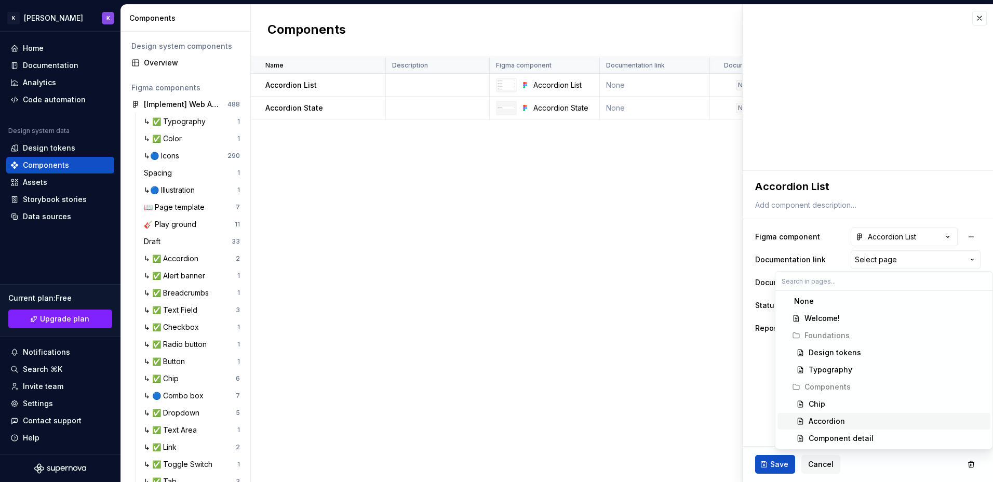
click at [853, 422] on div "Accordion" at bounding box center [898, 421] width 178 height 10
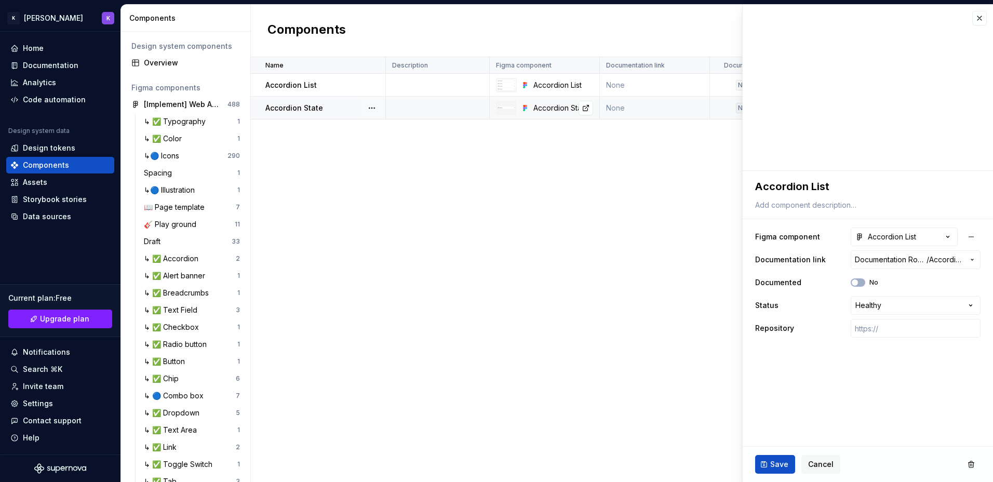
click at [561, 110] on div "Accordion State" at bounding box center [564, 108] width 60 height 10
click at [454, 111] on td at bounding box center [438, 108] width 104 height 23
click at [900, 257] on span "Select page" at bounding box center [909, 260] width 109 height 10
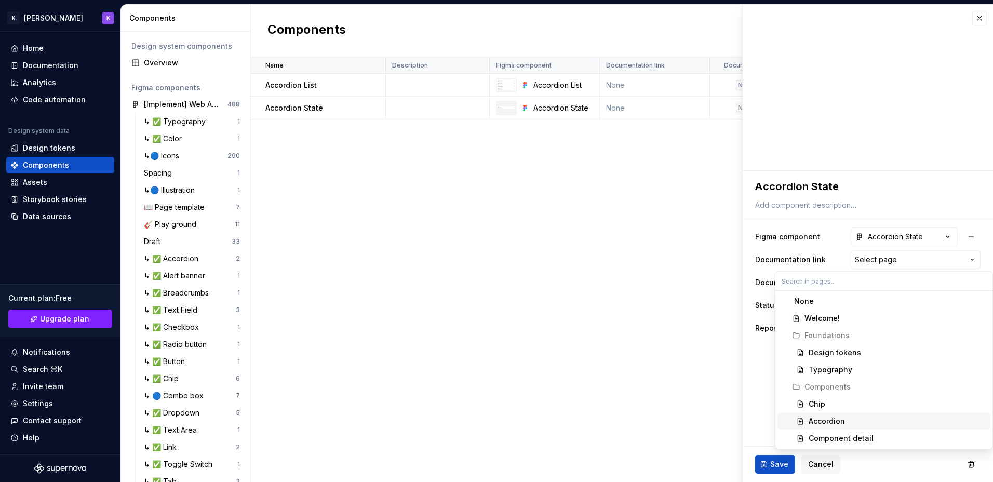
click at [836, 420] on div "Accordion" at bounding box center [827, 421] width 36 height 10
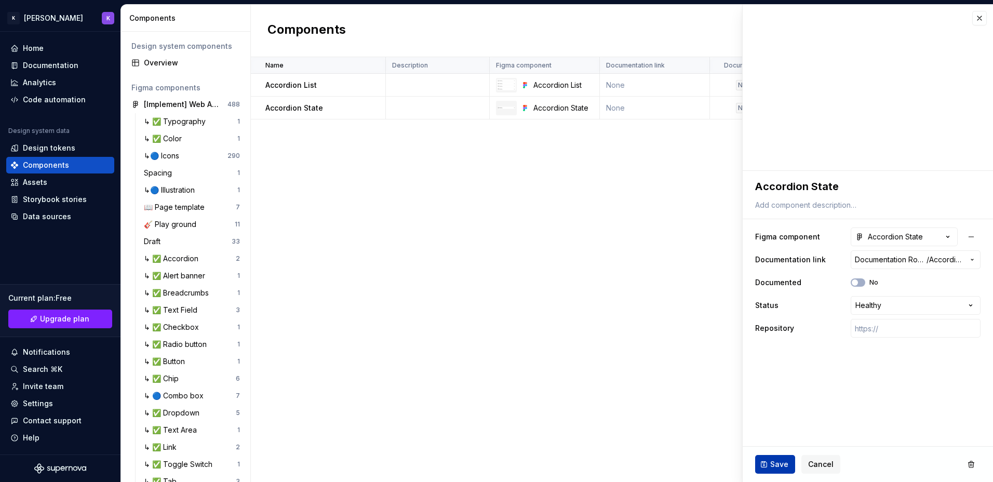
click at [779, 469] on span "Save" at bounding box center [780, 464] width 18 height 10
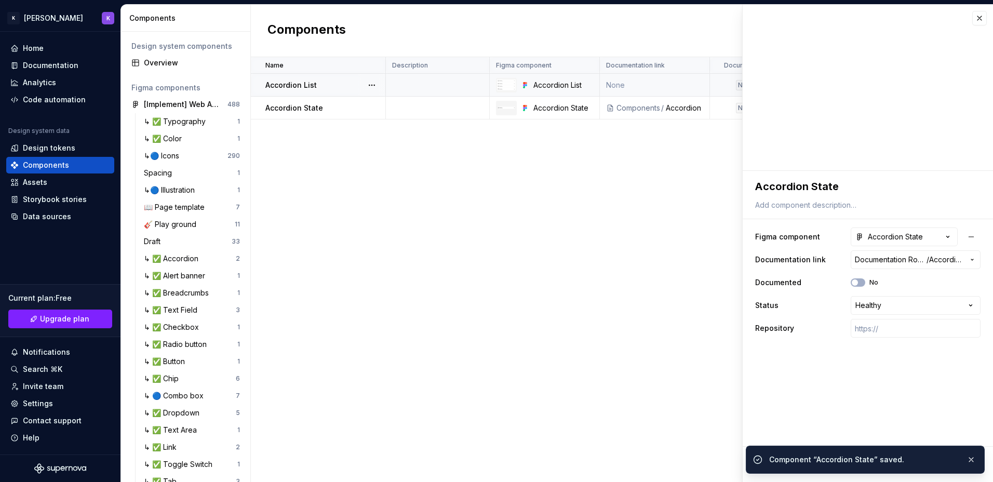
click at [426, 92] on td at bounding box center [438, 85] width 104 height 23
click at [911, 261] on span "Select page" at bounding box center [909, 260] width 109 height 10
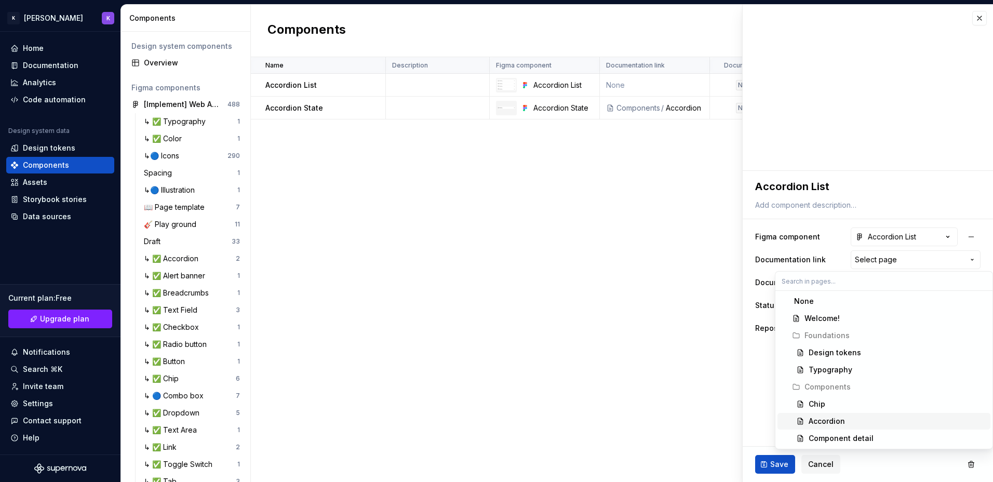
click at [826, 425] on div "Accordion" at bounding box center [827, 421] width 36 height 10
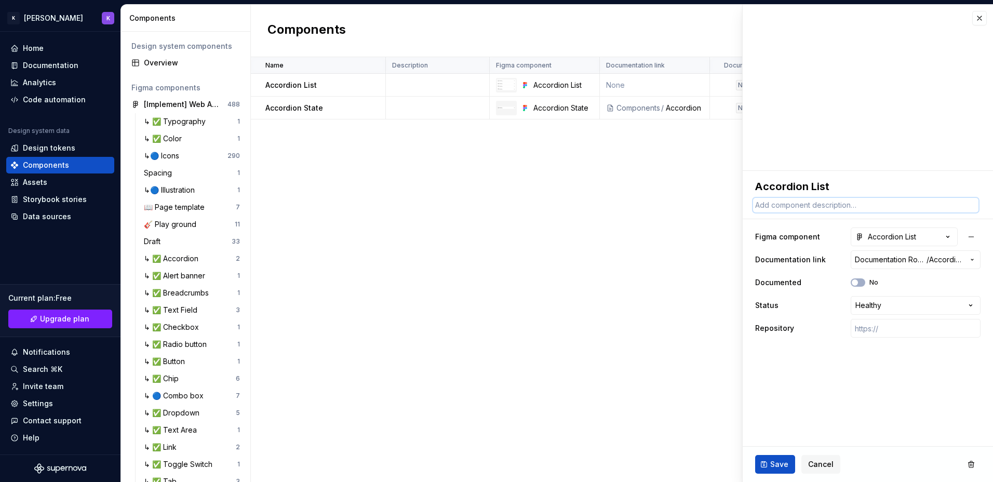
click at [850, 209] on textarea at bounding box center [866, 205] width 226 height 15
type textarea "*"
type textarea "S"
type textarea "*"
type textarea "Sh"
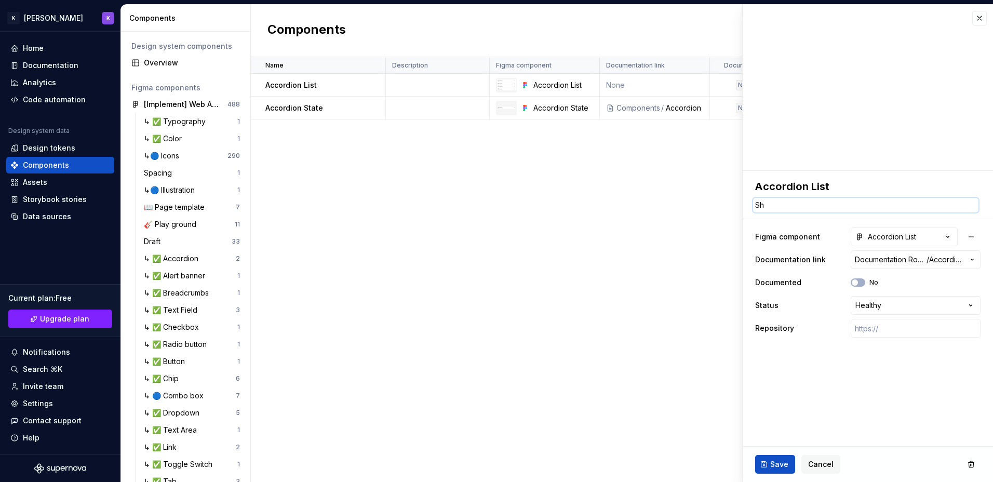
type textarea "*"
type textarea "Sho"
type textarea "*"
type textarea "Show"
type textarea "*"
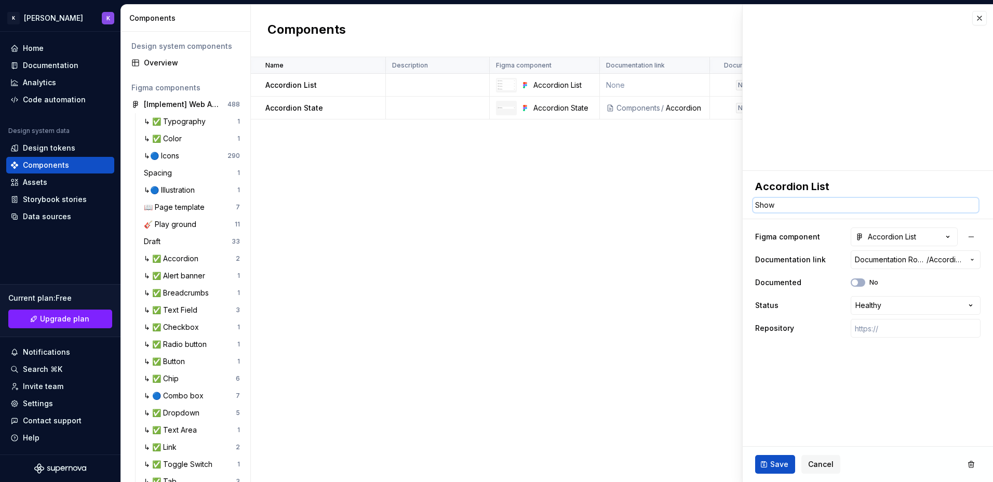
type textarea "Showi"
type textarea "*"
type textarea "Showing"
type textarea "*"
type textarea "Showing"
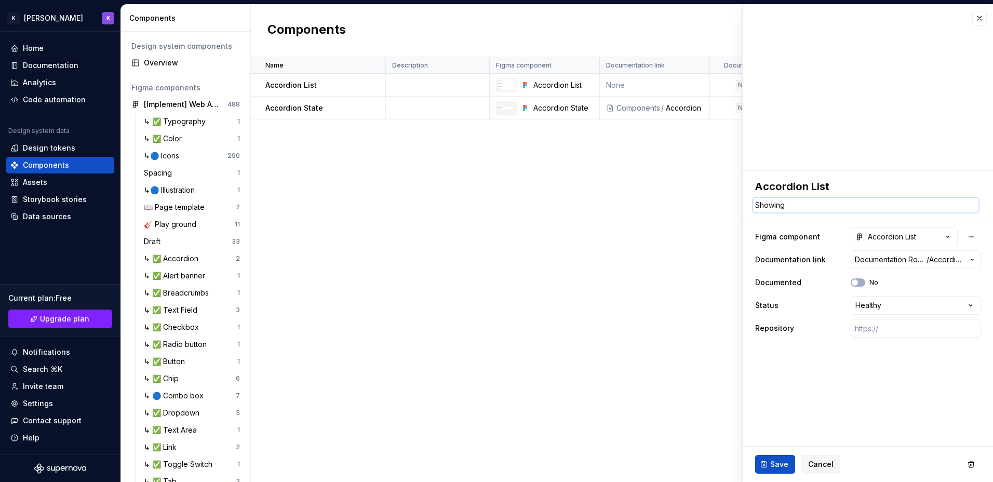
type textarea "*"
type textarea "Showing l"
type textarea "*"
type textarea "Showing lí"
type textarea "*"
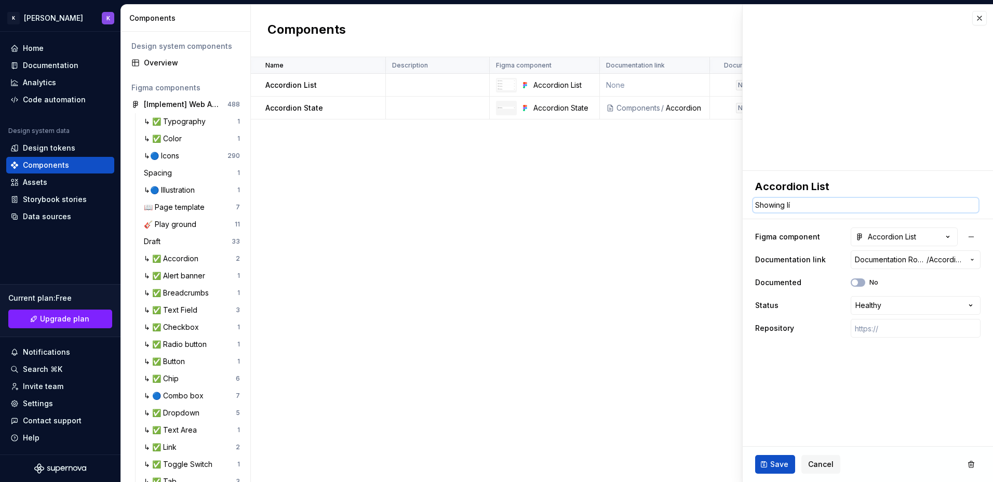
type textarea "Showing líd"
type textarea "*"
type textarea "Showing lis"
type textarea "*"
type textarea "Showing list"
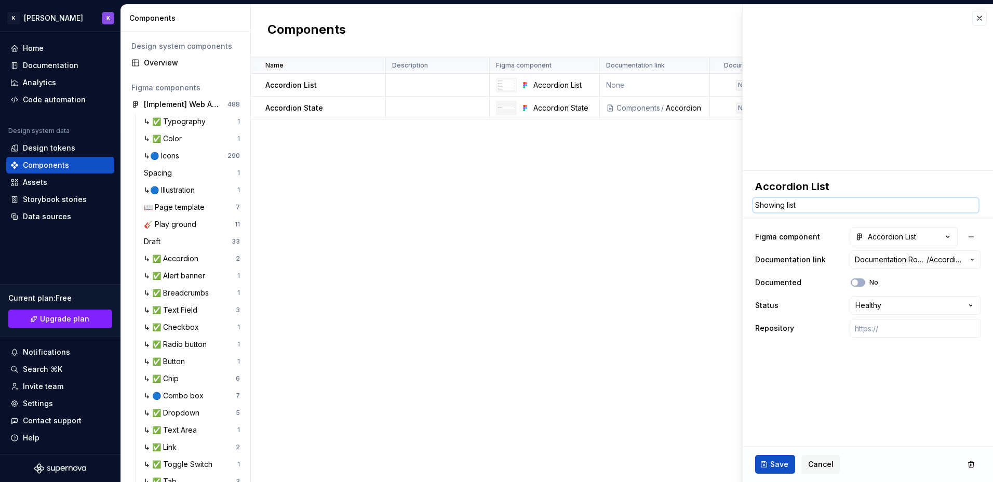
type textarea "*"
type textarea "Showing list"
type textarea "*"
type textarea "Showing list ò"
type textarea "*"
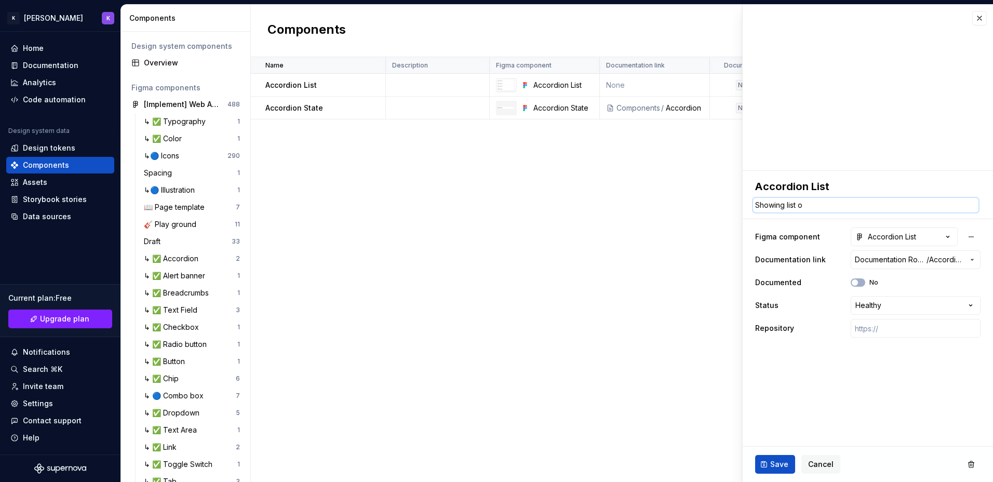
type textarea "Showing list of"
type textarea "*"
type textarea "Showing list of"
type textarea "*"
type textarea "Showing list of"
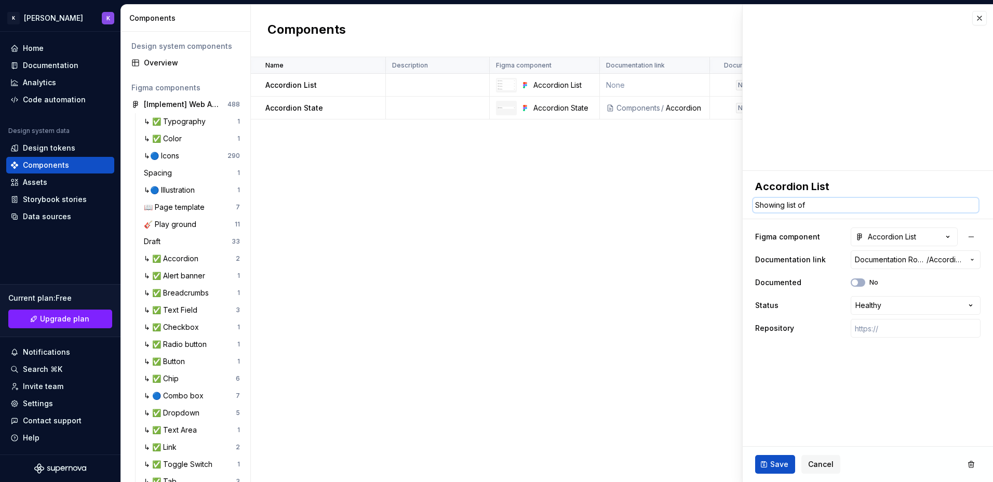
type textarea "*"
type textarea "Showing list o"
type textarea "*"
type textarea "Showing list"
type textarea "*"
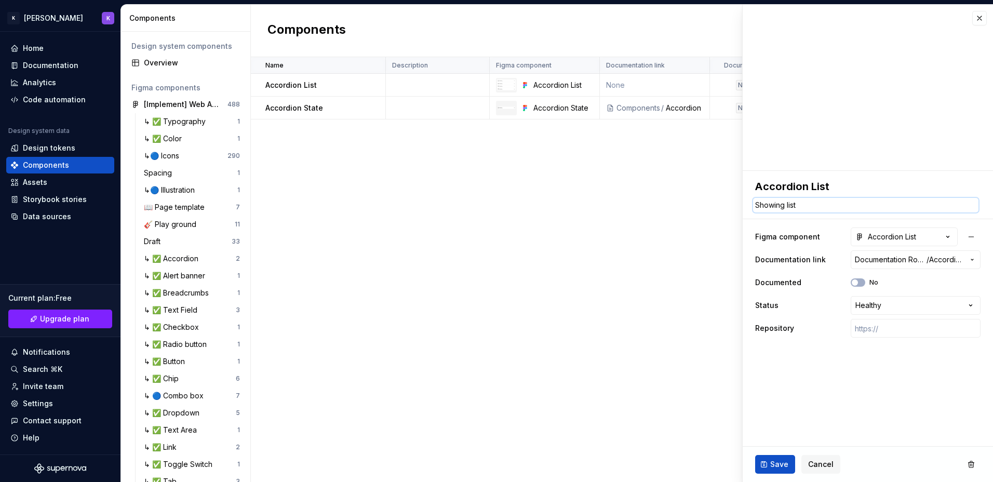
type textarea "Showing list"
type textarea "*"
type textarea "Showing li"
type textarea "*"
type textarea "Showing l"
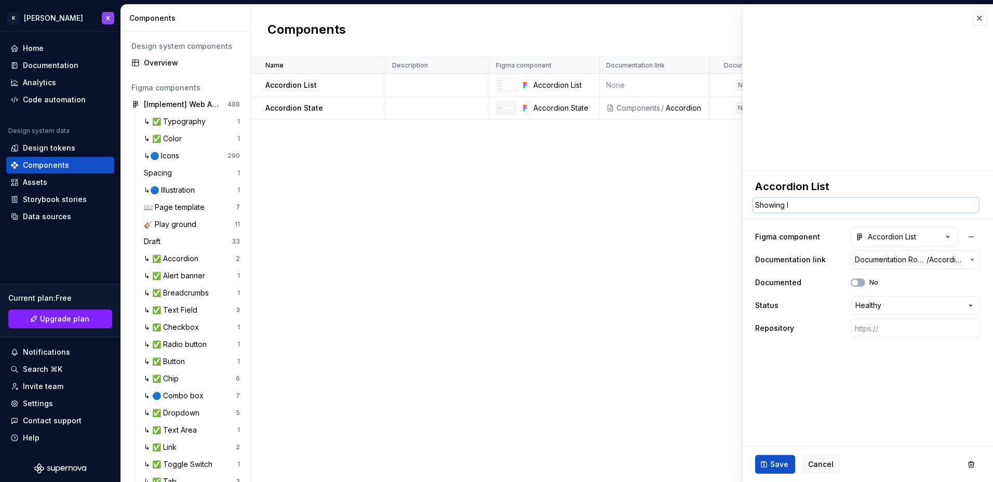
type textarea "*"
type textarea "Showing"
type textarea "*"
type textarea "Showing ac"
type textarea "*"
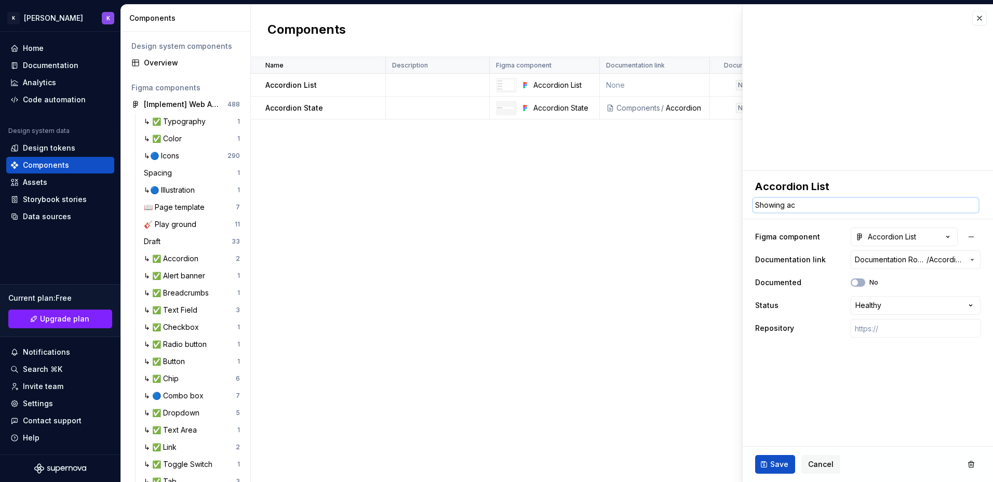
type textarea "Showing acc"
type textarea "*"
type textarea "Showing acco"
type textarea "*"
type textarea "Showing accor"
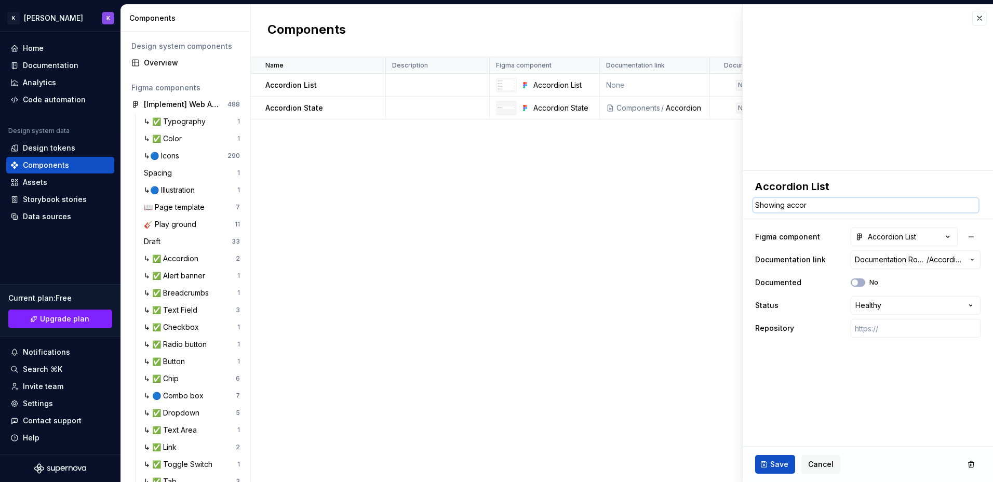
type textarea "*"
type textarea "Showing accord"
type textarea "*"
type textarea "Showing accordi"
type textarea "*"
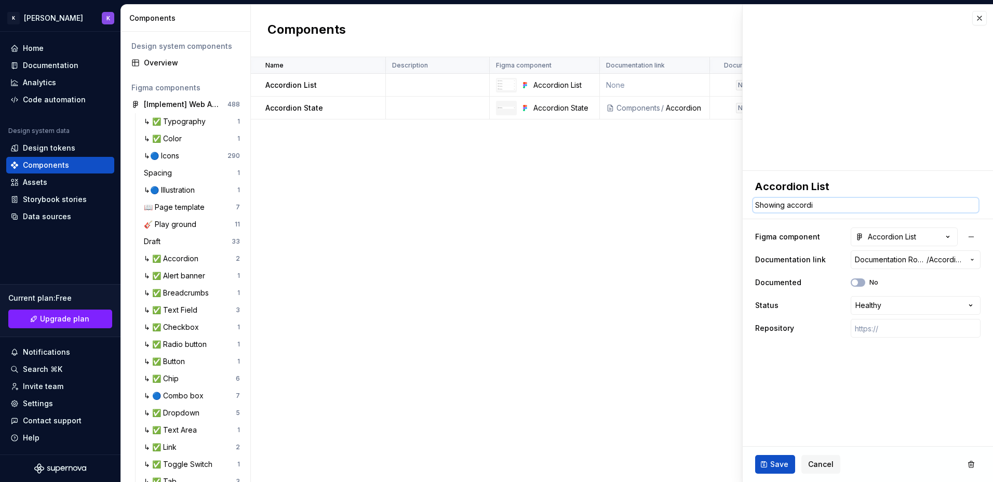
type textarea "Showing accordio"
type textarea "*"
type textarea "Showing accordion"
type textarea "*"
type textarea "Showing accordion"
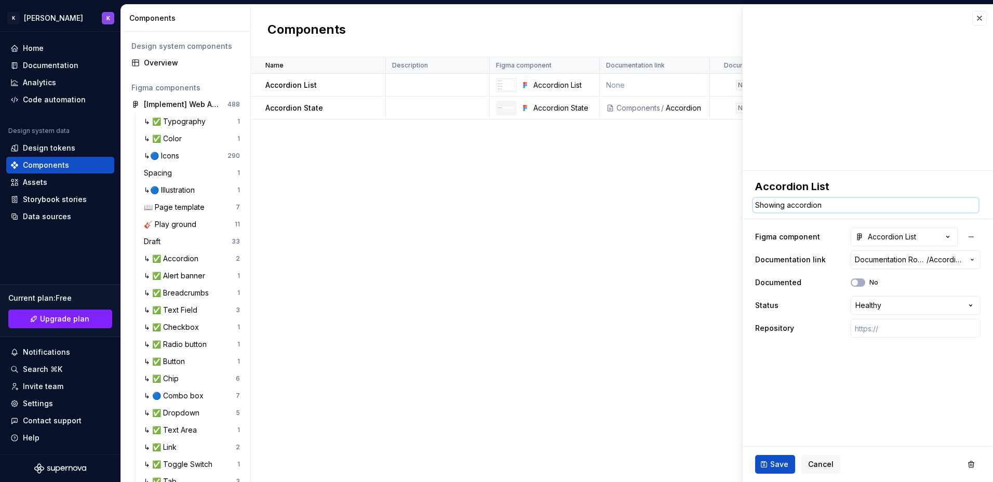
type textarea "*"
type textarea "Showing accordion l"
type textarea "*"
type textarea "Showing accordion lí"
type textarea "*"
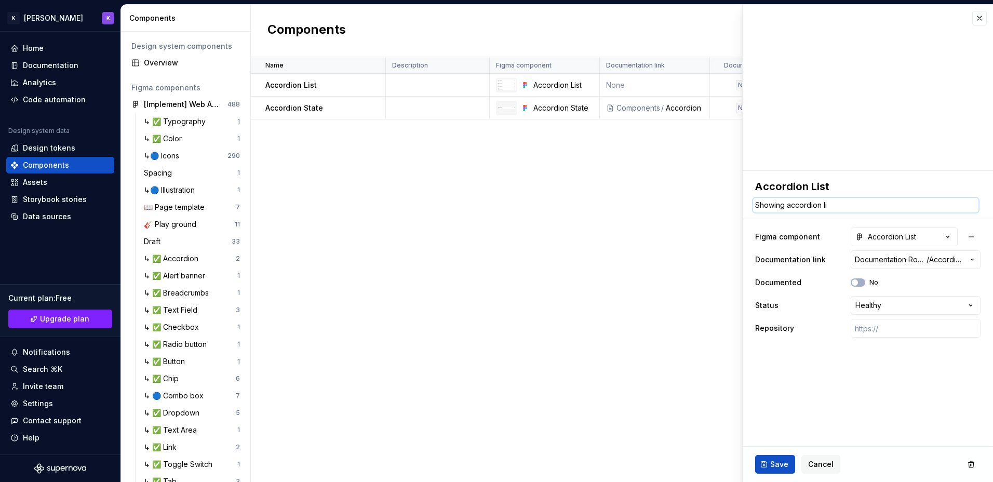
type textarea "Showing accordion lis"
type textarea "*"
type textarea "Showing accordion list"
click at [777, 467] on span "Save" at bounding box center [780, 464] width 18 height 10
click at [448, 99] on td at bounding box center [438, 108] width 104 height 23
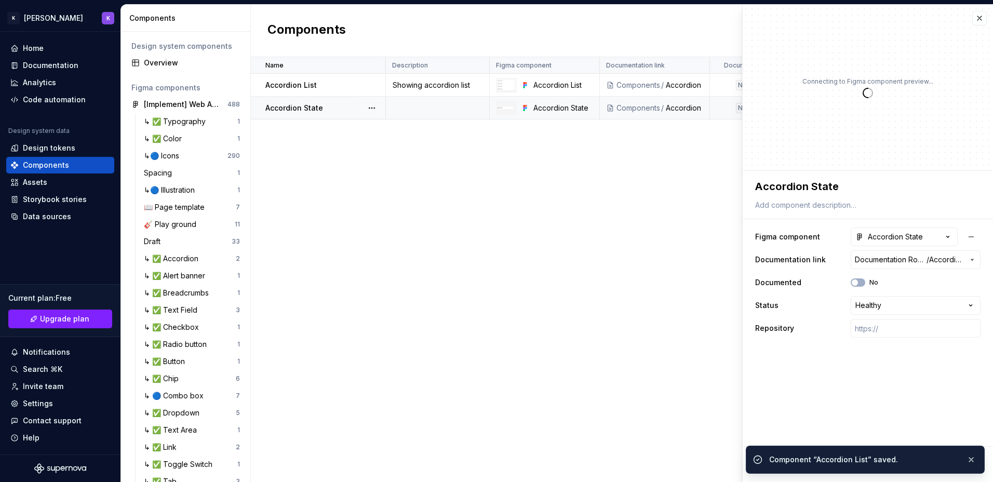
click at [852, 200] on div "Name Description Figma component Documentation link Documented Status Repositor…" at bounding box center [622, 269] width 743 height 425
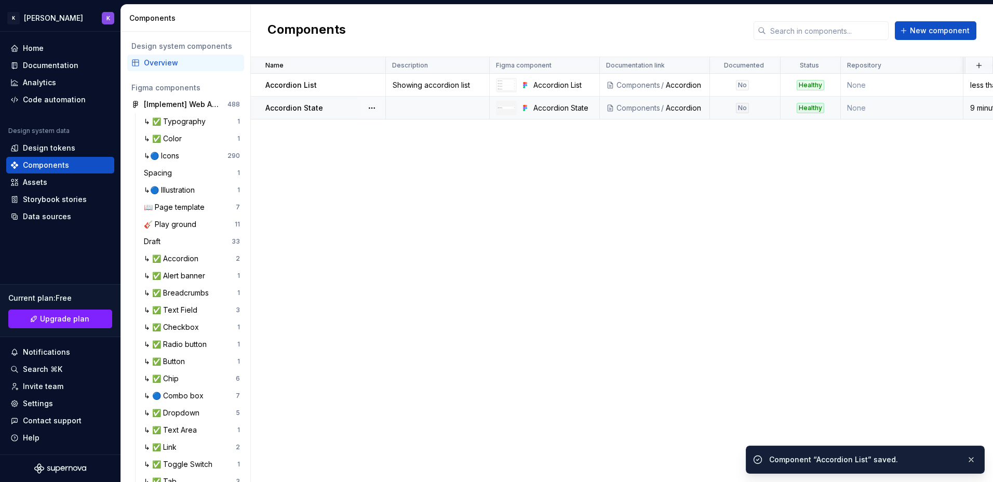
click at [435, 117] on td at bounding box center [438, 108] width 104 height 23
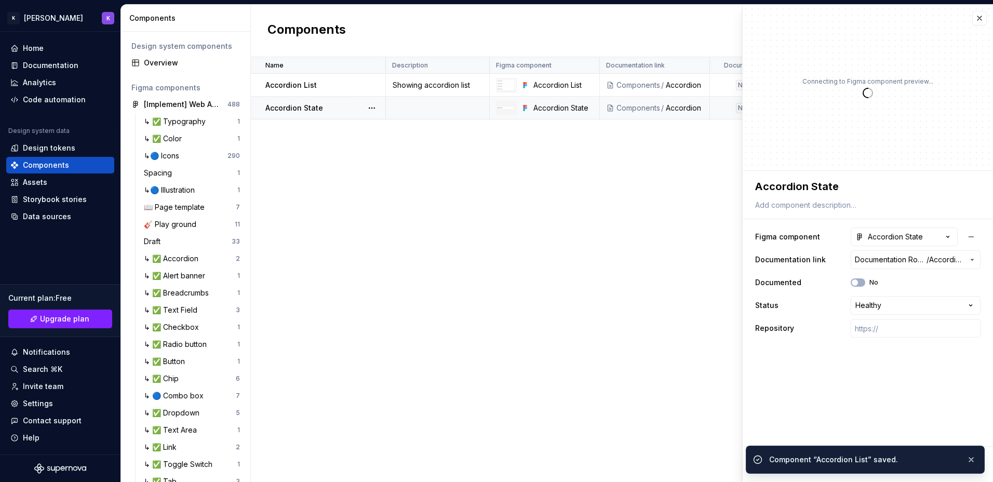
click at [436, 104] on td at bounding box center [438, 108] width 104 height 23
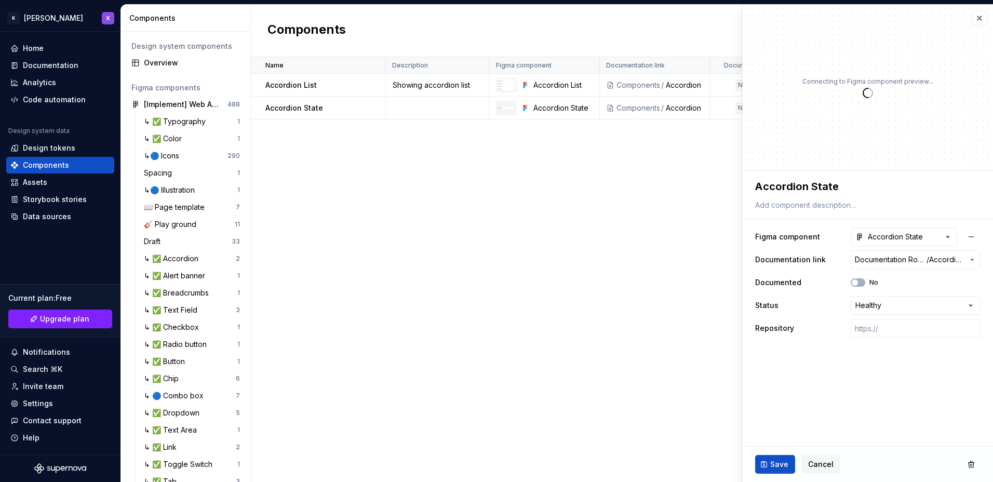
click at [856, 213] on div "**********" at bounding box center [868, 258] width 250 height 175
click at [856, 208] on textarea at bounding box center [866, 205] width 226 height 15
type textarea "*"
type textarea "S"
type textarea "*"
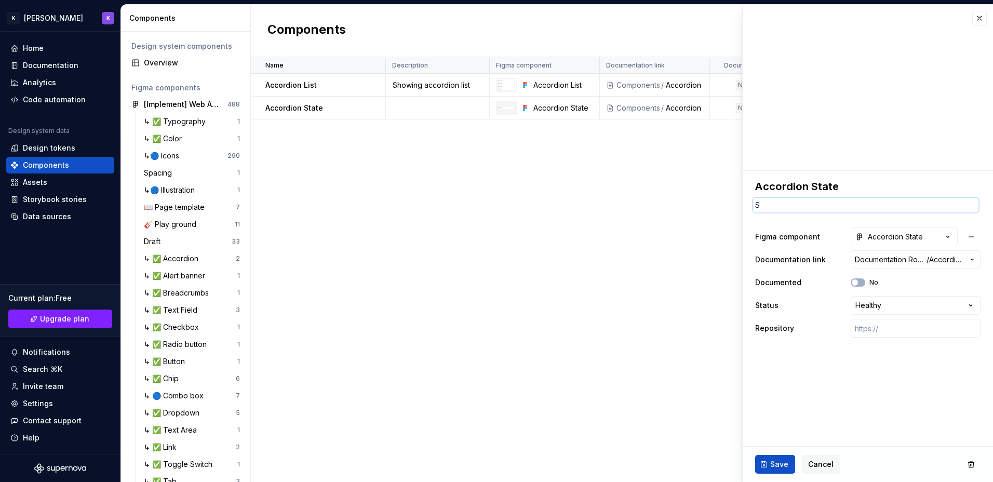
type textarea "St"
type textarea "*"
type textarea "Sta"
type textarea "*"
type textarea "Stat"
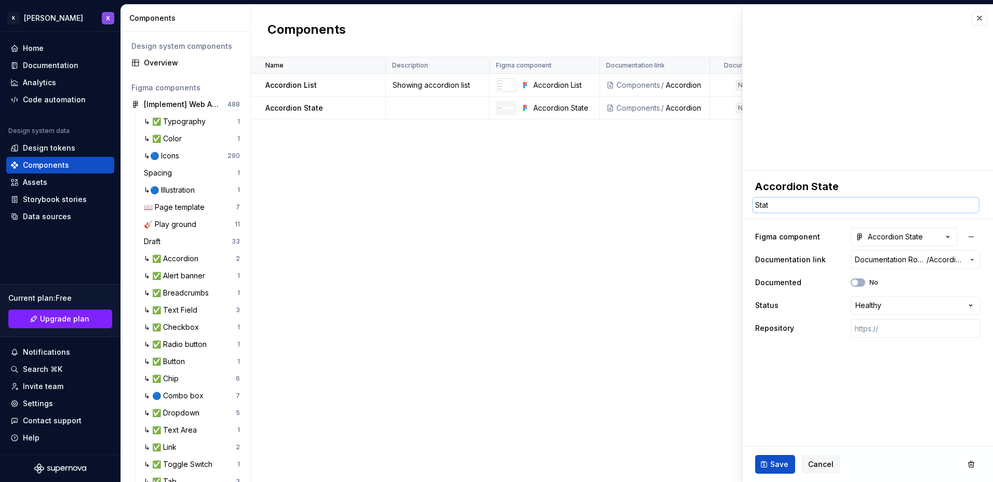
type textarea "*"
type textarea "State"
type textarea "*"
type textarea "States"
type textarea "*"
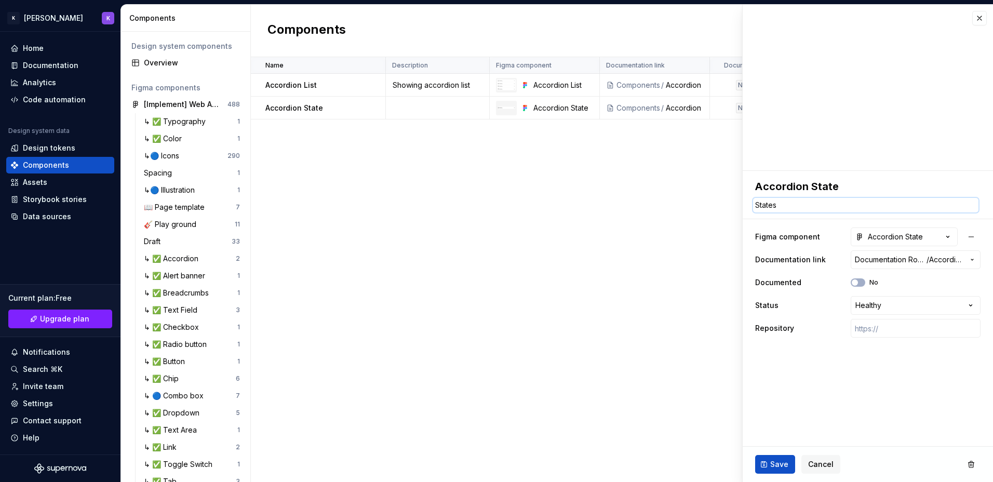
type textarea "States"
type textarea "*"
type textarea "States ò"
type textarea "*"
type textarea "States of"
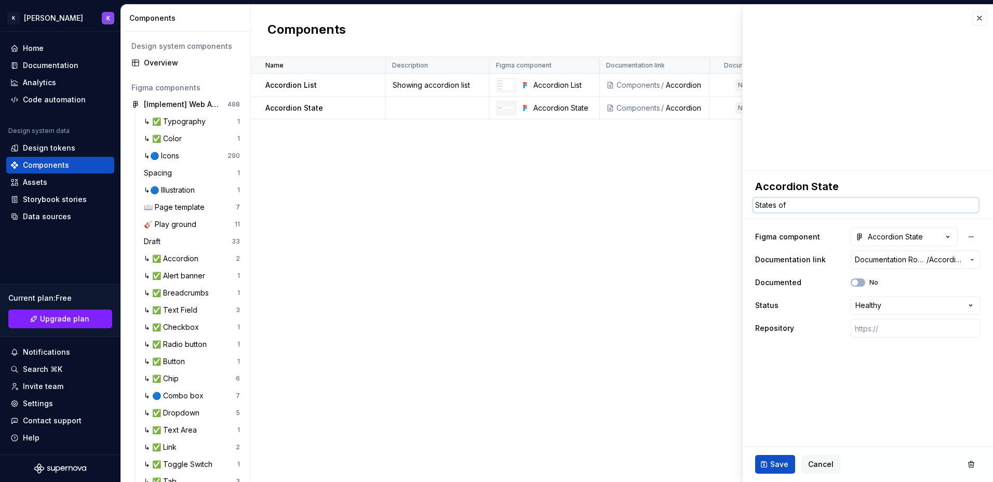
type textarea "*"
type textarea "States of"
type textarea "*"
type textarea "States of a"
type textarea "*"
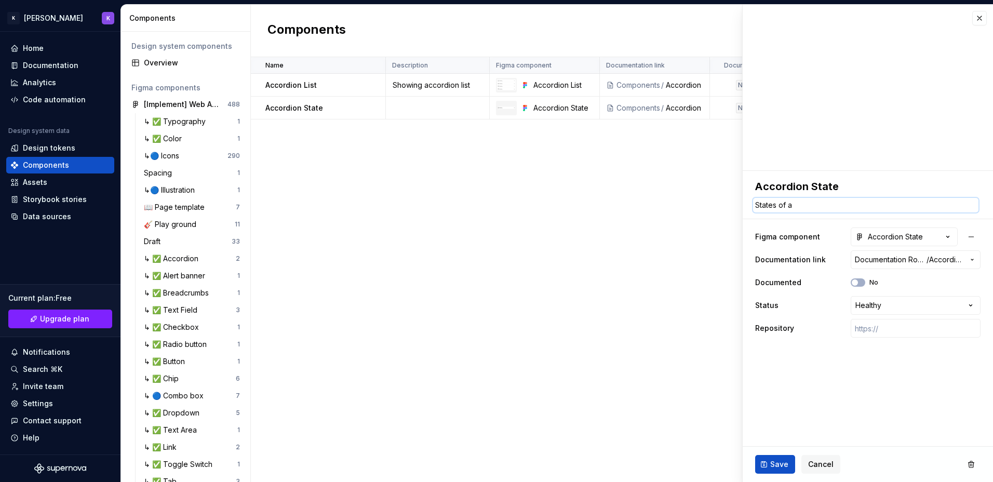
type textarea "States of ac"
type textarea "*"
type textarea "States of acc"
type textarea "*"
type textarea "States of acco"
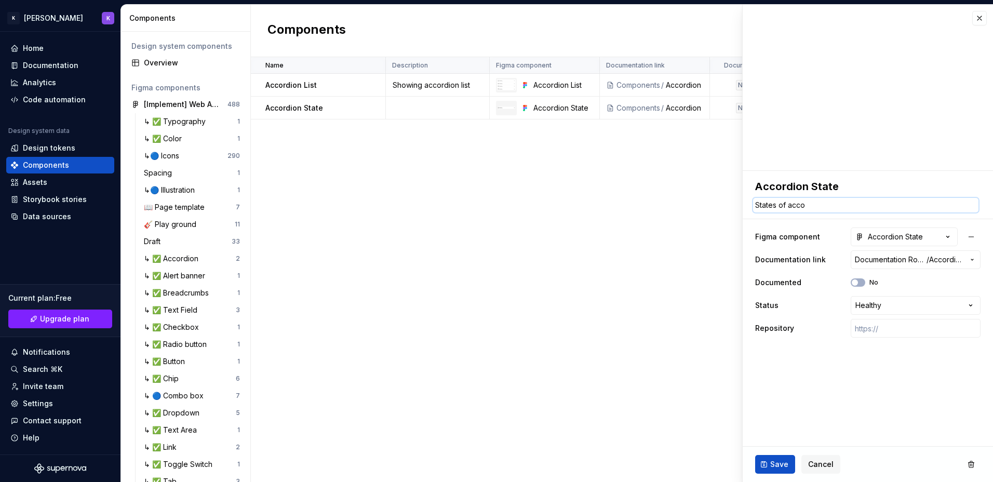
type textarea "*"
click at [771, 465] on span "Save" at bounding box center [780, 464] width 18 height 10
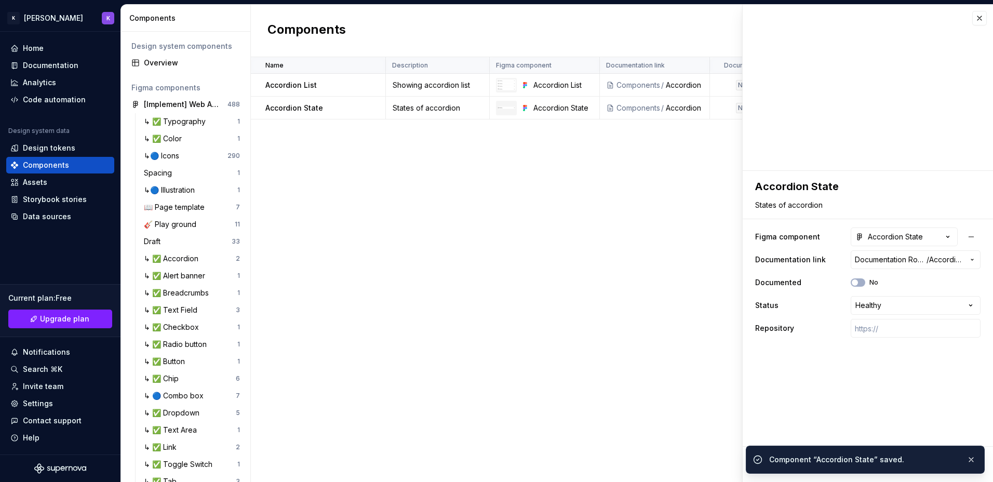
click at [488, 201] on div "Name Description Figma component Documentation link Documented Status Repositor…" at bounding box center [622, 269] width 743 height 425
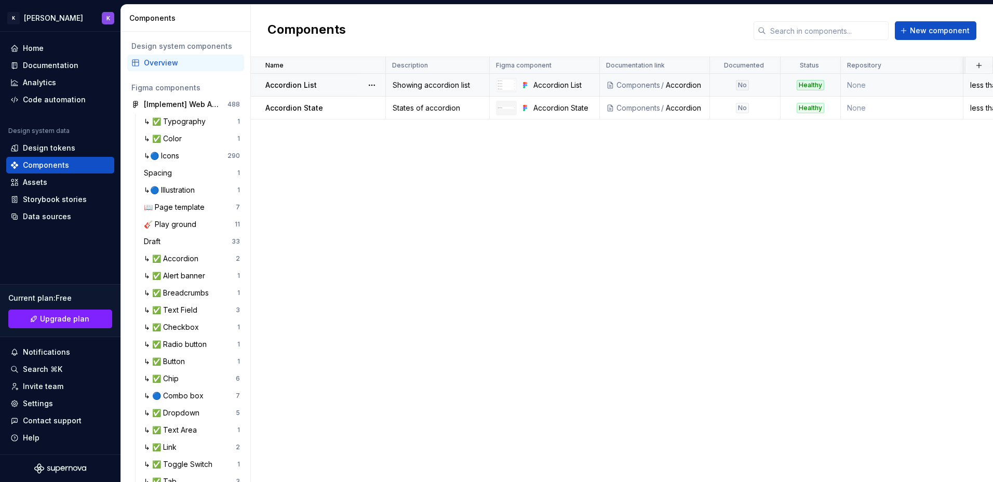
click at [724, 89] on div "No" at bounding box center [742, 85] width 63 height 10
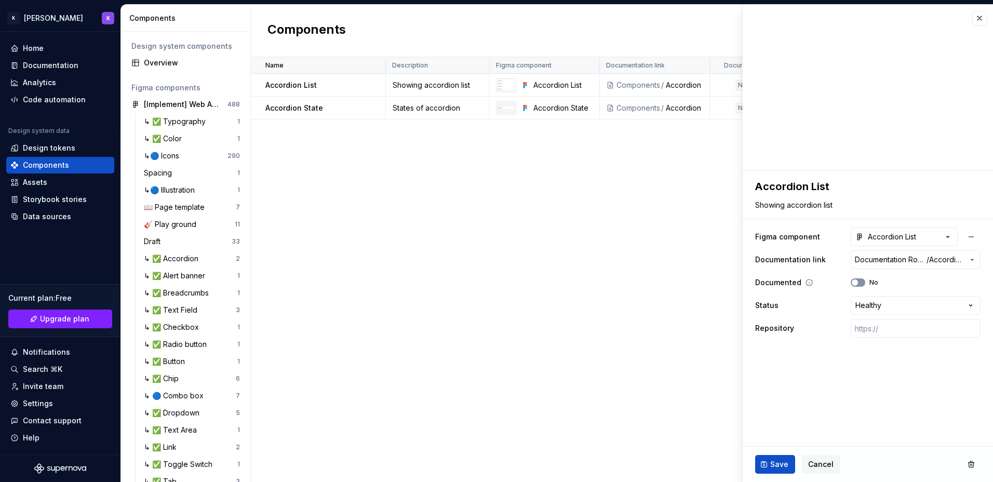
click at [857, 283] on span "button" at bounding box center [855, 283] width 6 height 6
click at [361, 107] on div at bounding box center [372, 108] width 27 height 22
click at [862, 284] on button "No" at bounding box center [858, 283] width 15 height 8
click at [775, 460] on span "Save" at bounding box center [780, 464] width 18 height 10
click at [344, 78] on td "Accordion List" at bounding box center [318, 85] width 135 height 23
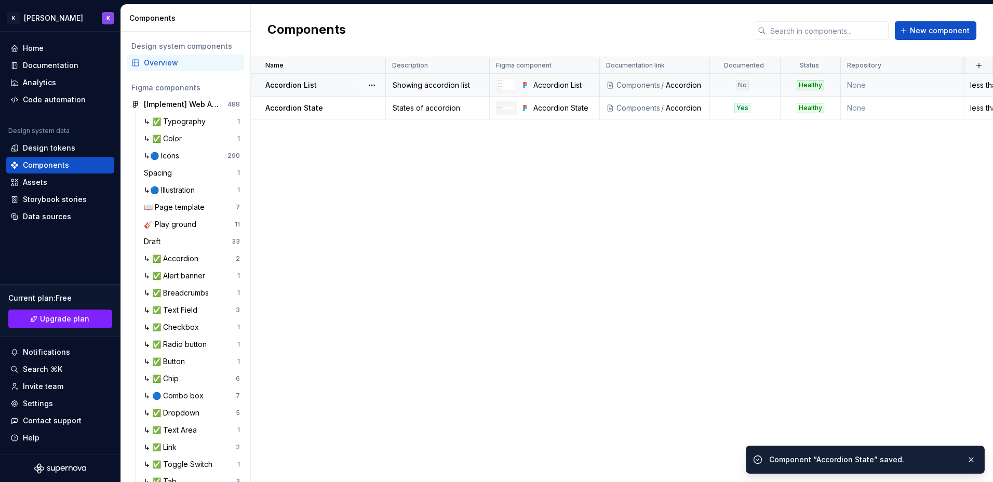
click at [719, 83] on div "No" at bounding box center [742, 85] width 63 height 10
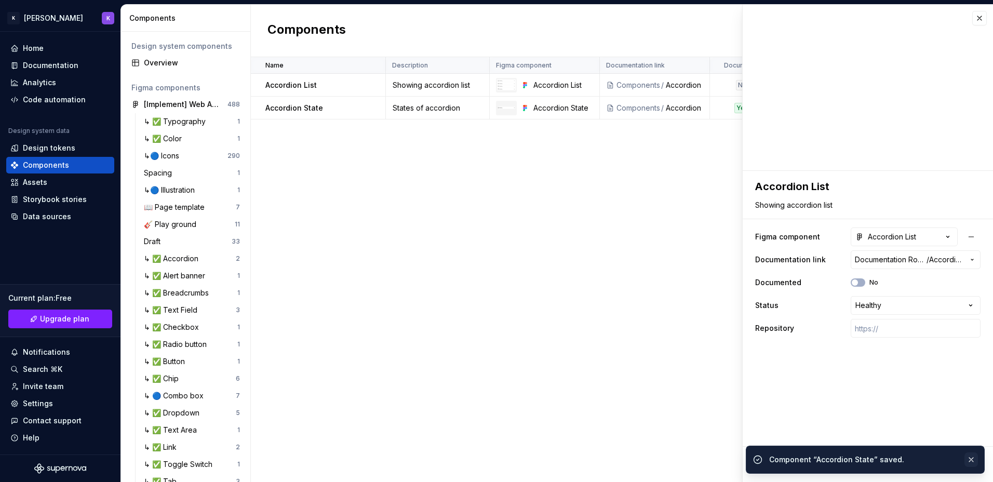
click at [968, 458] on button "button" at bounding box center [972, 460] width 14 height 15
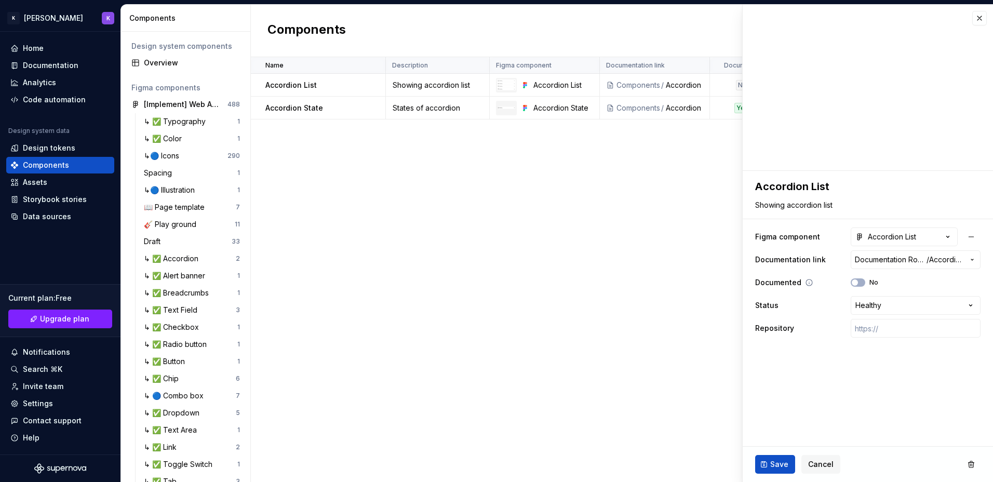
click at [866, 279] on div "No" at bounding box center [865, 283] width 28 height 8
click at [853, 280] on span "button" at bounding box center [855, 283] width 6 height 6
click at [780, 458] on button "Save" at bounding box center [775, 464] width 40 height 19
